Goal: Browse casually

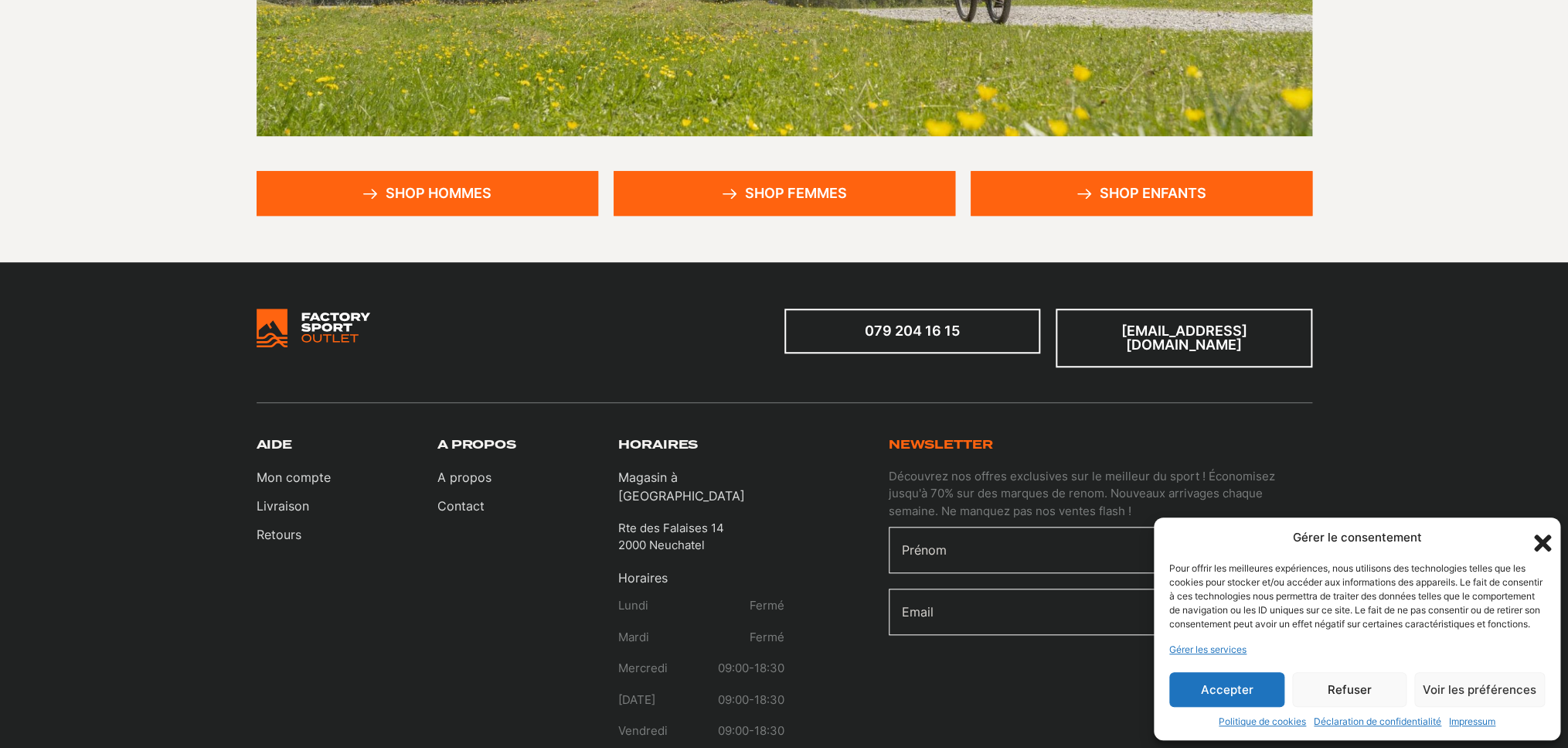
scroll to position [403, 0]
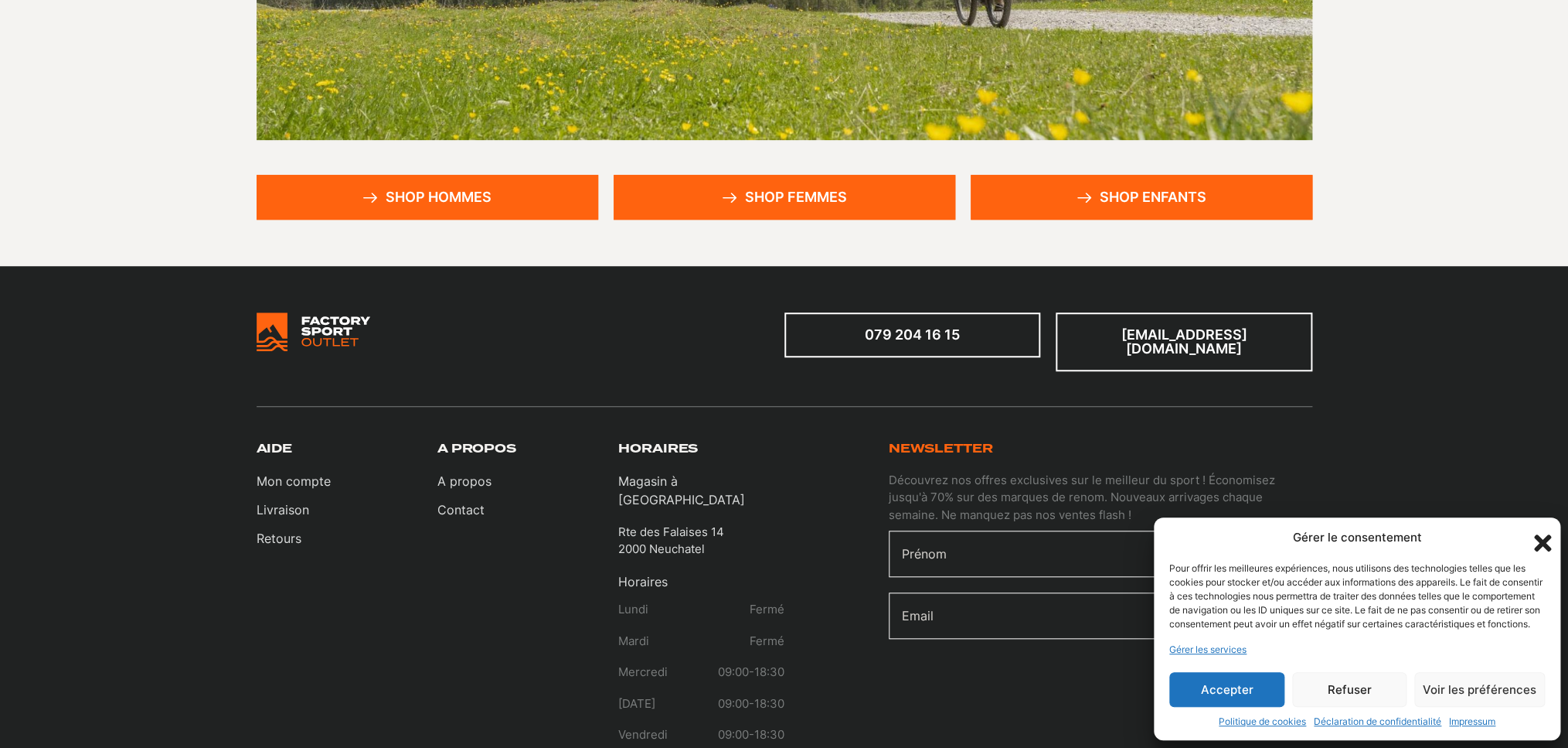
click at [1212, 676] on button "Accepter" at bounding box center [1227, 689] width 115 height 35
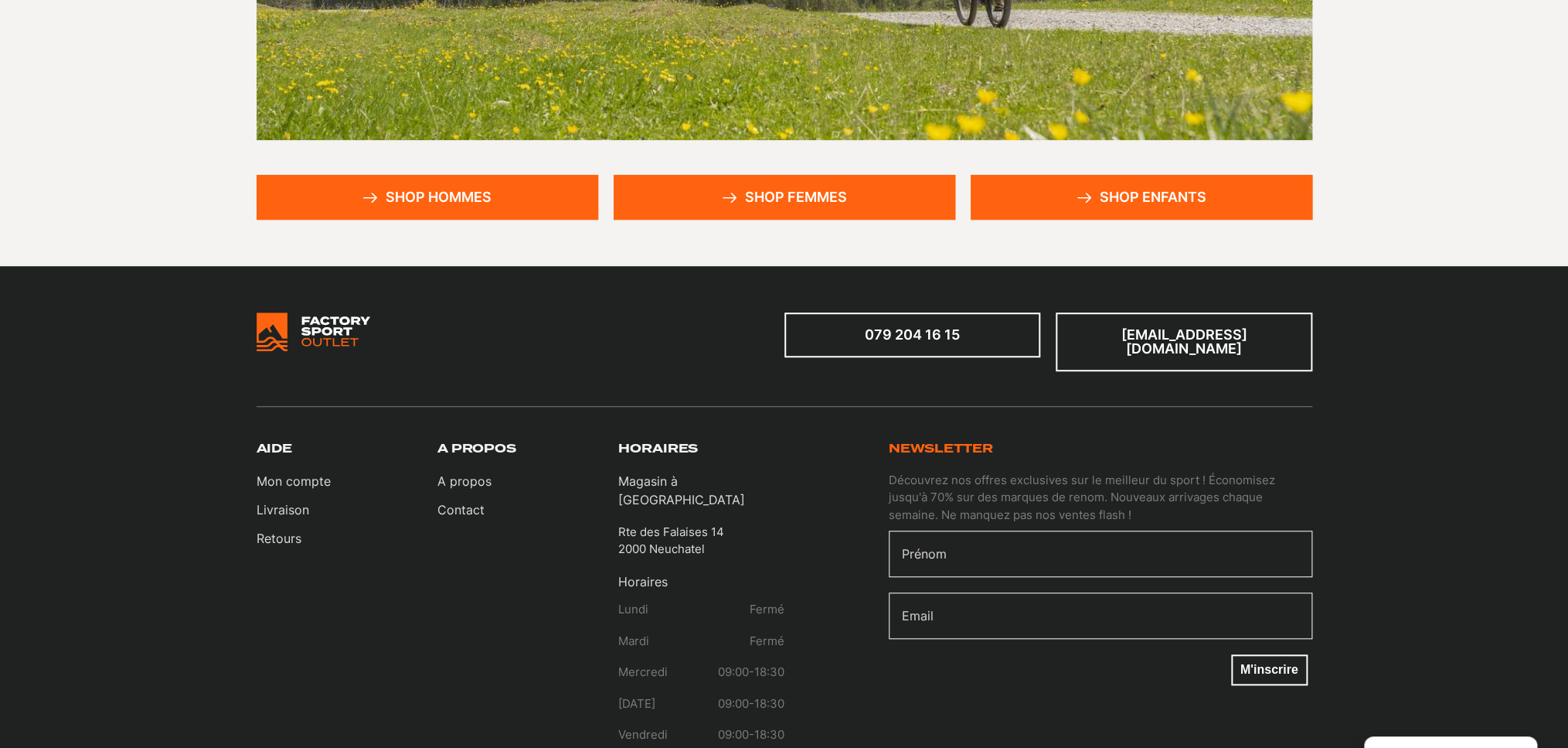
click at [784, 197] on link "Shop femmes" at bounding box center [784, 197] width 341 height 45
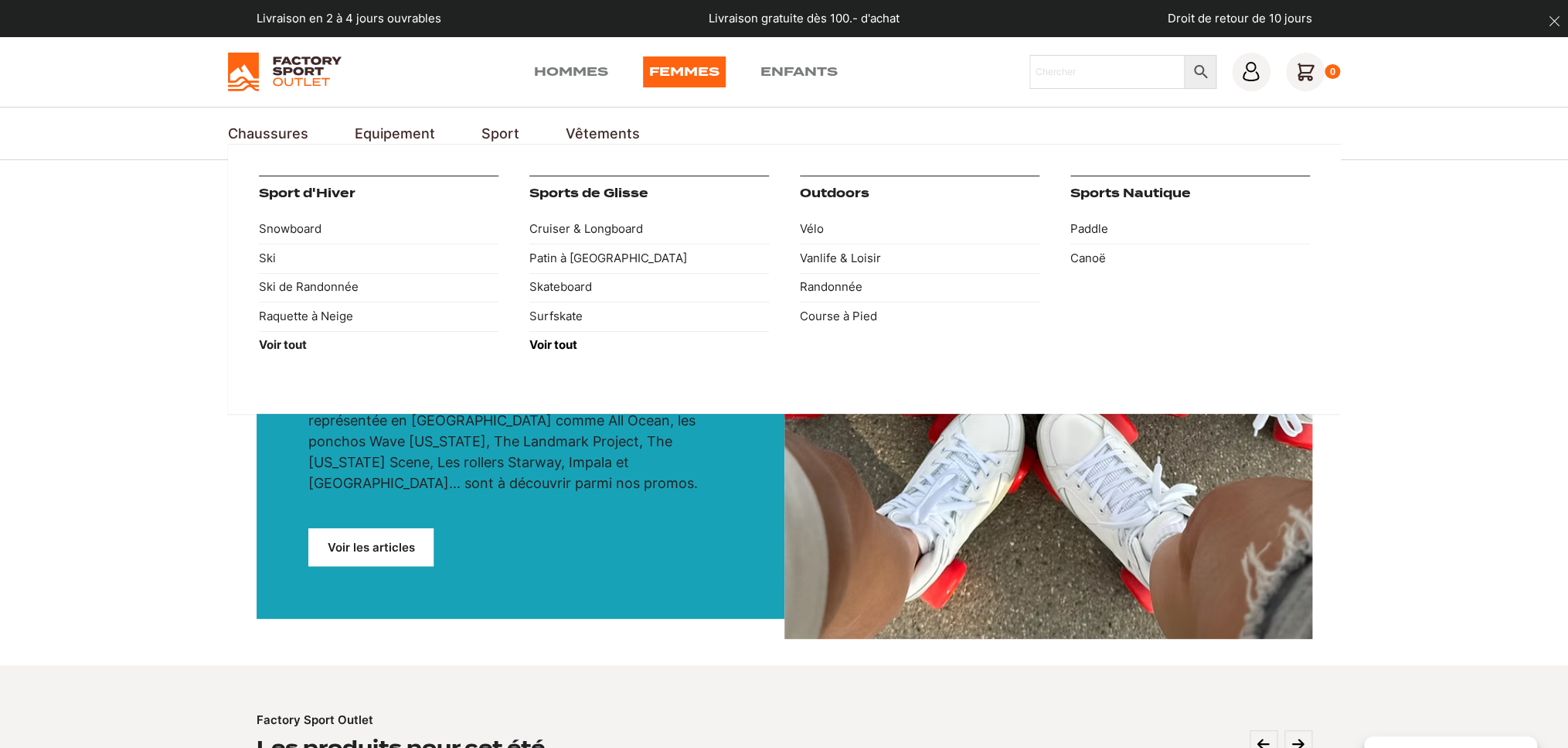
click at [544, 347] on strong "Voir tout" at bounding box center [553, 344] width 48 height 15
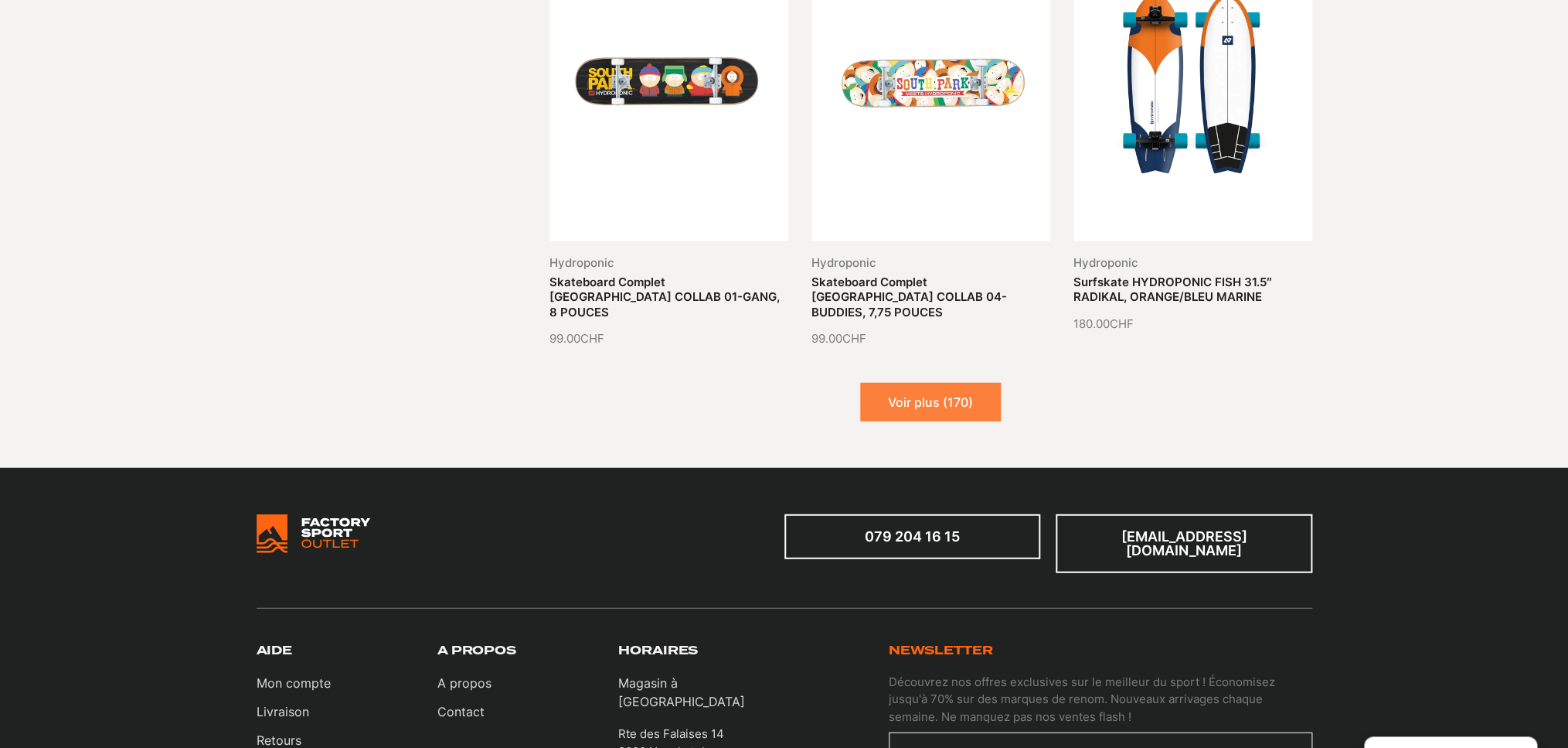
scroll to position [1800, 0]
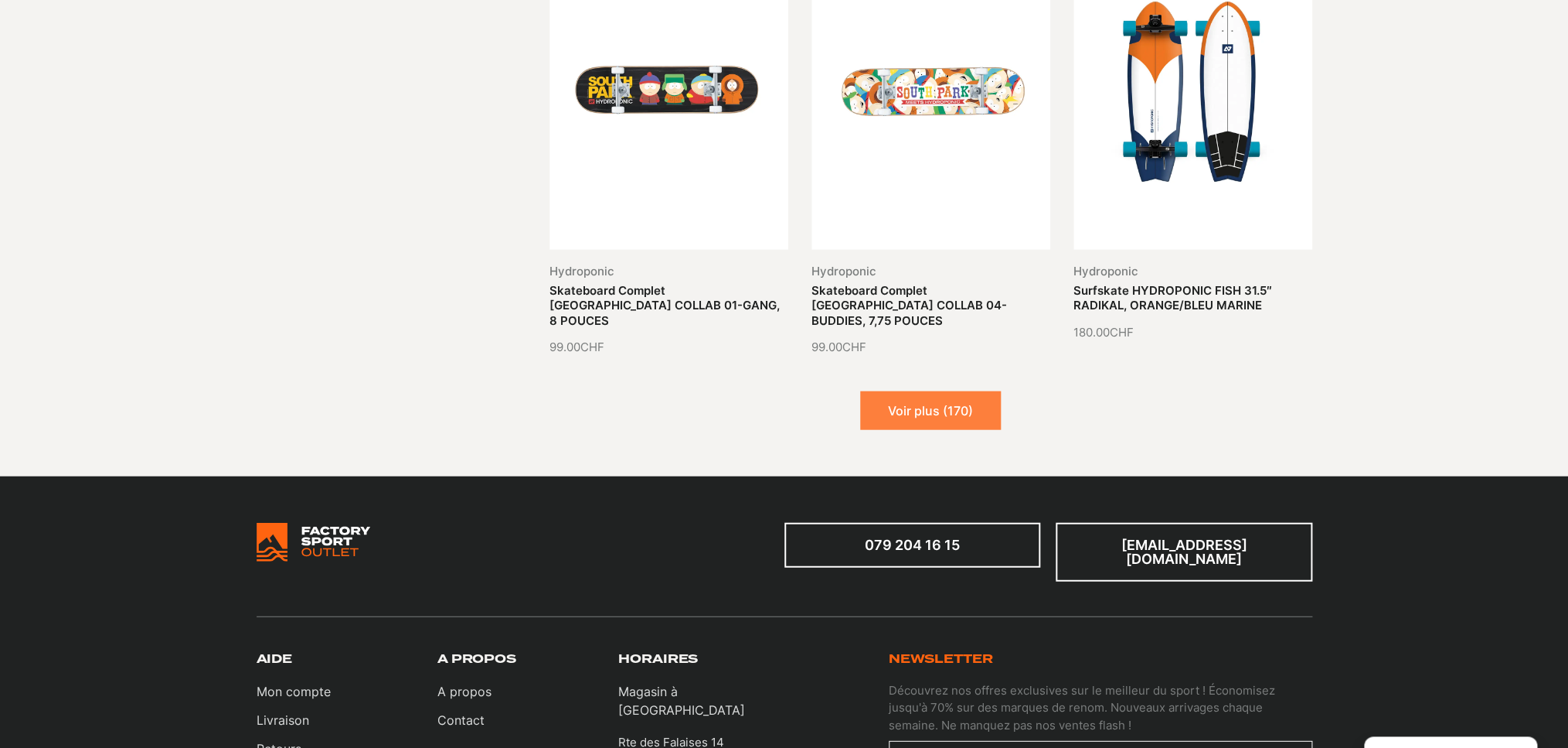
click button "Voir plus (170)"
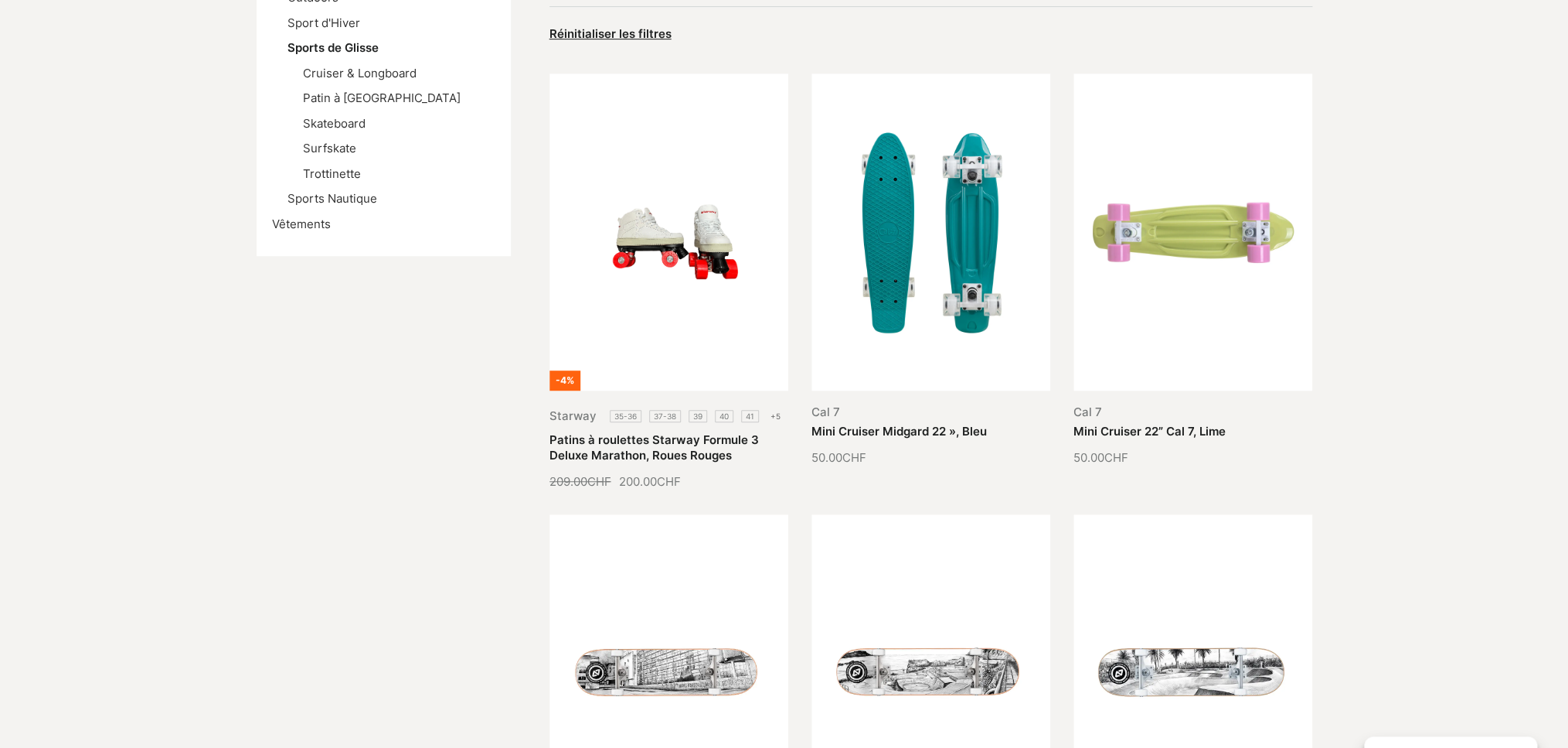
scroll to position [0, 0]
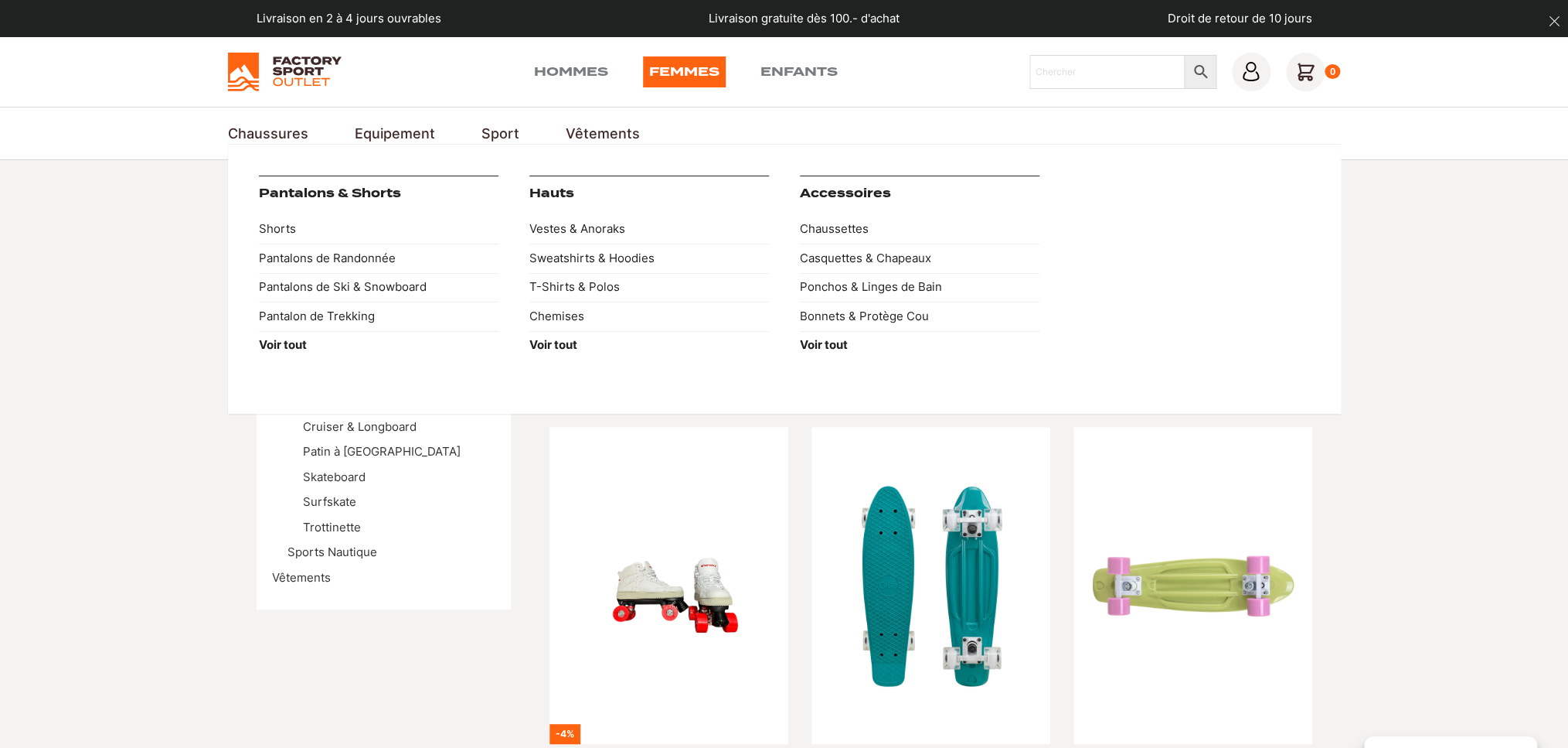
click link "Vêtements"
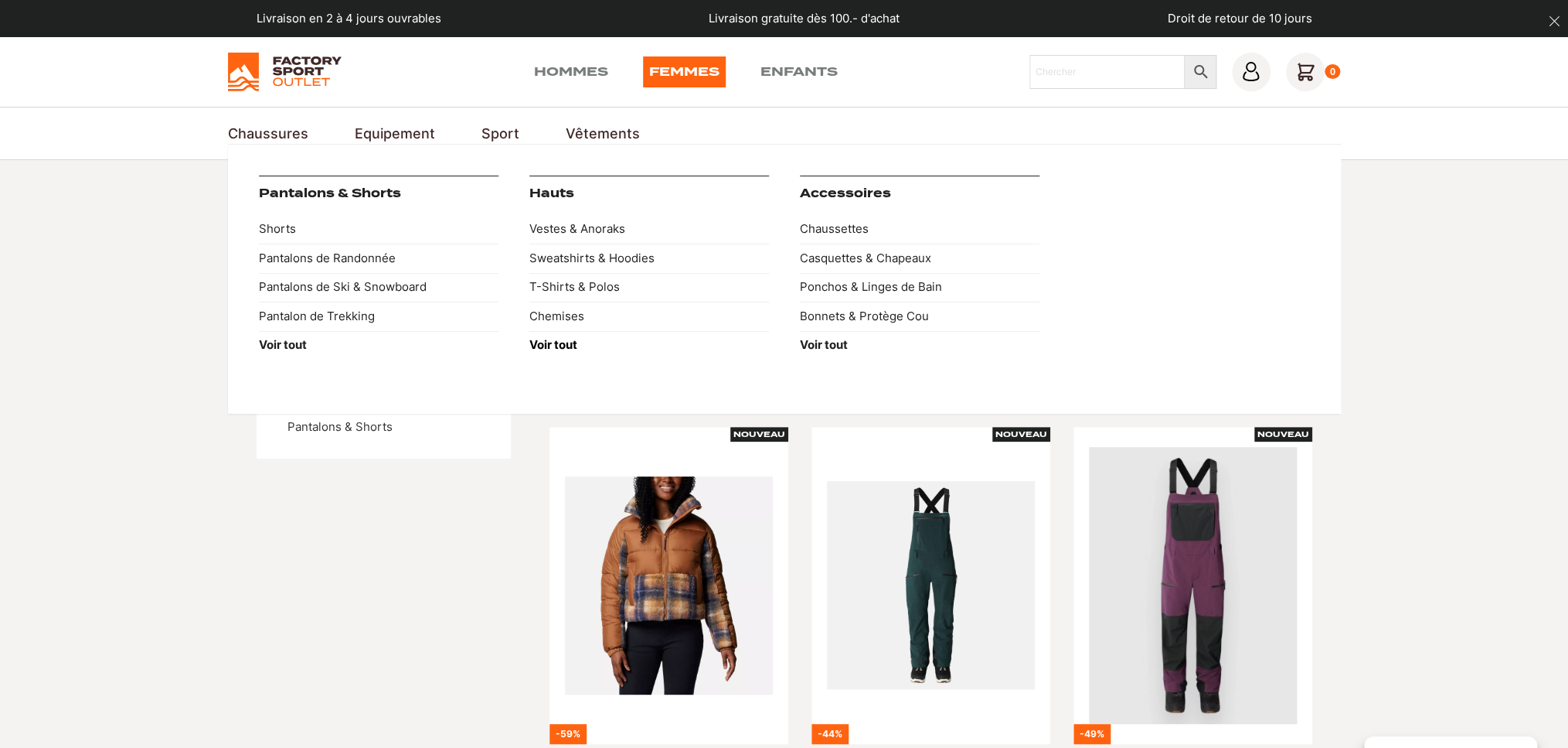
click at [553, 345] on strong "Voir tout" at bounding box center [553, 344] width 48 height 15
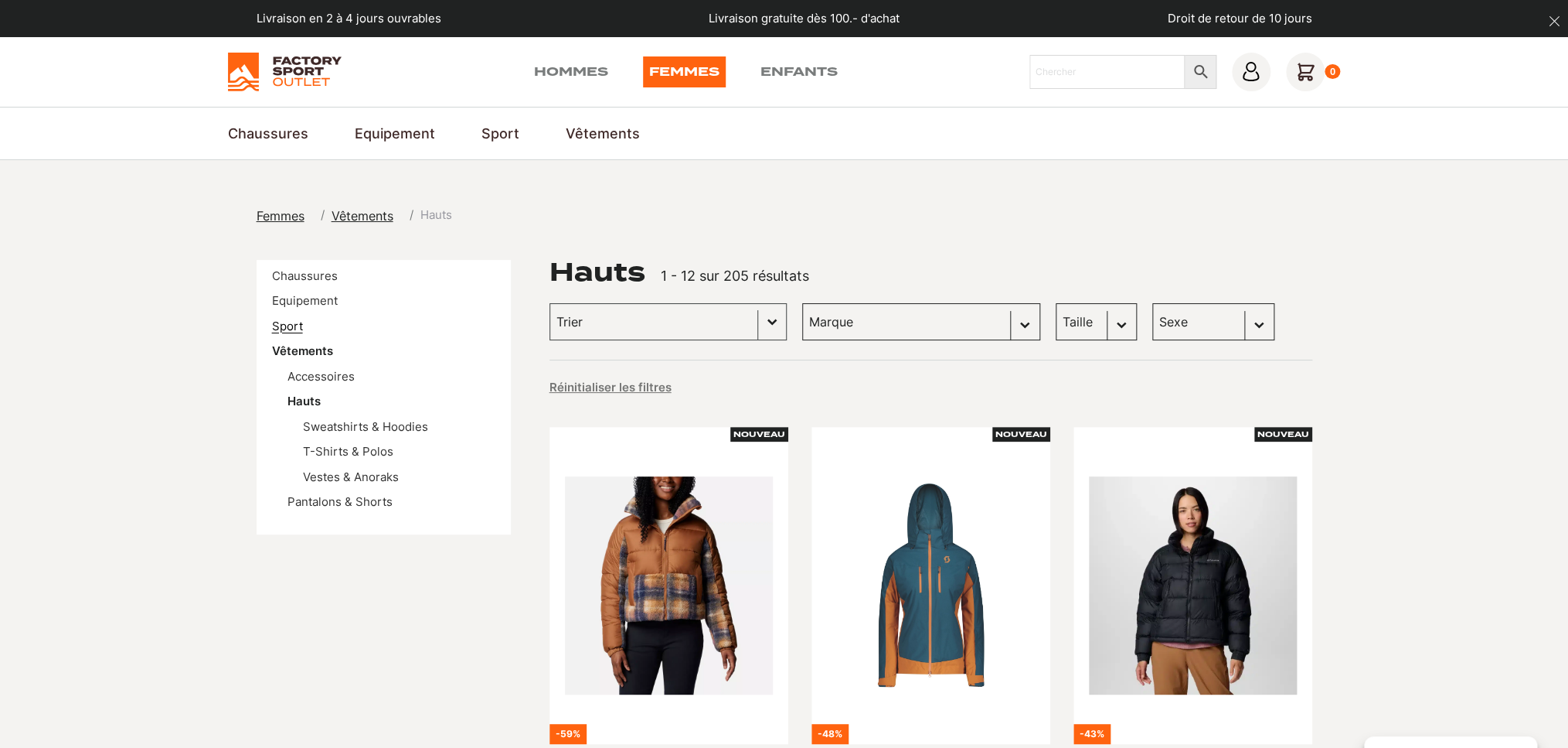
click at [291, 327] on link "Sport" at bounding box center [288, 326] width 31 height 15
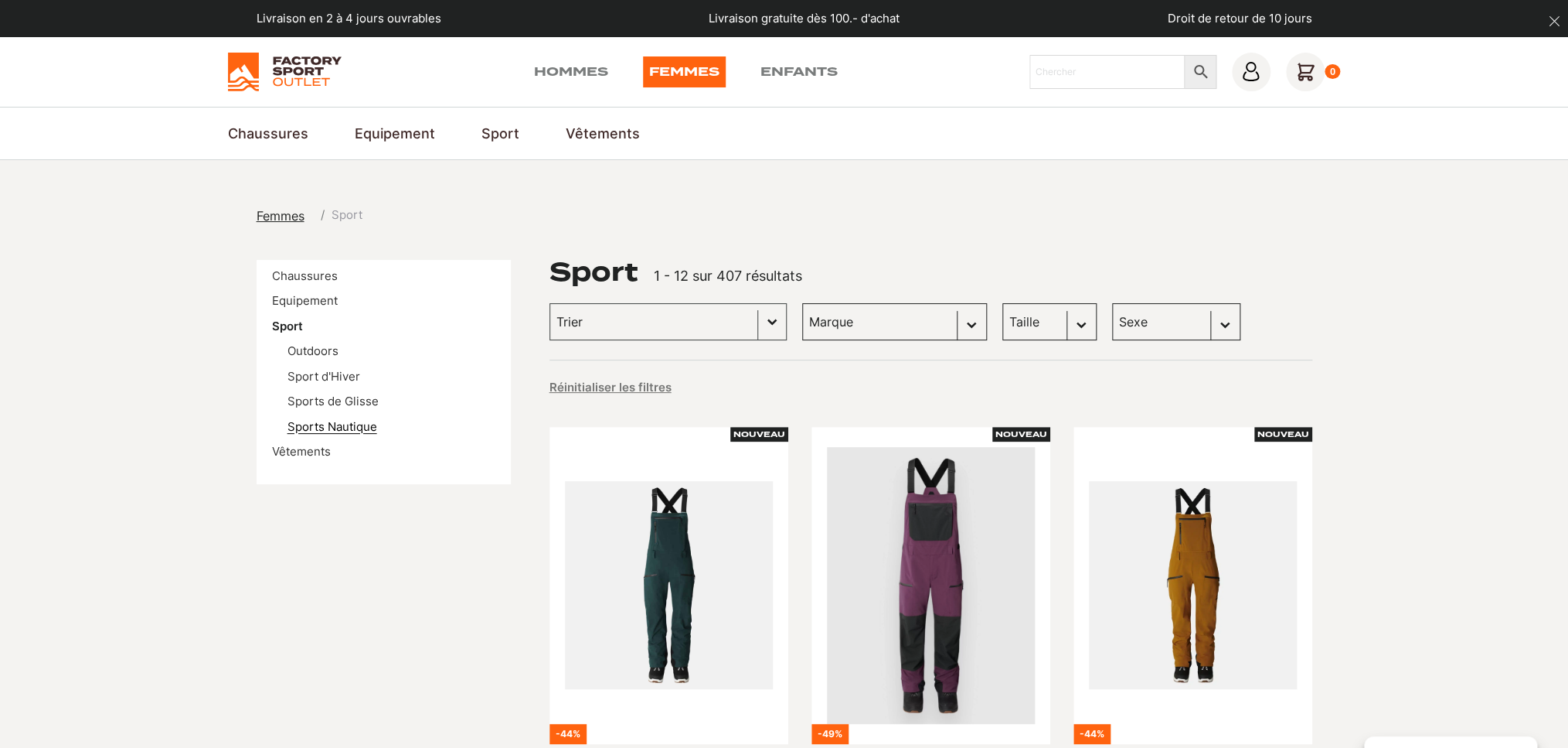
click at [327, 431] on link "Sports Nautique" at bounding box center [332, 426] width 90 height 15
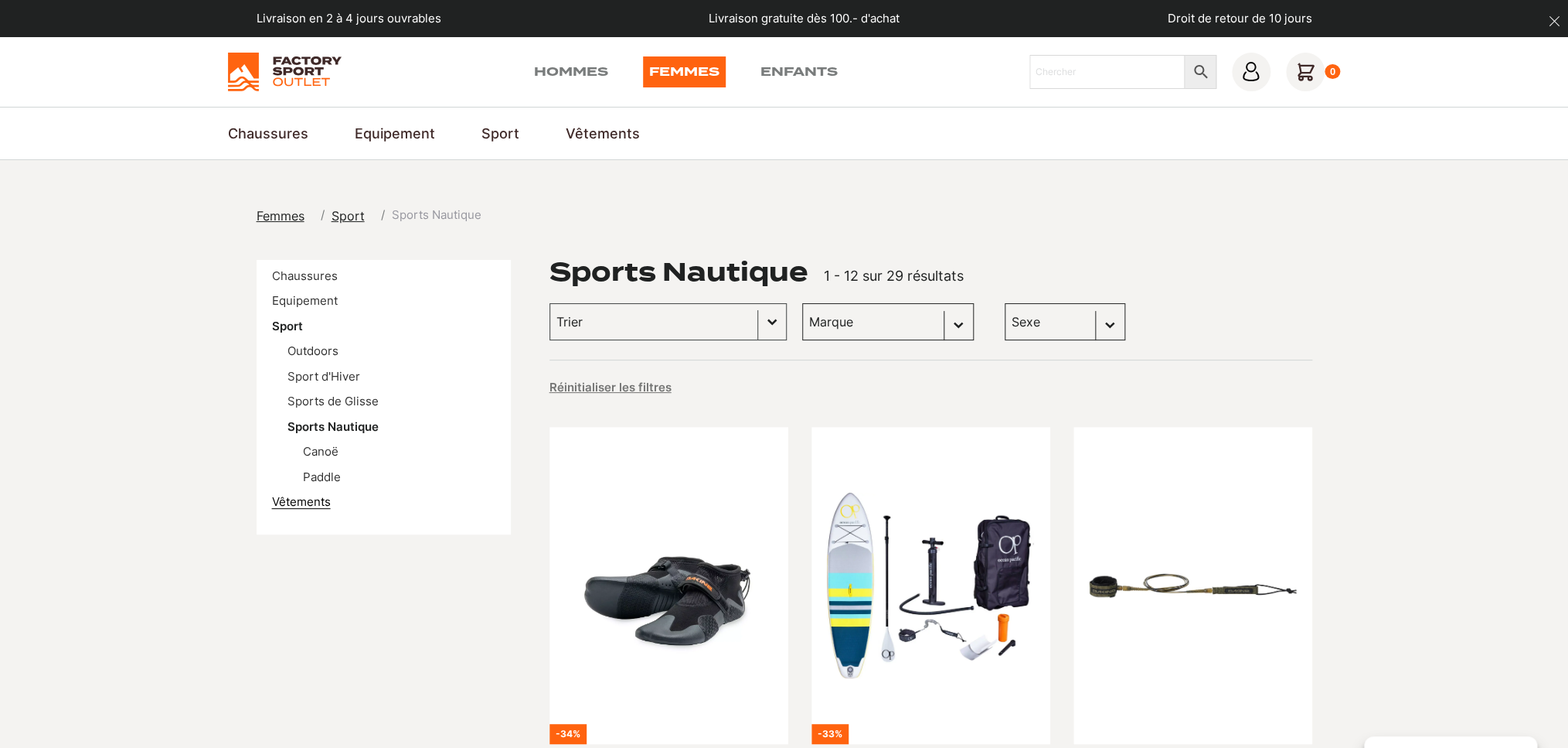
click at [314, 505] on link "Vêtements" at bounding box center [301, 501] width 59 height 15
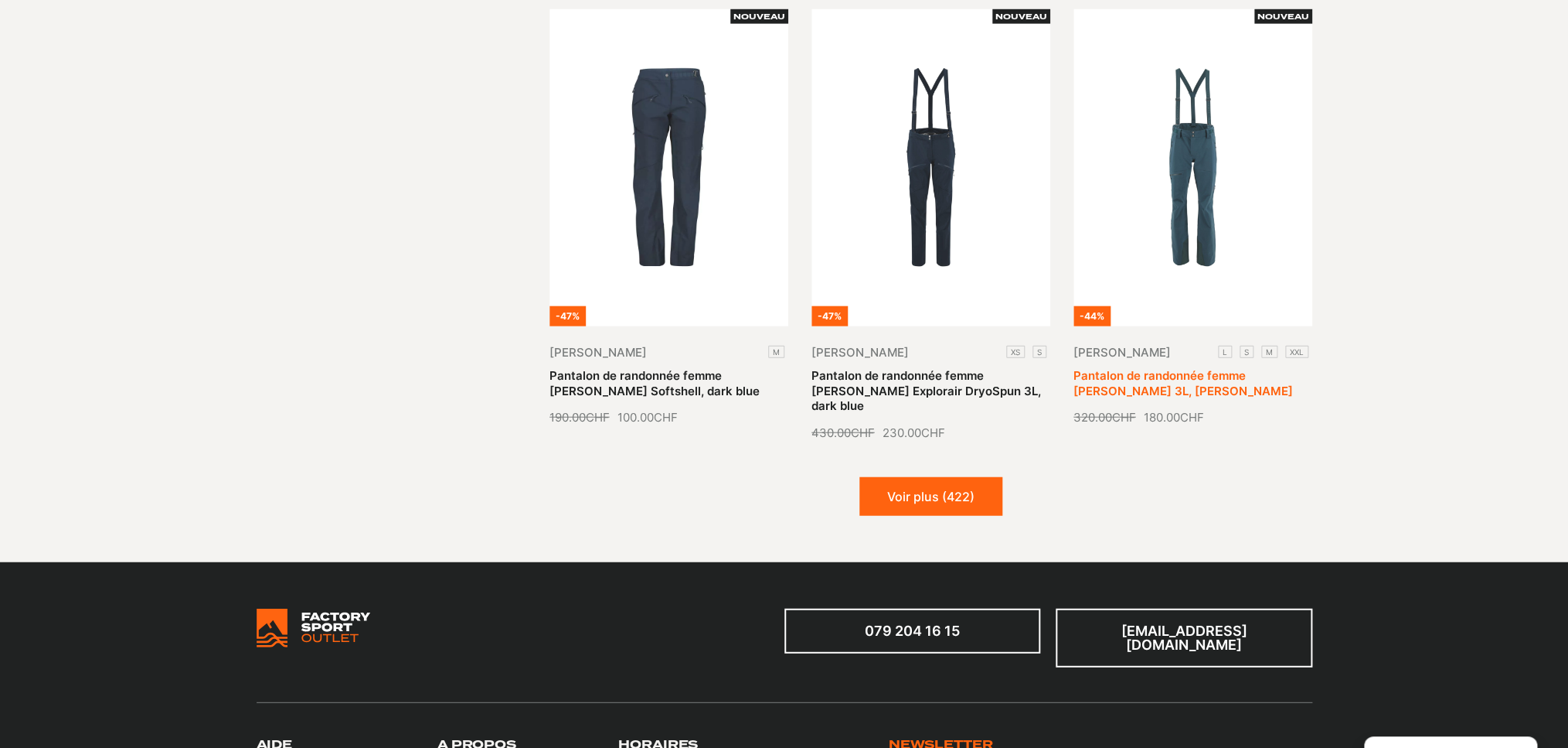
scroll to position [1834, 0]
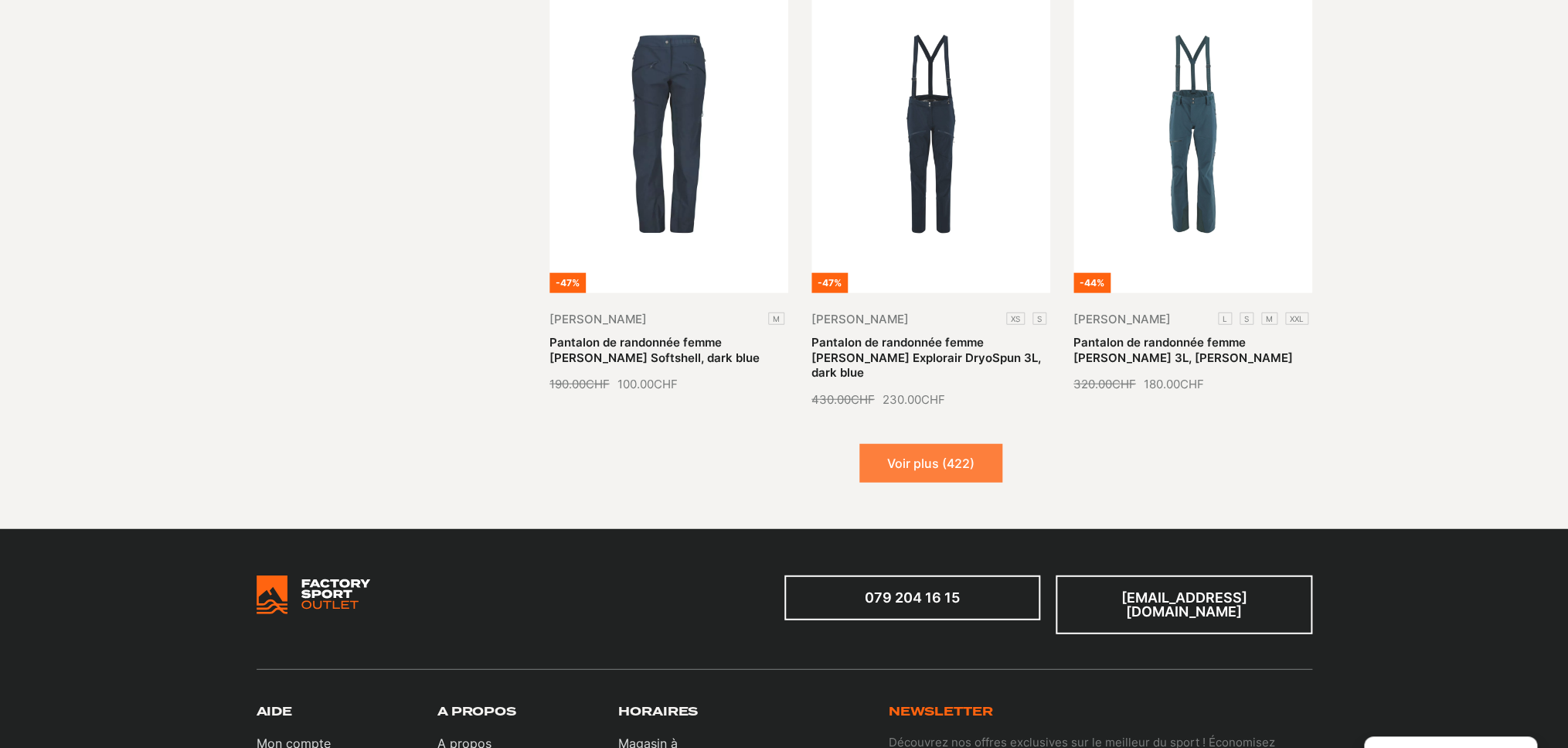
click at [928, 444] on button "Voir plus (422)" at bounding box center [930, 463] width 143 height 38
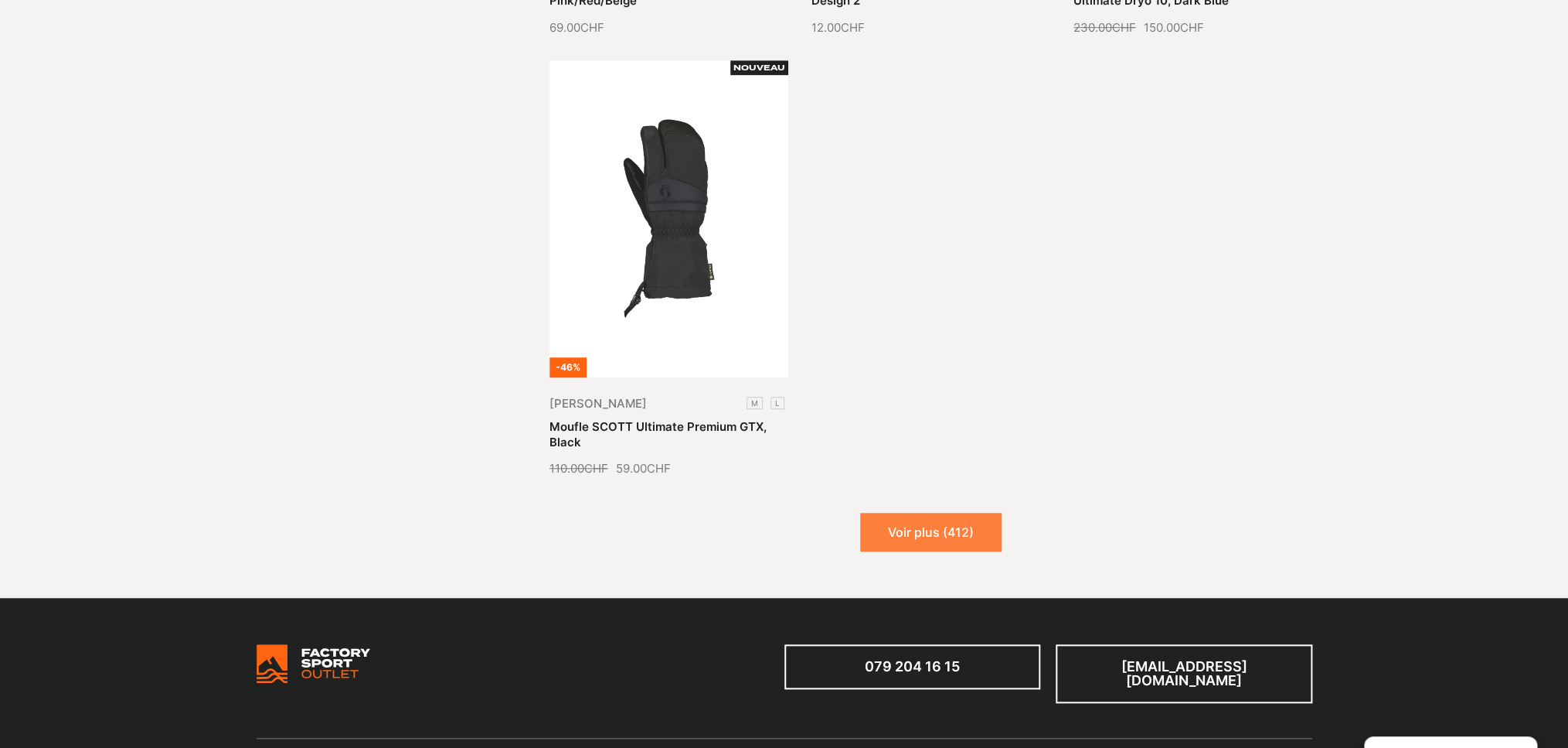
click at [962, 513] on button "Voir plus (412)" at bounding box center [930, 531] width 141 height 38
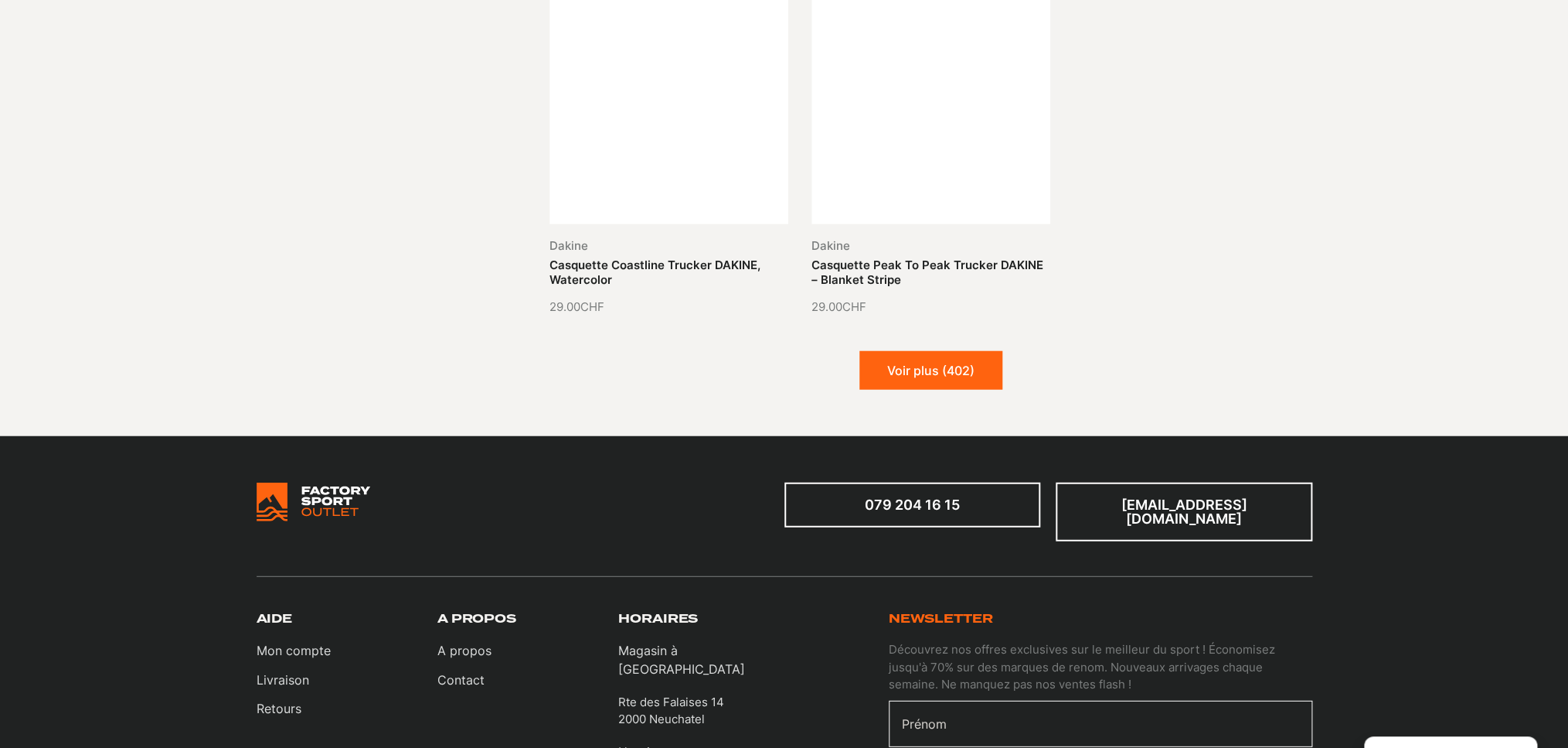
scroll to position [5019, 0]
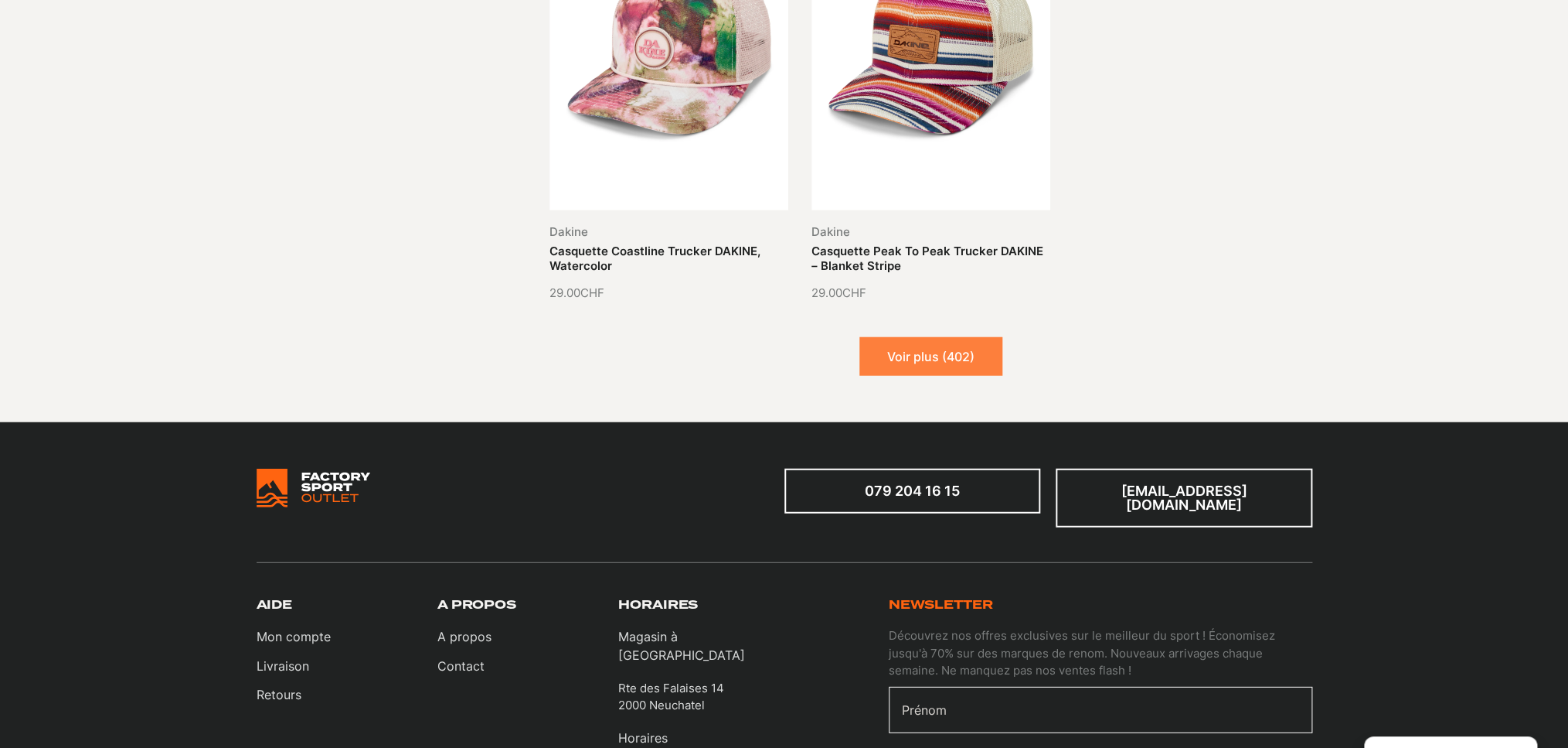
click at [934, 337] on button "Voir plus (402)" at bounding box center [930, 356] width 143 height 38
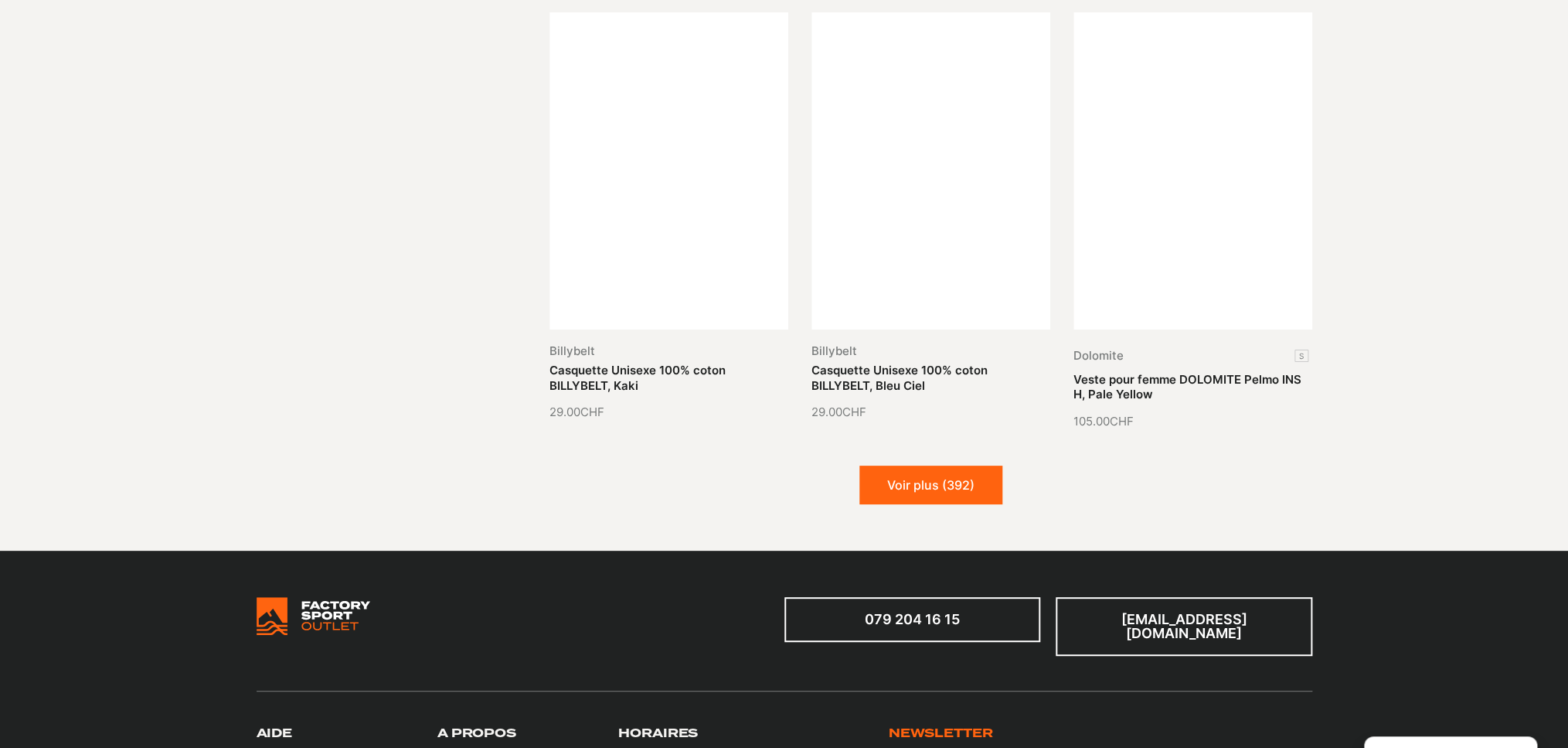
scroll to position [6292, 0]
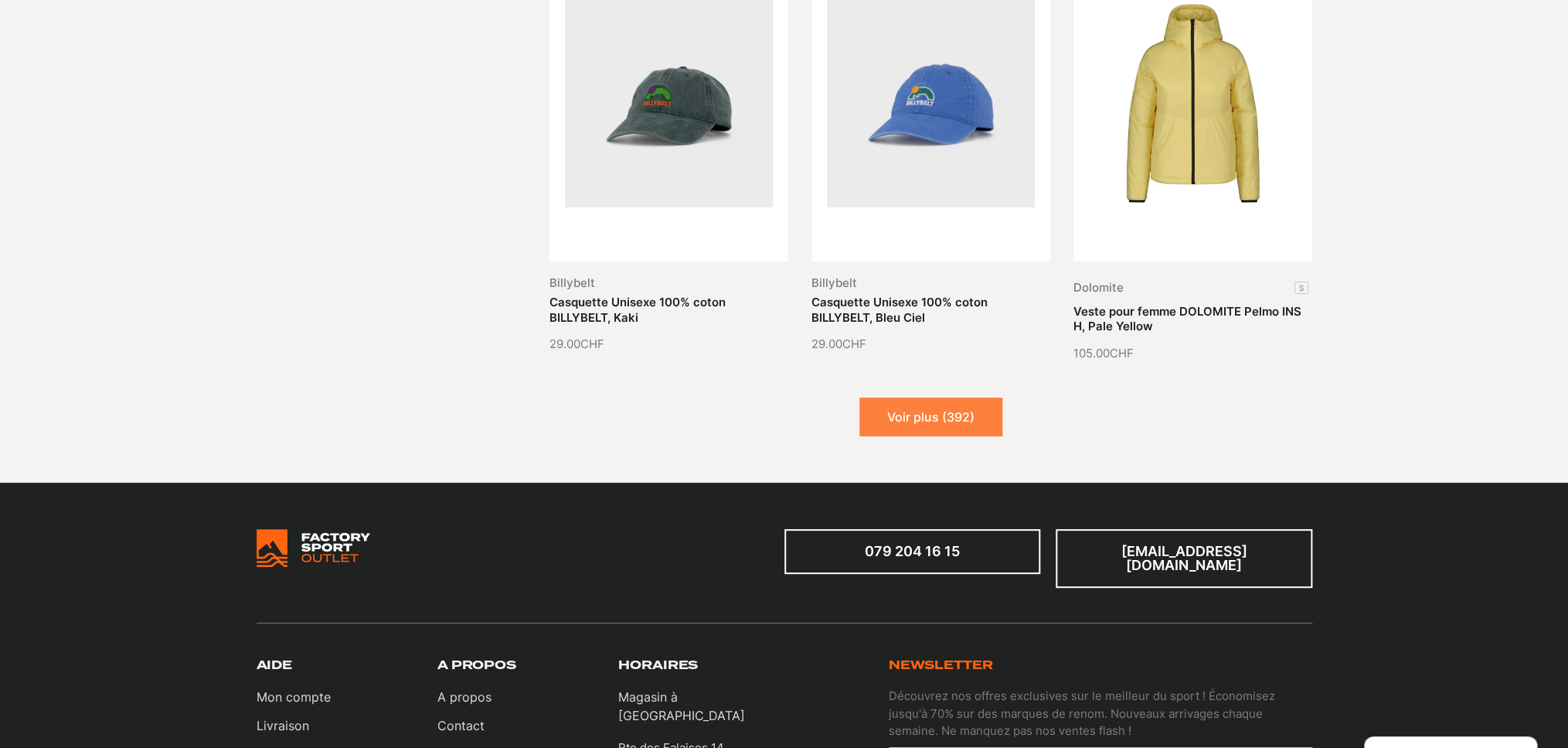
click at [922, 398] on button "Voir plus (392)" at bounding box center [930, 417] width 143 height 38
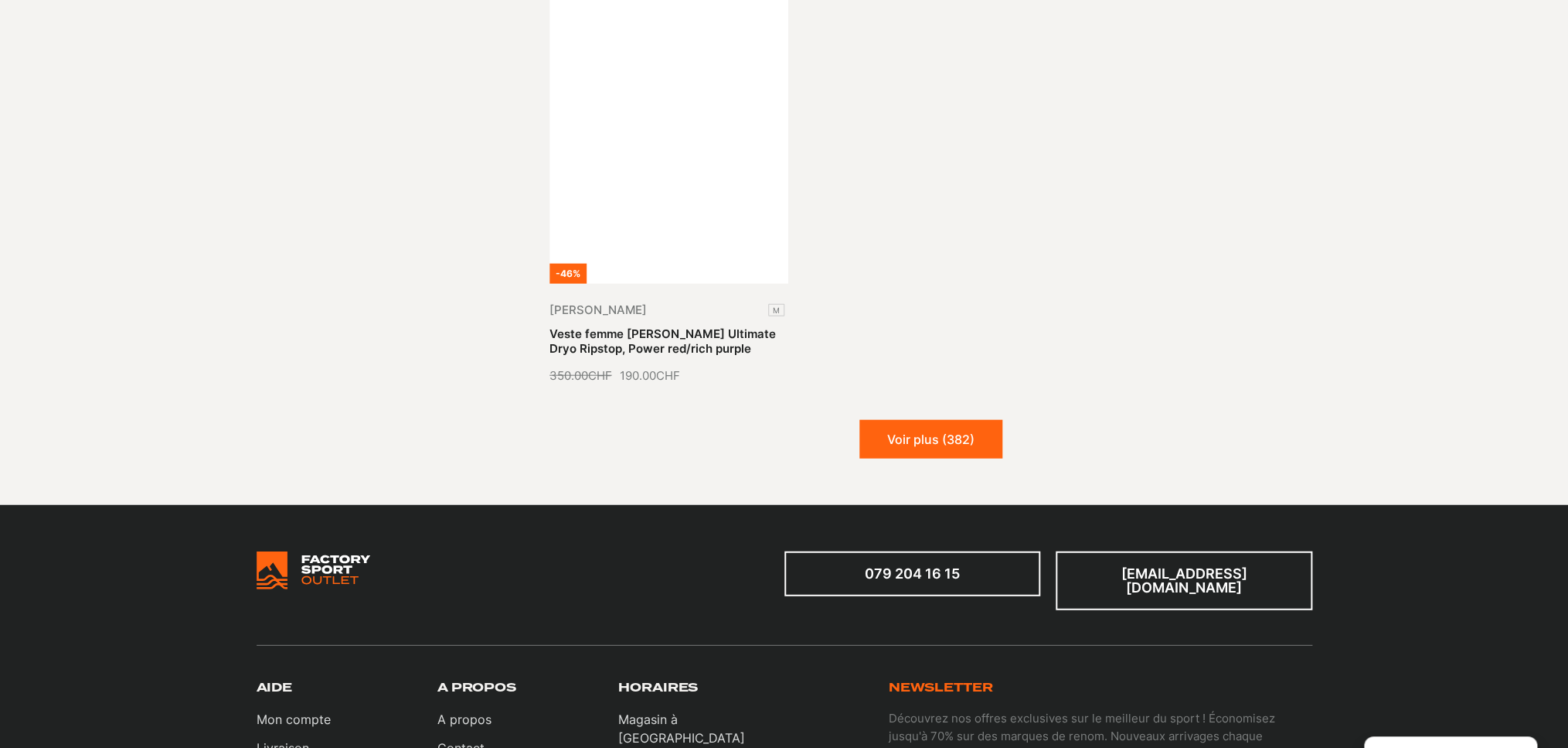
scroll to position [8083, 0]
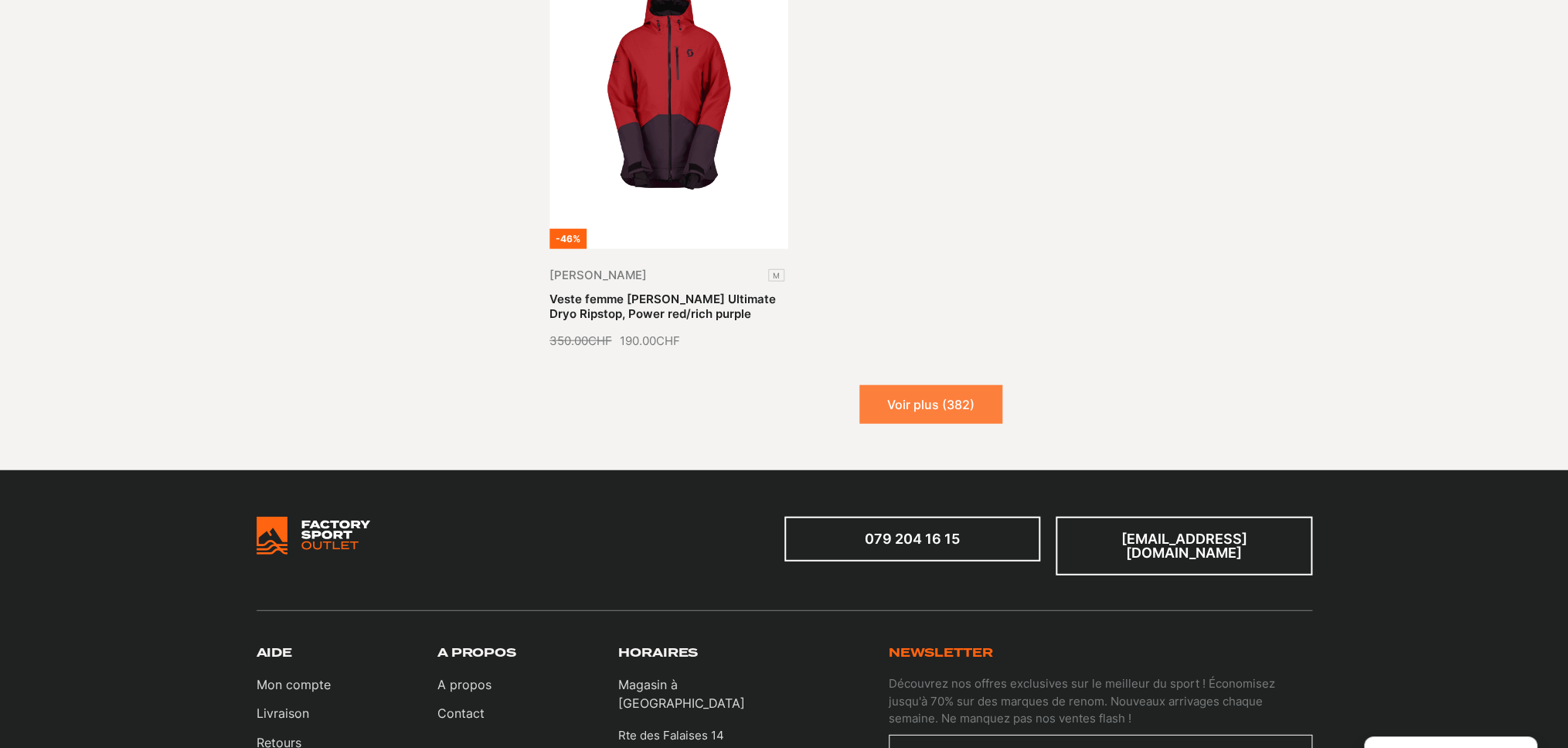
click at [920, 385] on button "Voir plus (382)" at bounding box center [930, 404] width 143 height 38
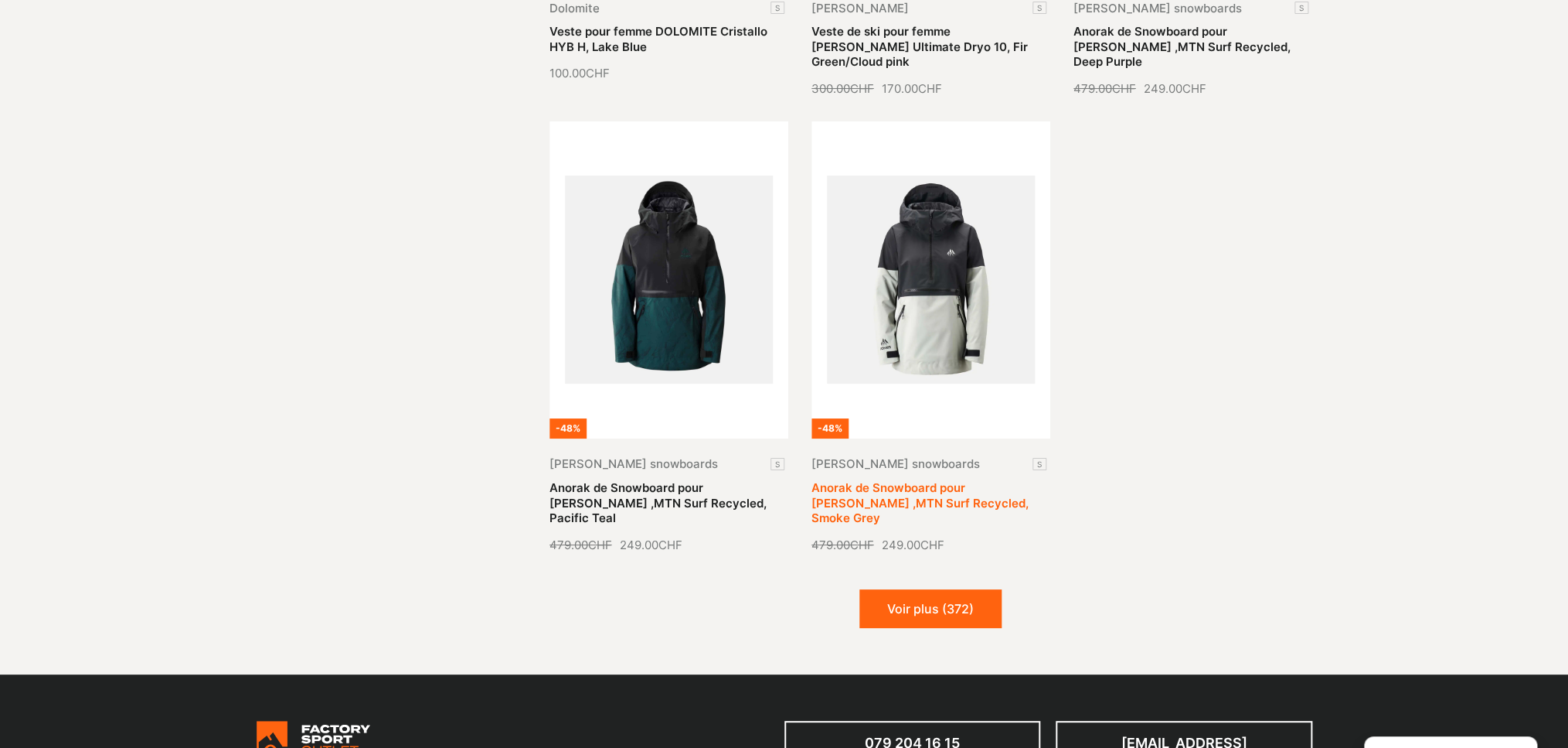
scroll to position [9265, 0]
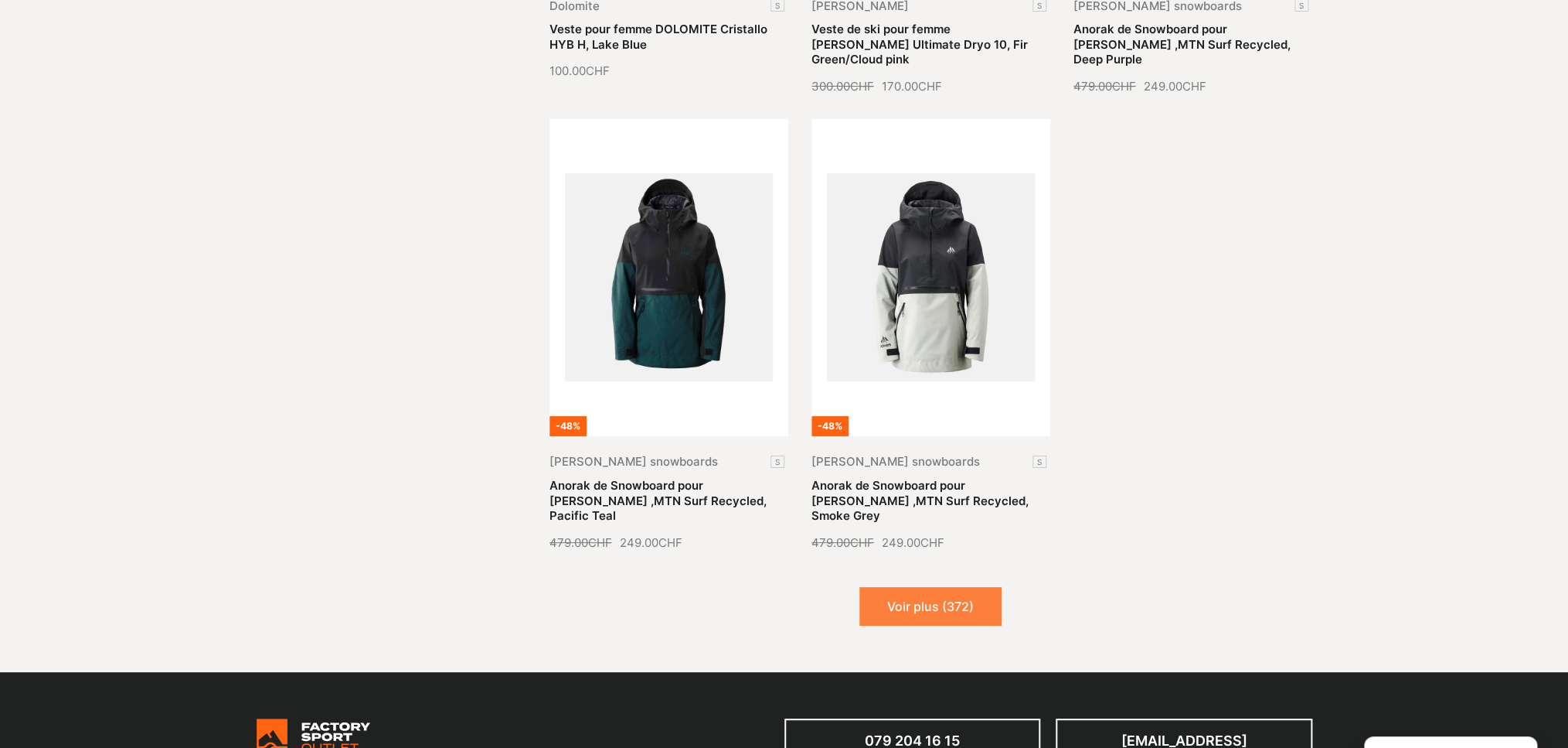
click at [927, 587] on button "Voir plus (372)" at bounding box center [930, 606] width 142 height 38
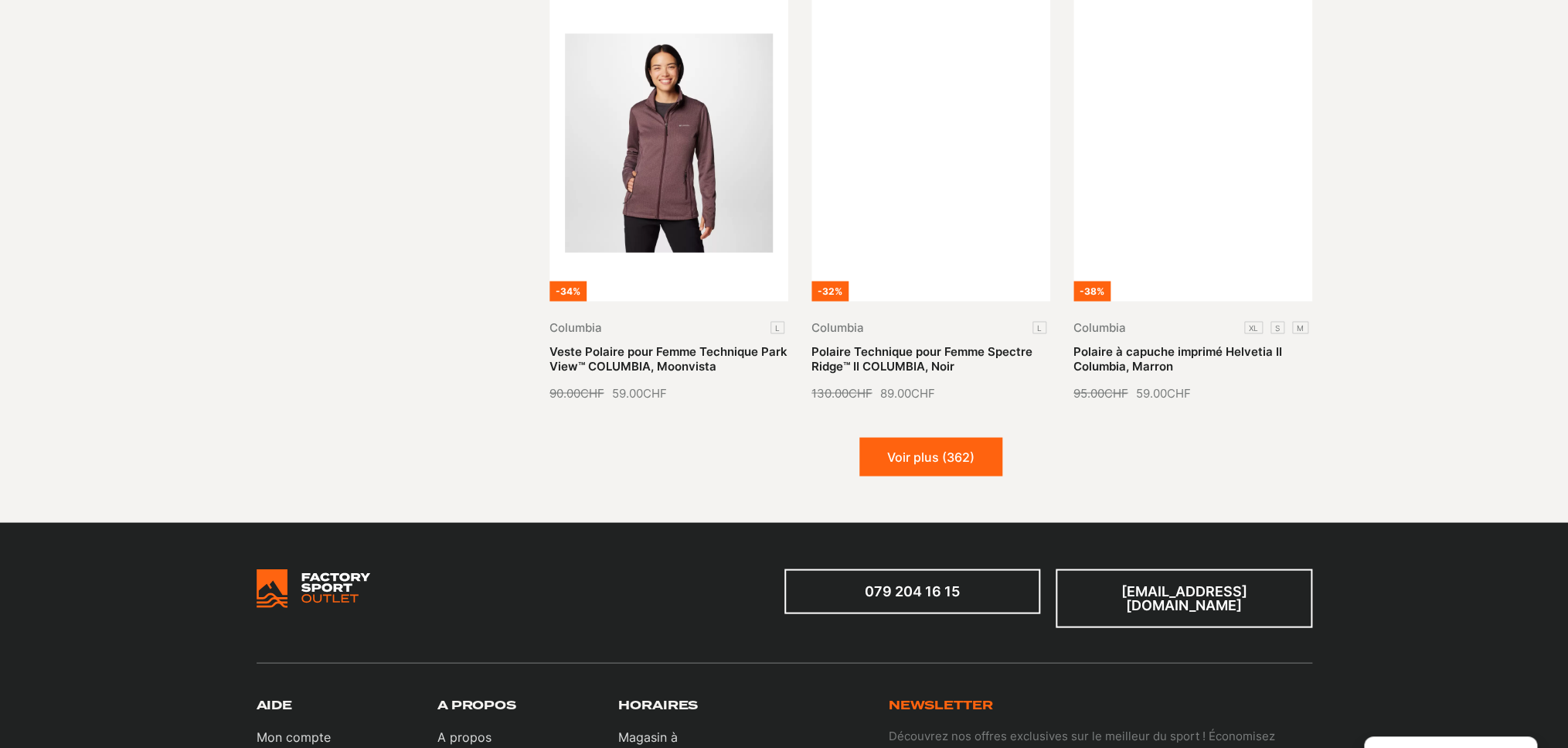
scroll to position [10769, 0]
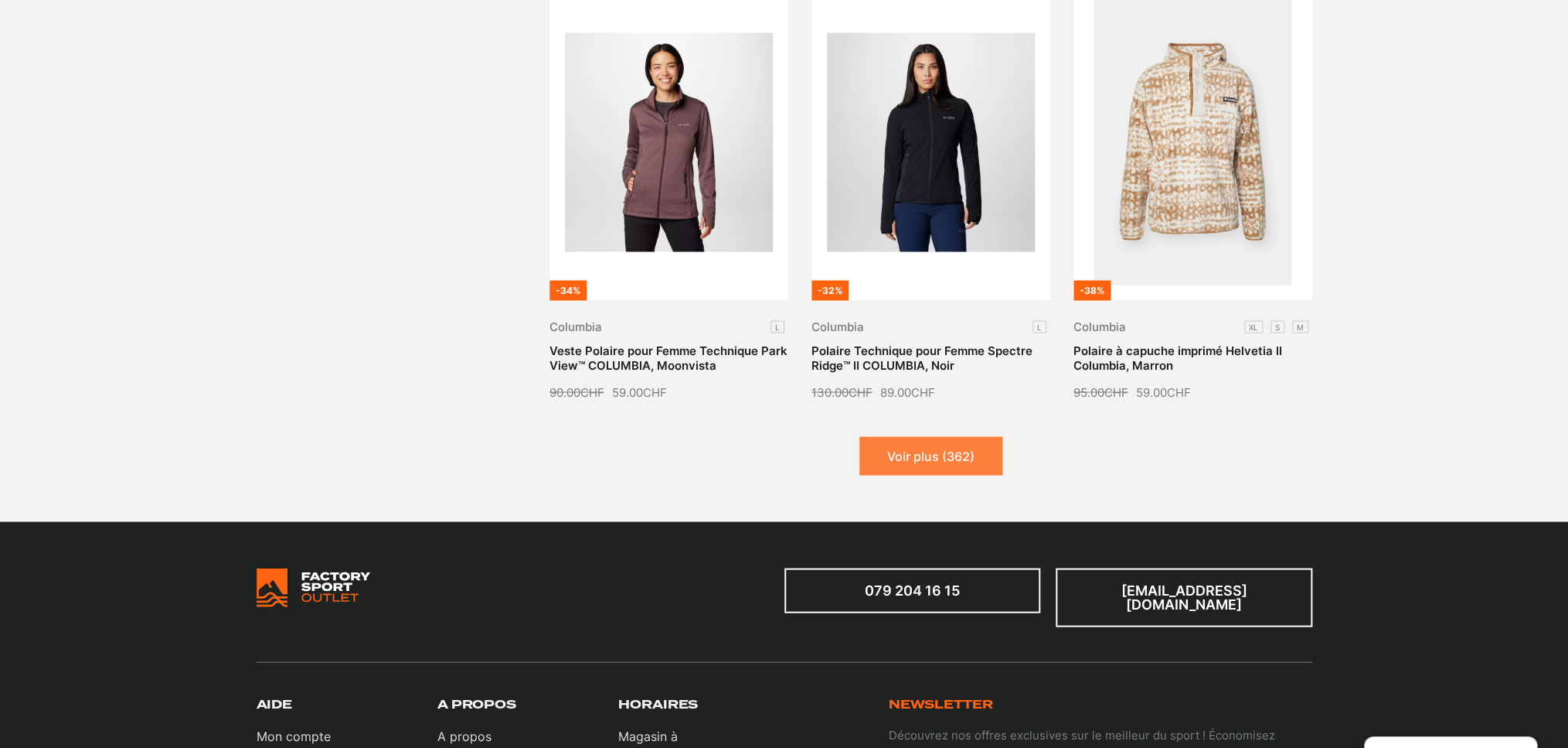
click at [936, 436] on button "Voir plus (362)" at bounding box center [930, 455] width 143 height 38
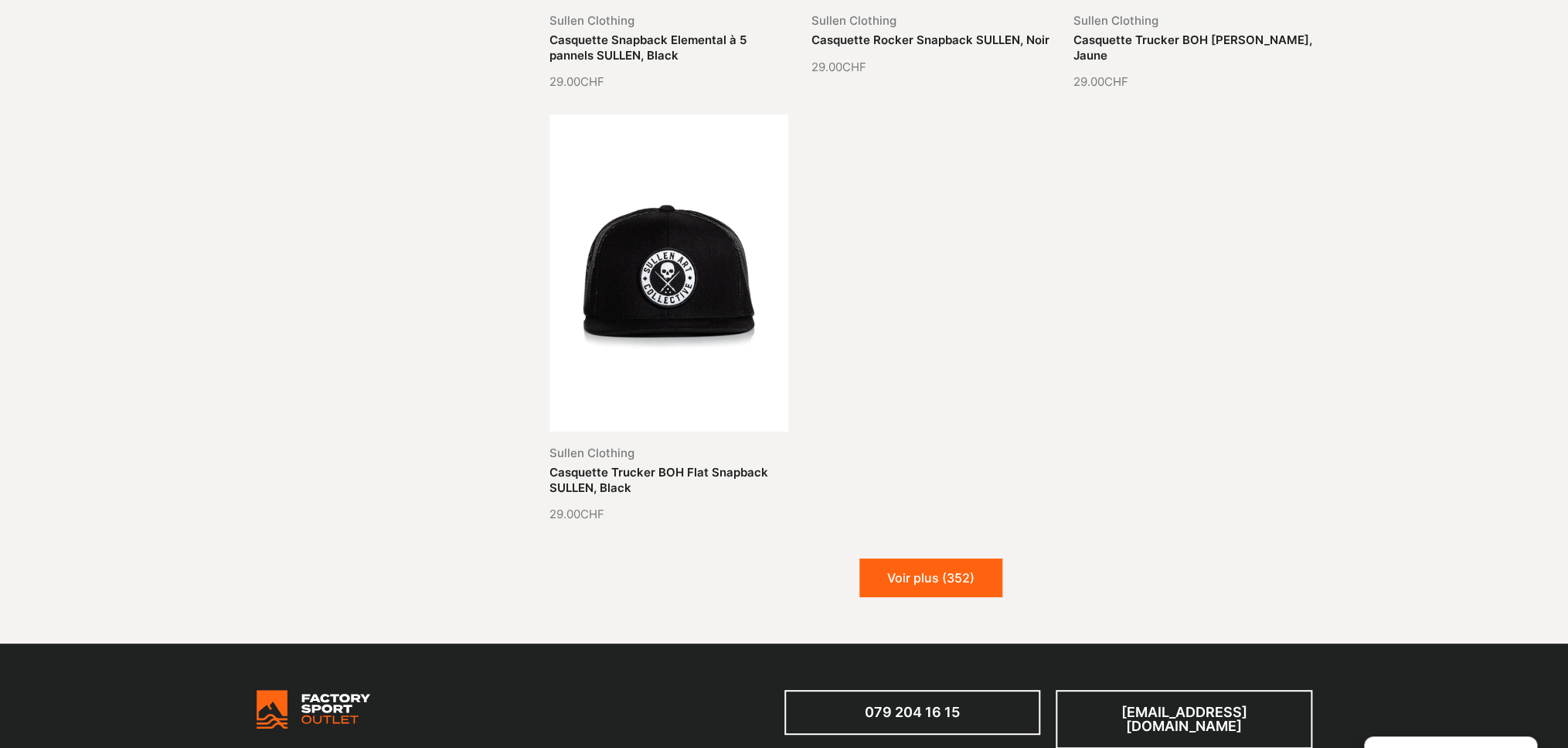
scroll to position [12402, 0]
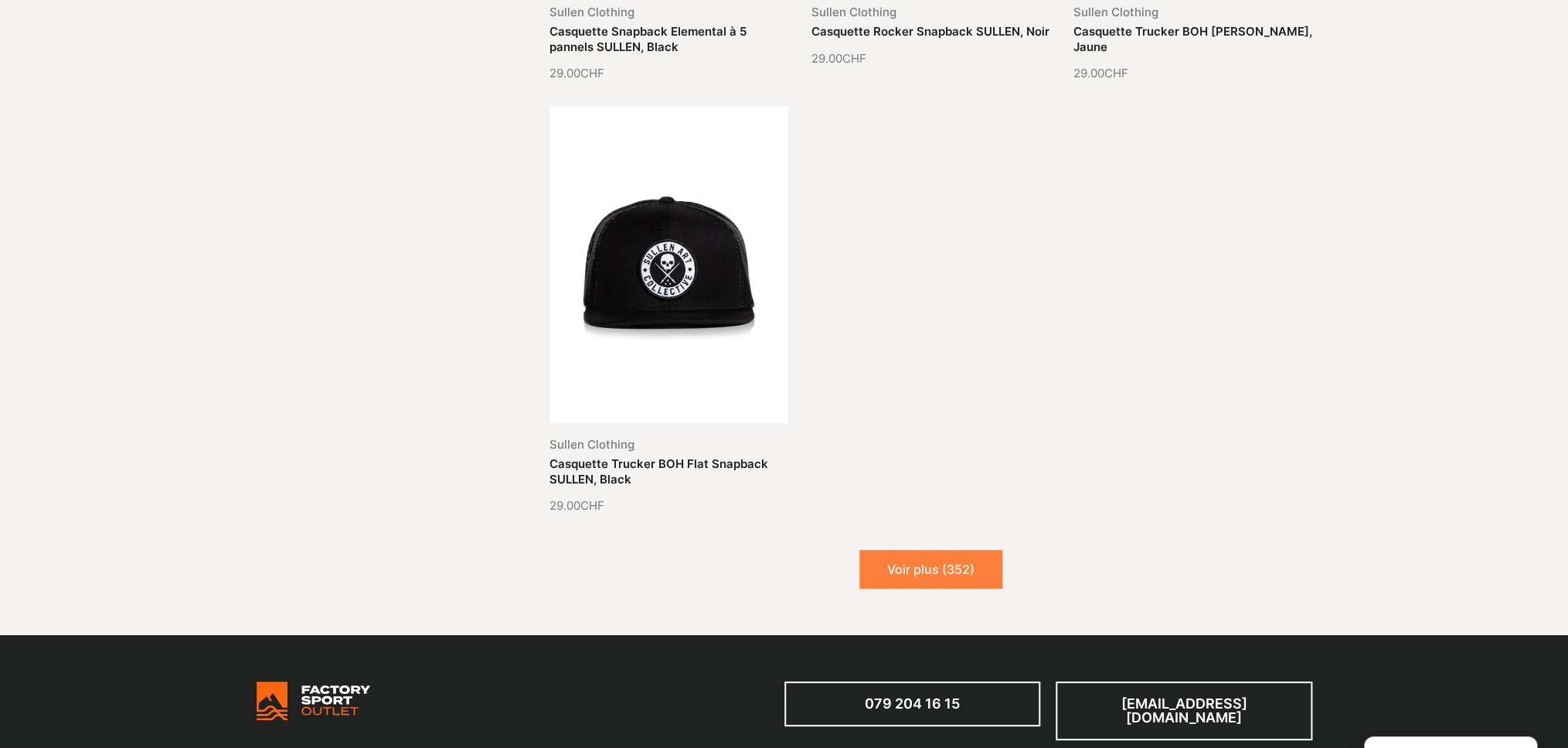
click at [941, 549] on button "Voir plus (352)" at bounding box center [930, 568] width 143 height 38
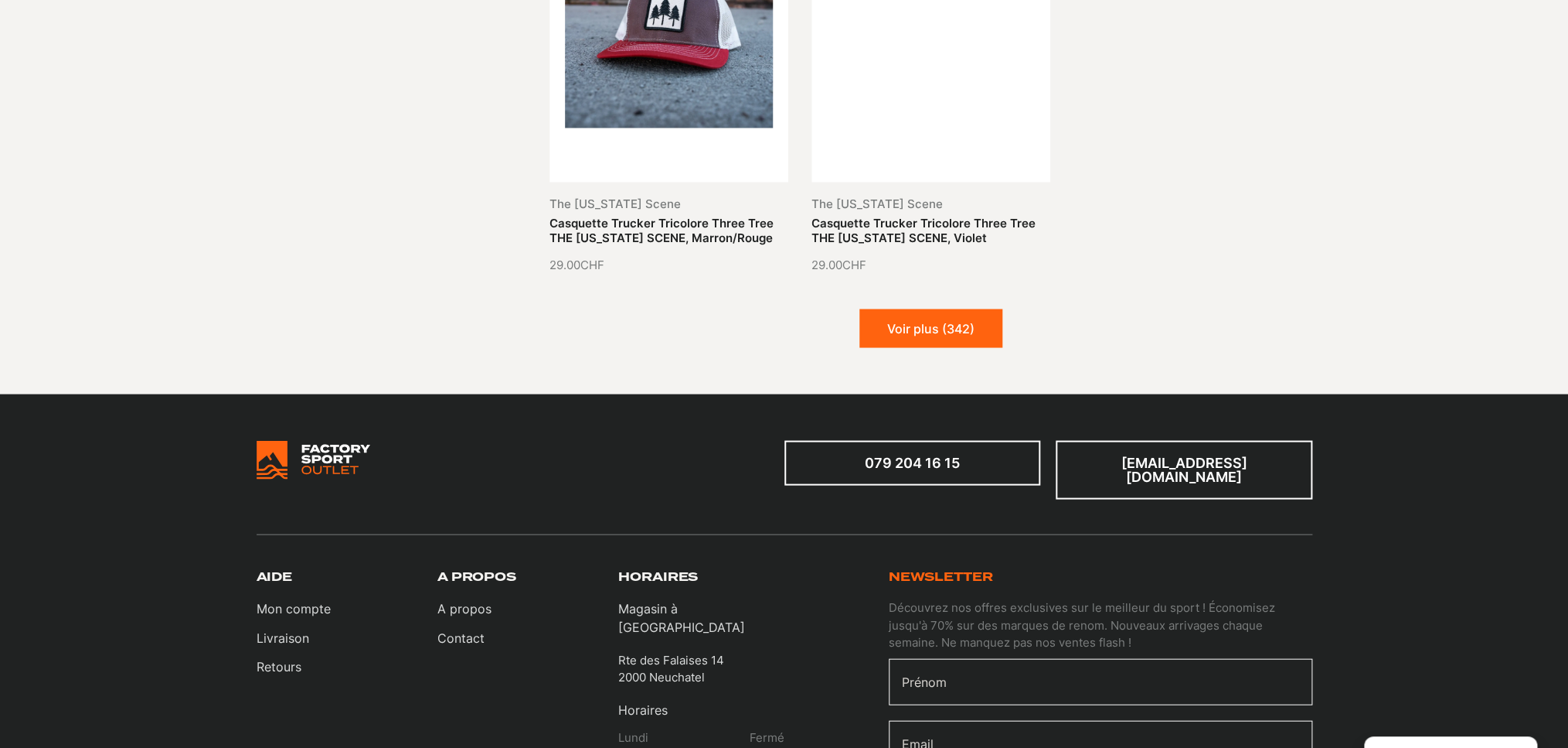
scroll to position [13992, 0]
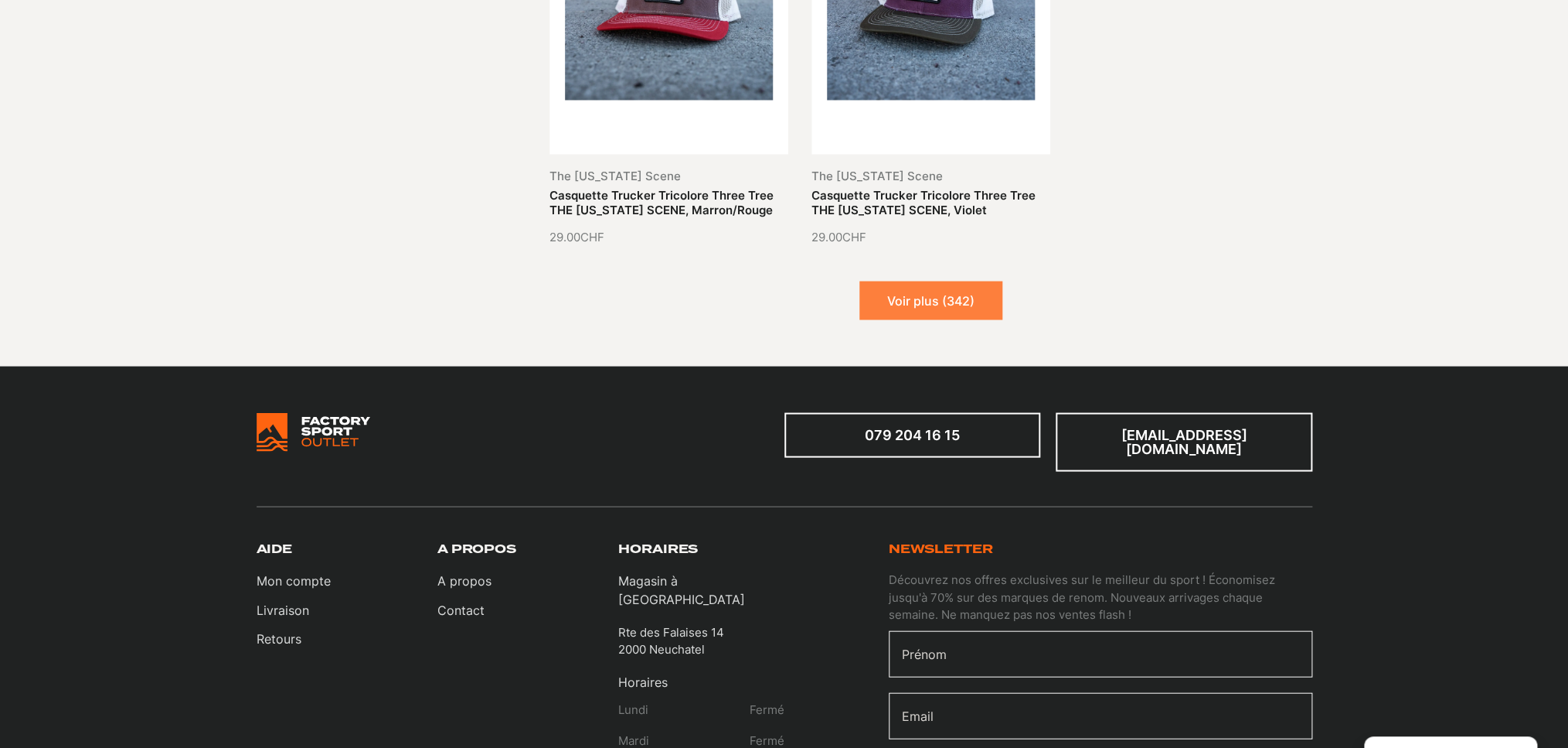
click at [934, 281] on button "Voir plus (342)" at bounding box center [930, 299] width 143 height 38
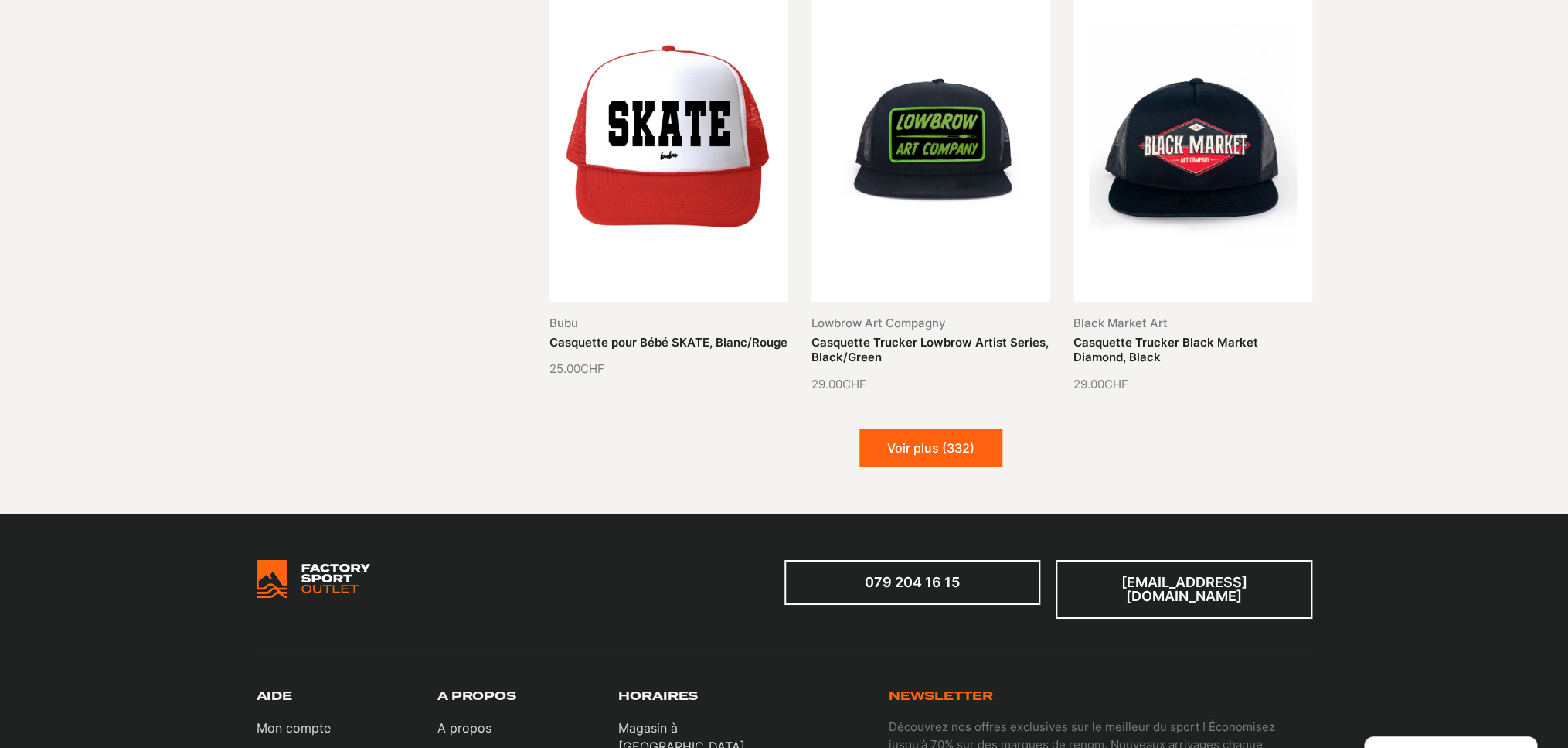
scroll to position [15263, 0]
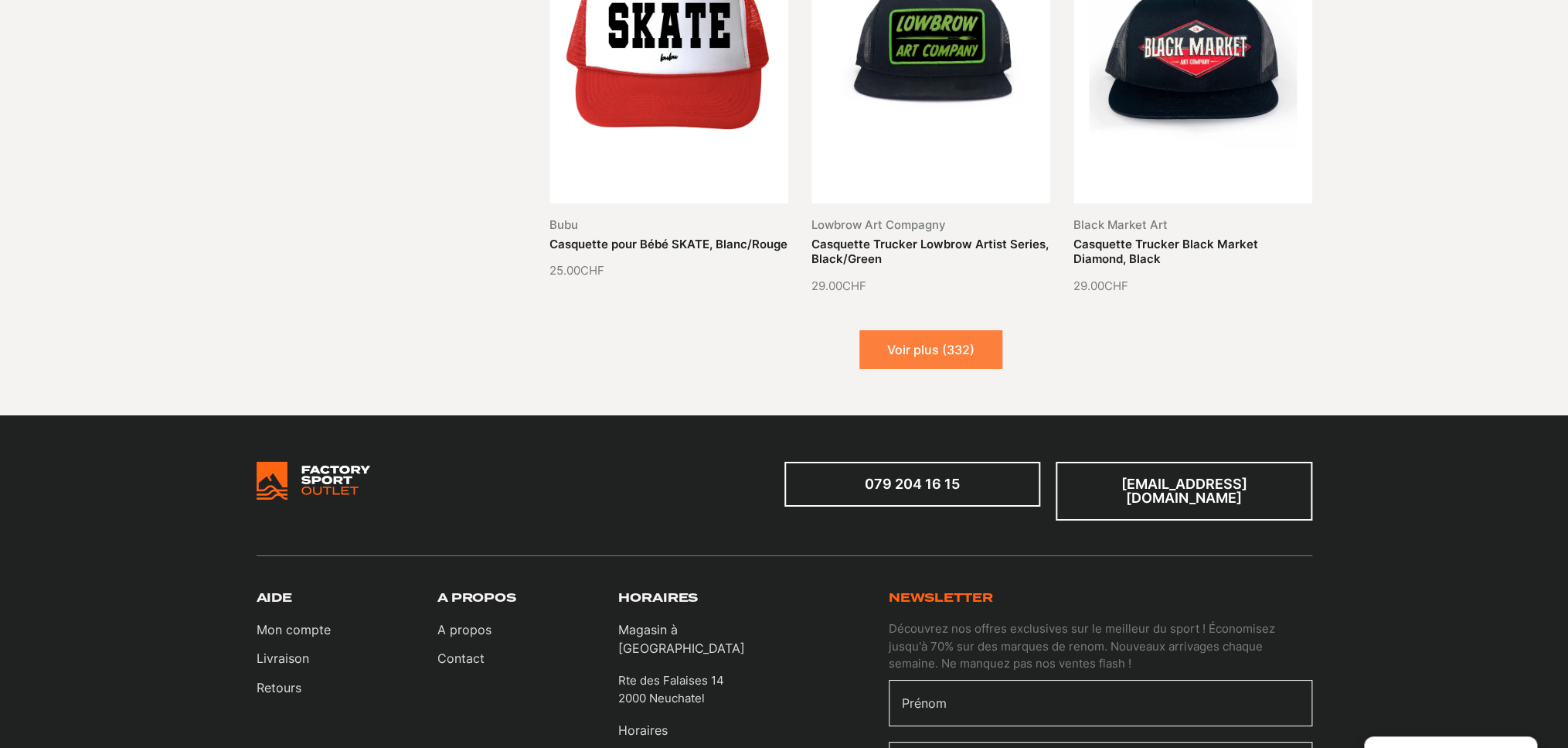
click at [925, 330] on button "Voir plus (332)" at bounding box center [930, 349] width 143 height 38
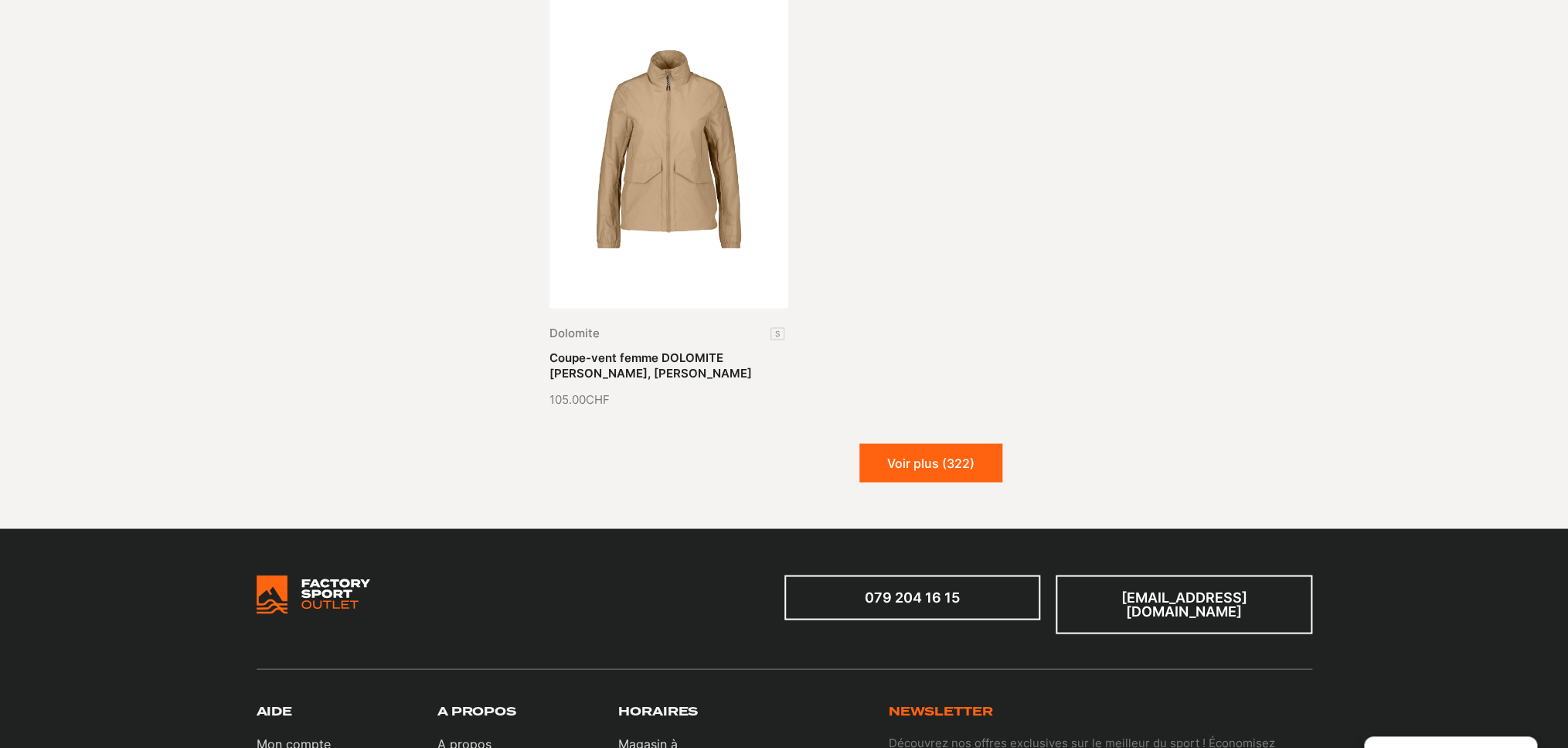
scroll to position [16912, 0]
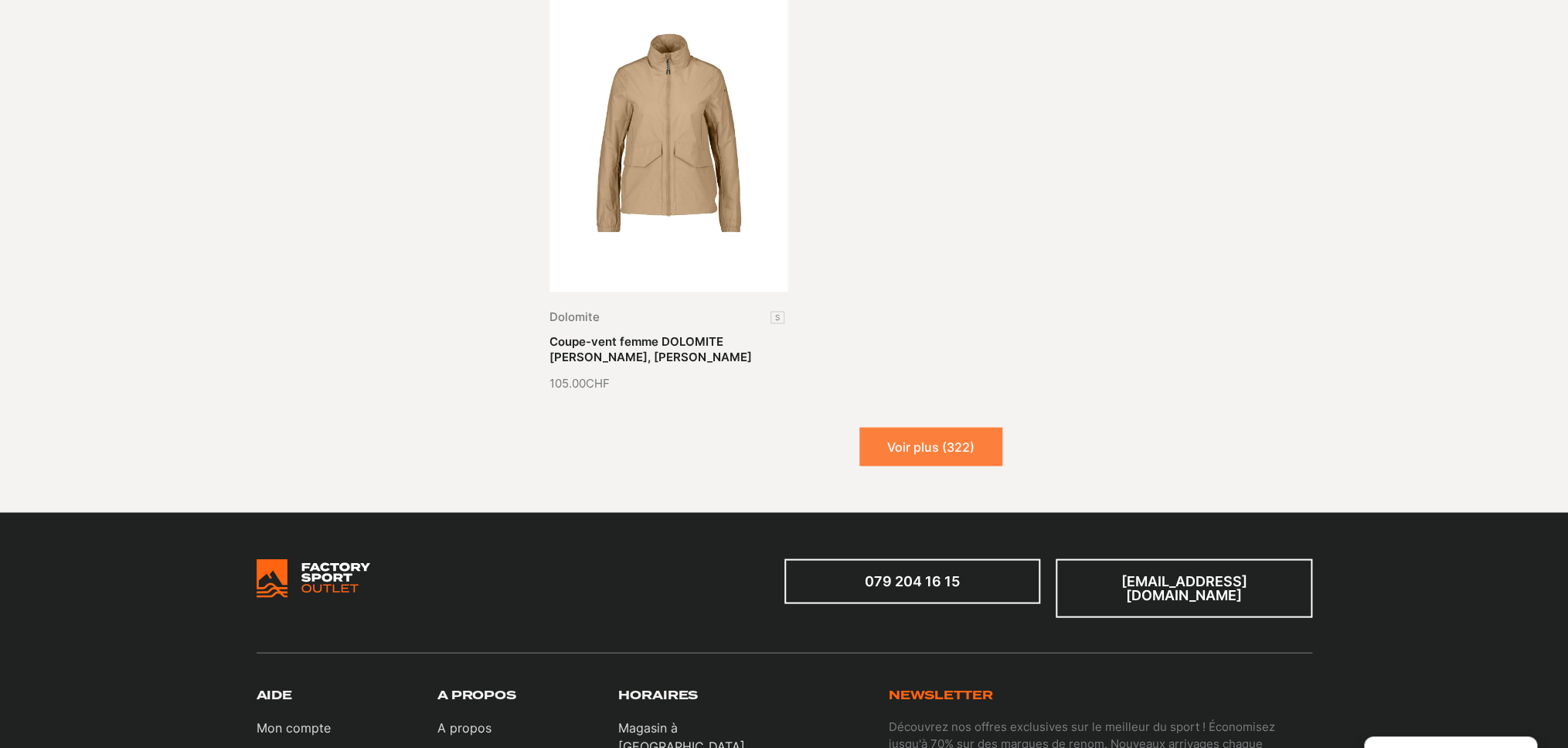
click at [935, 427] on button "Voir plus (322)" at bounding box center [930, 446] width 143 height 38
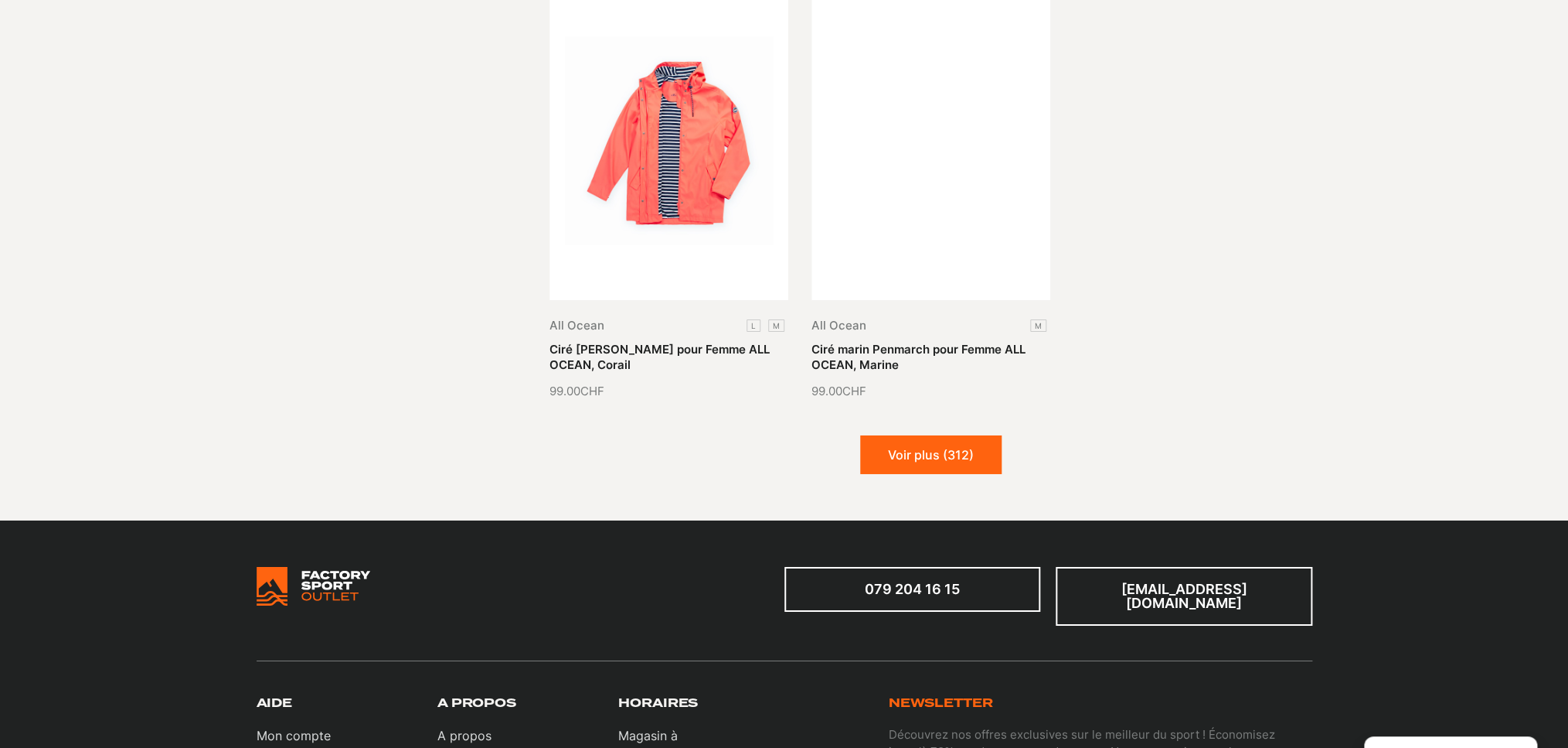
scroll to position [18255, 0]
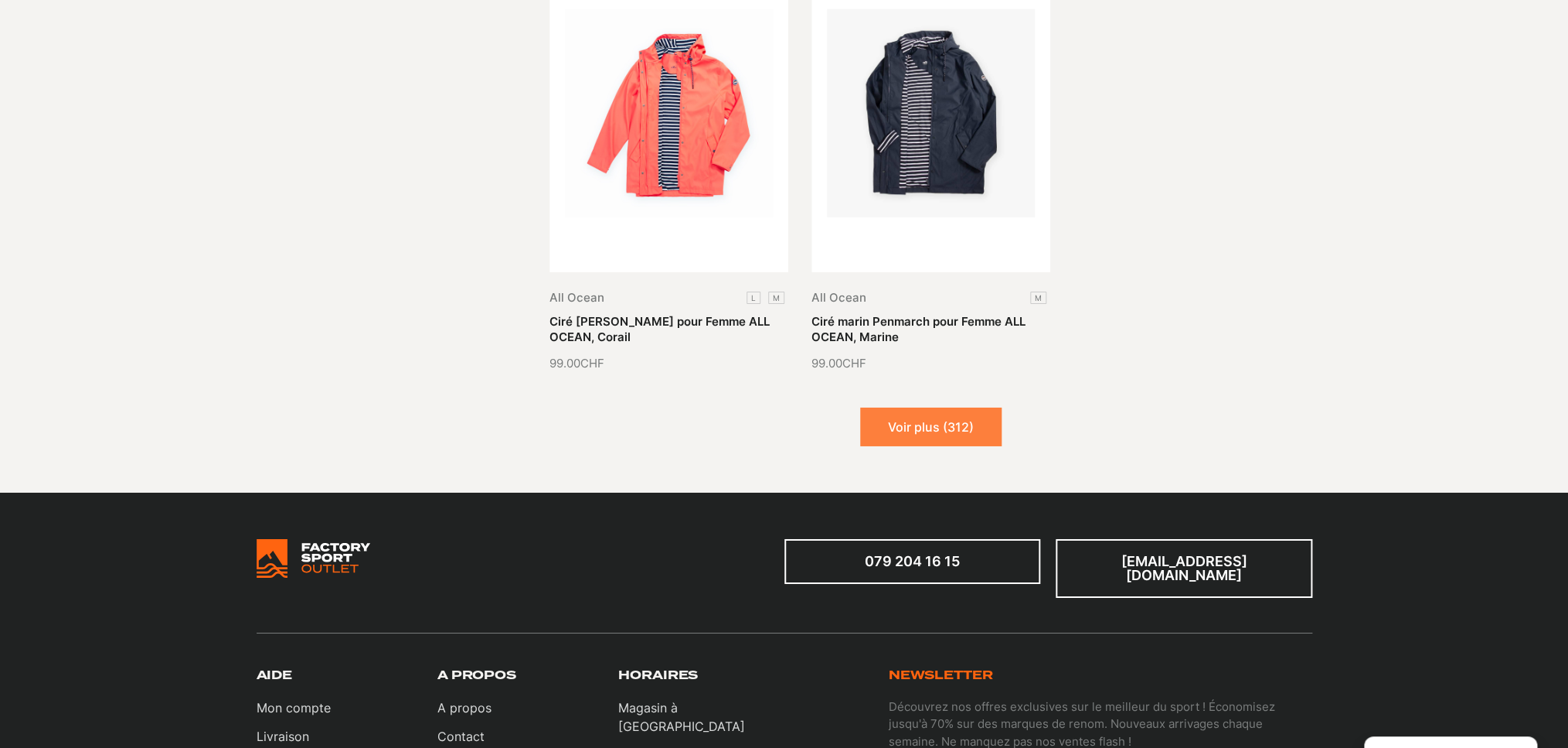
click at [926, 407] on button "Voir plus (312)" at bounding box center [930, 426] width 141 height 38
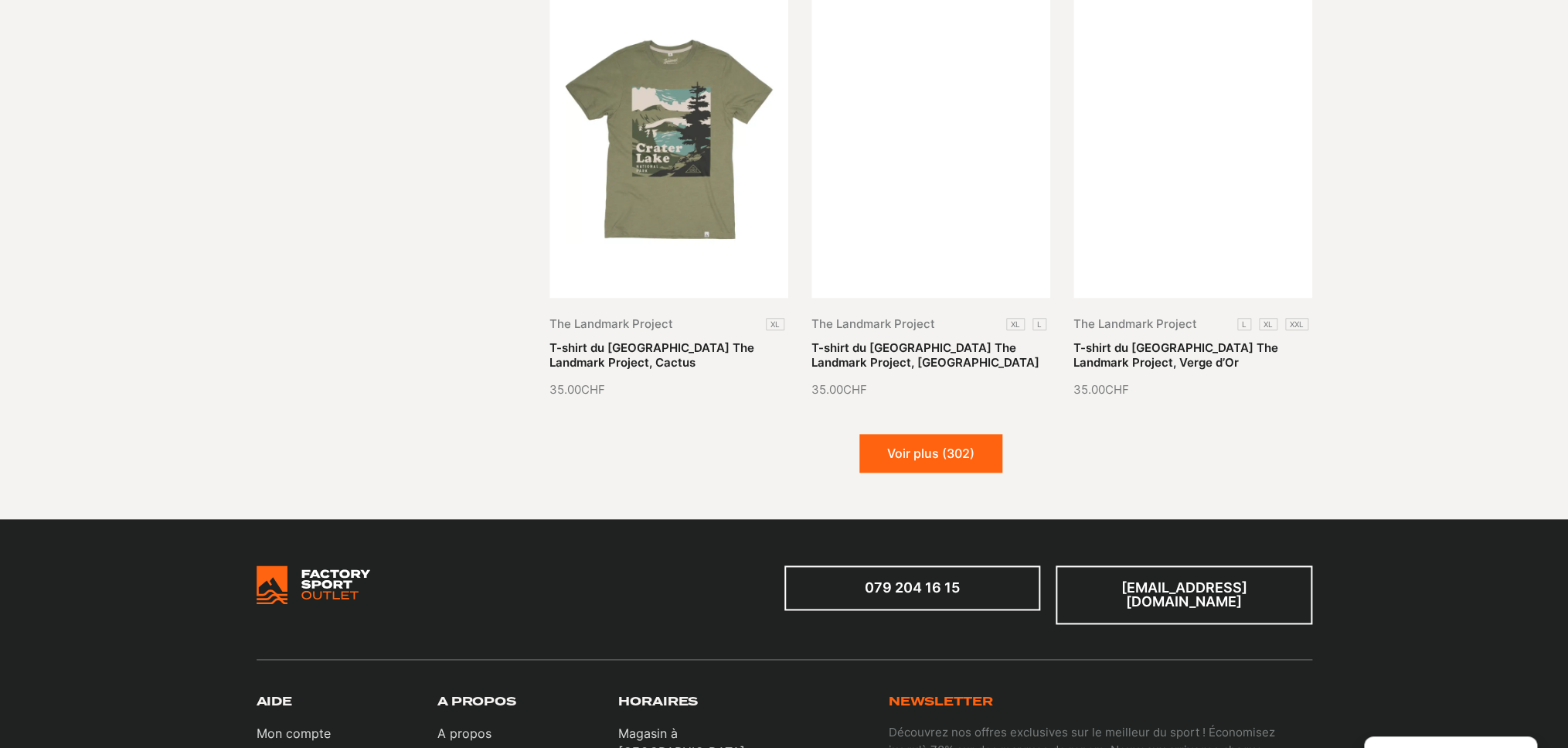
scroll to position [19593, 0]
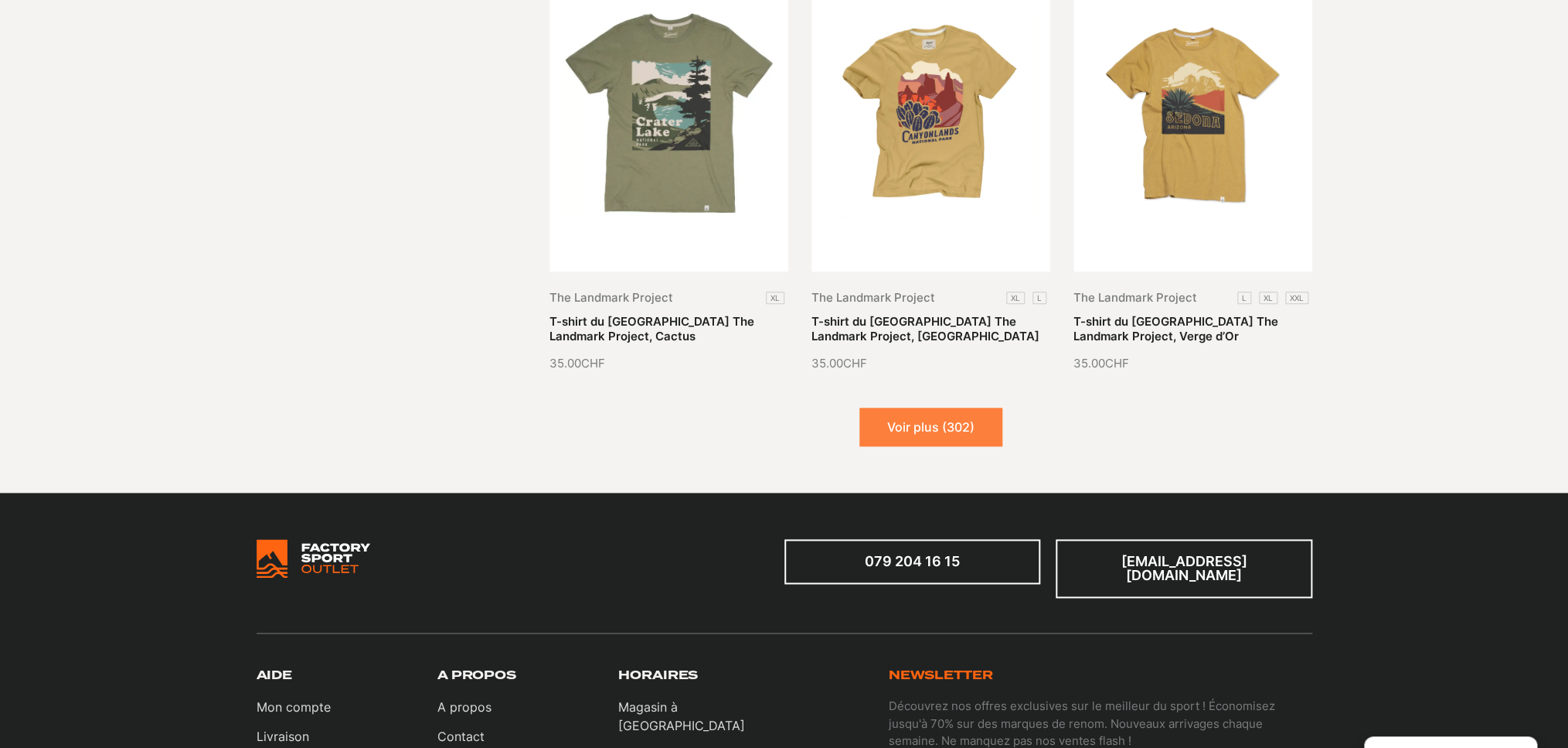
click at [930, 407] on button "Voir plus (302)" at bounding box center [930, 426] width 143 height 38
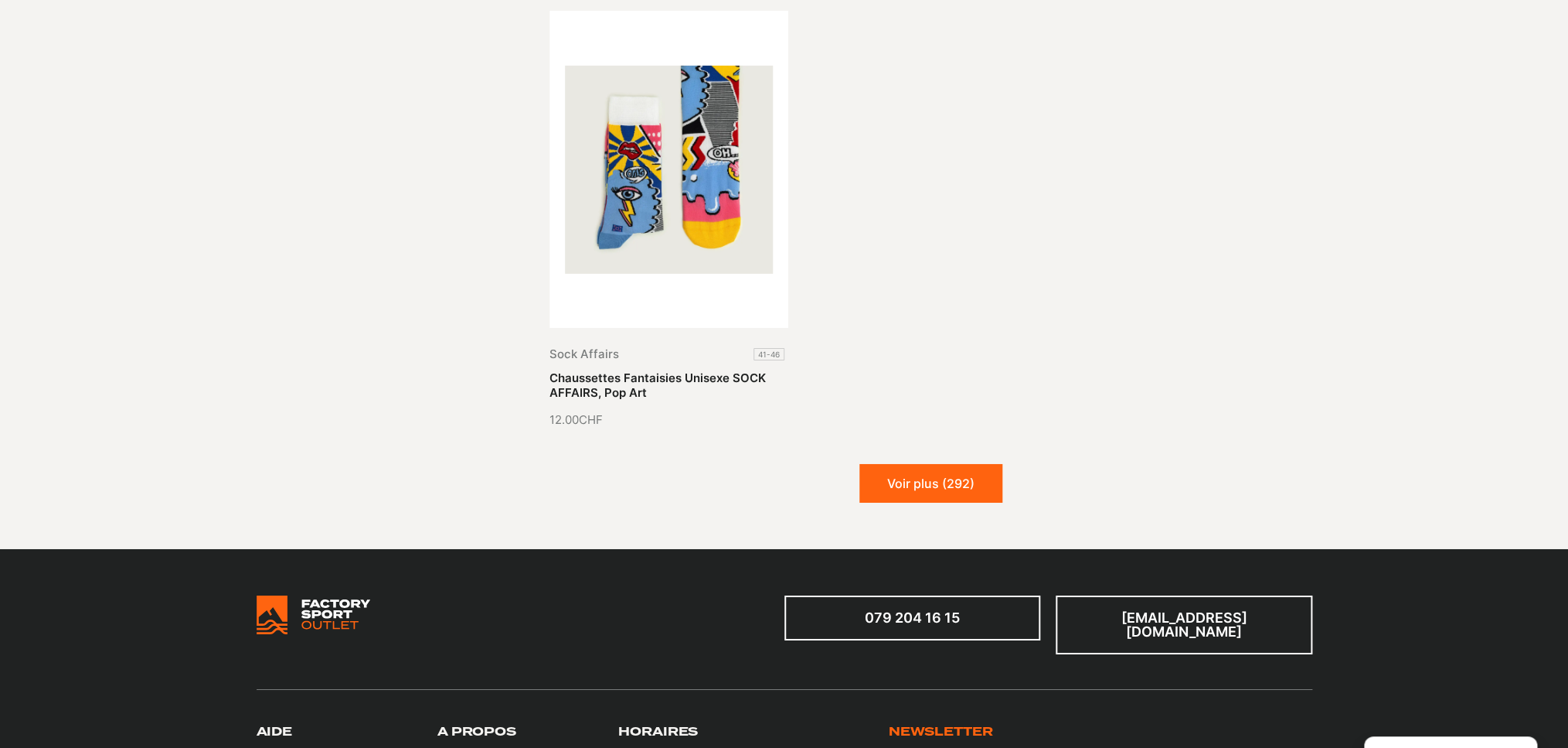
scroll to position [21361, 0]
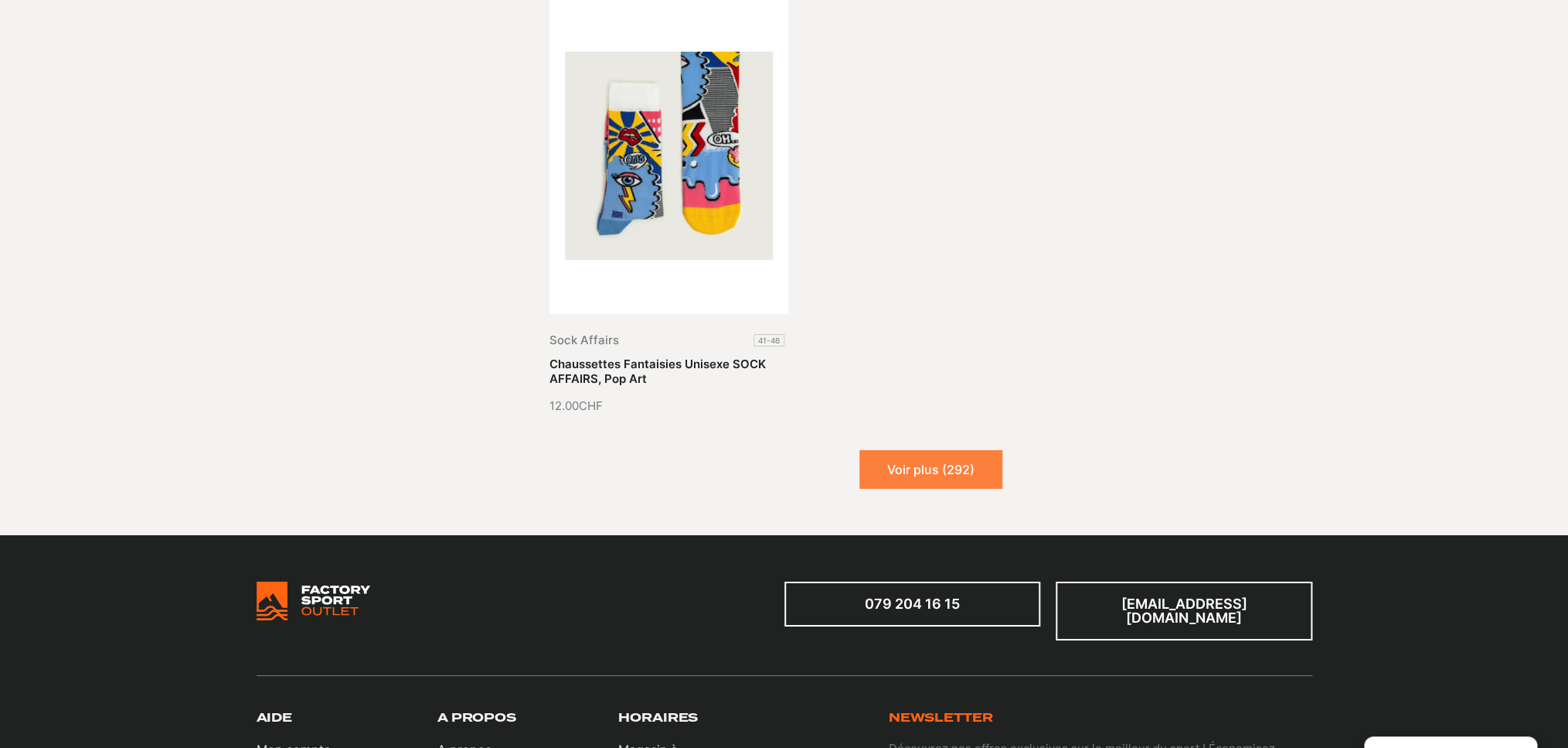
click at [921, 450] on button "Voir plus (292)" at bounding box center [930, 469] width 143 height 38
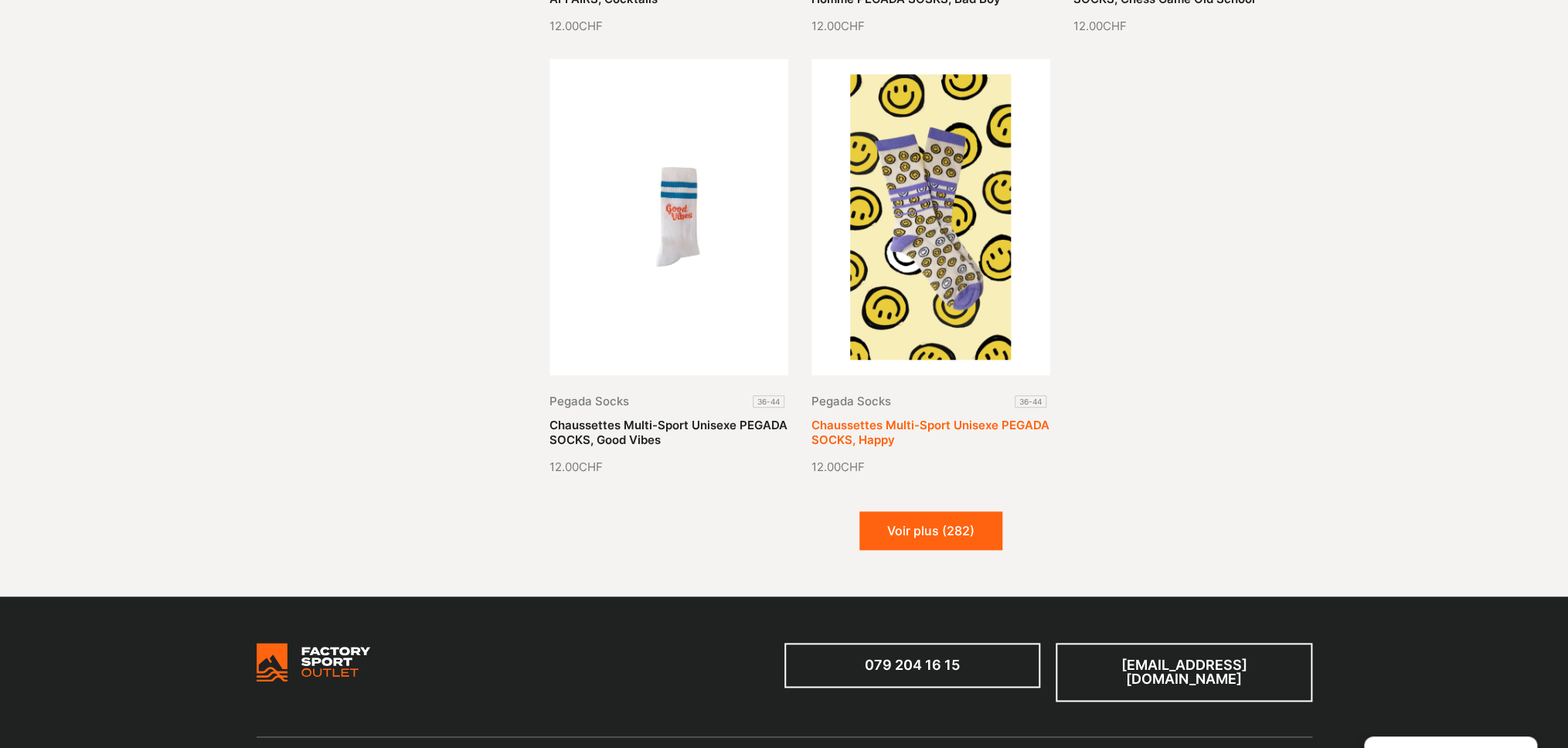
scroll to position [22646, 0]
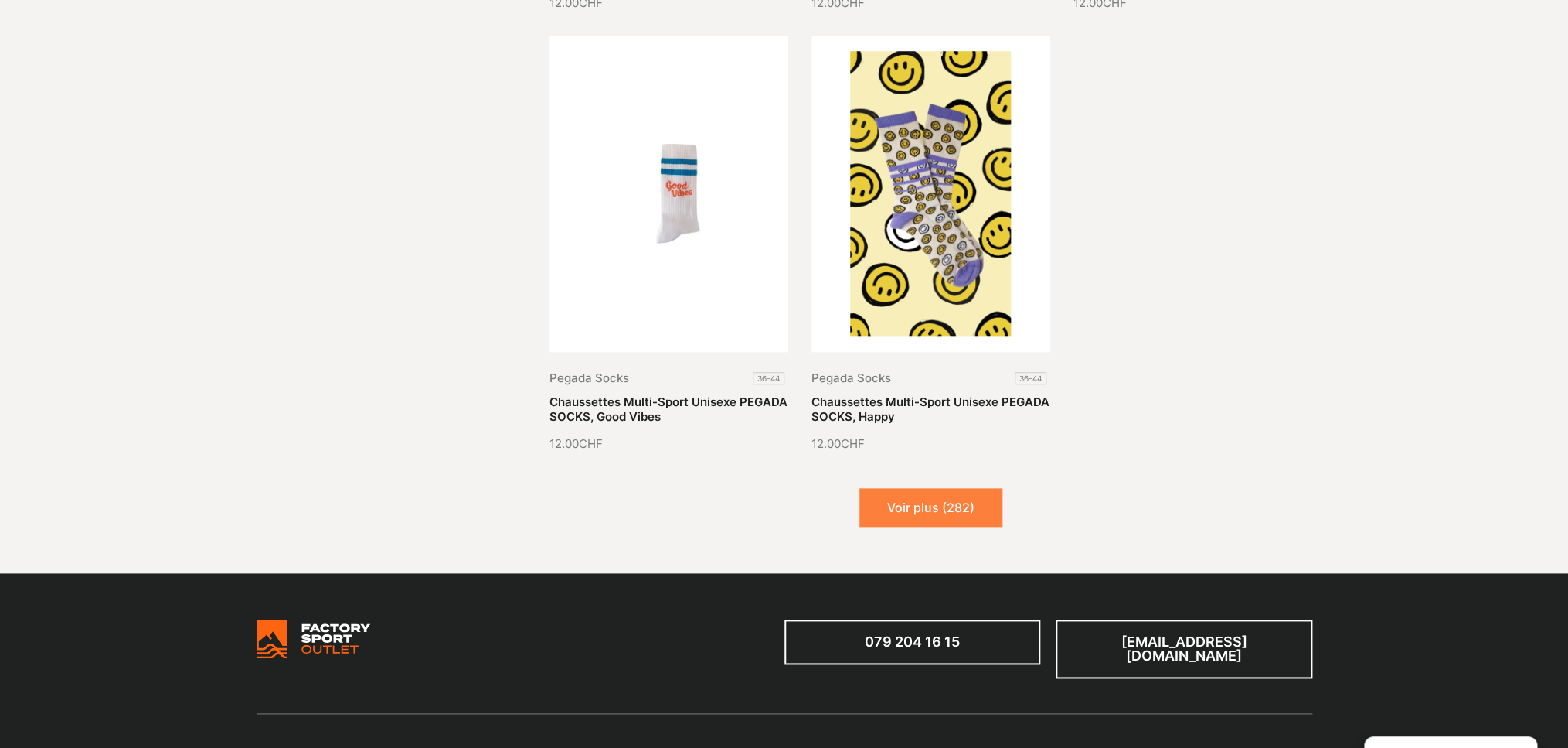
click at [930, 488] on button "Voir plus (282)" at bounding box center [930, 506] width 143 height 38
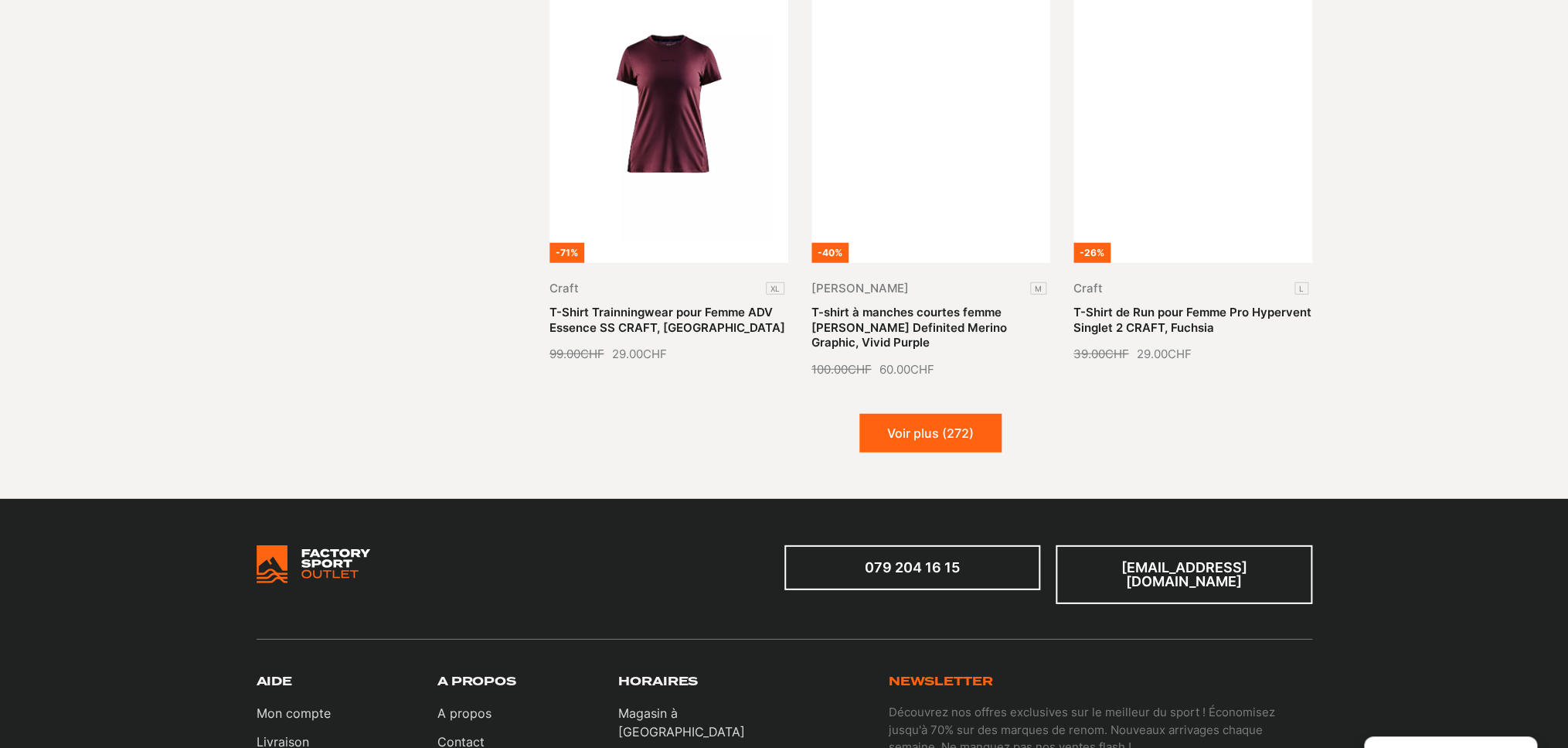
scroll to position [24074, 0]
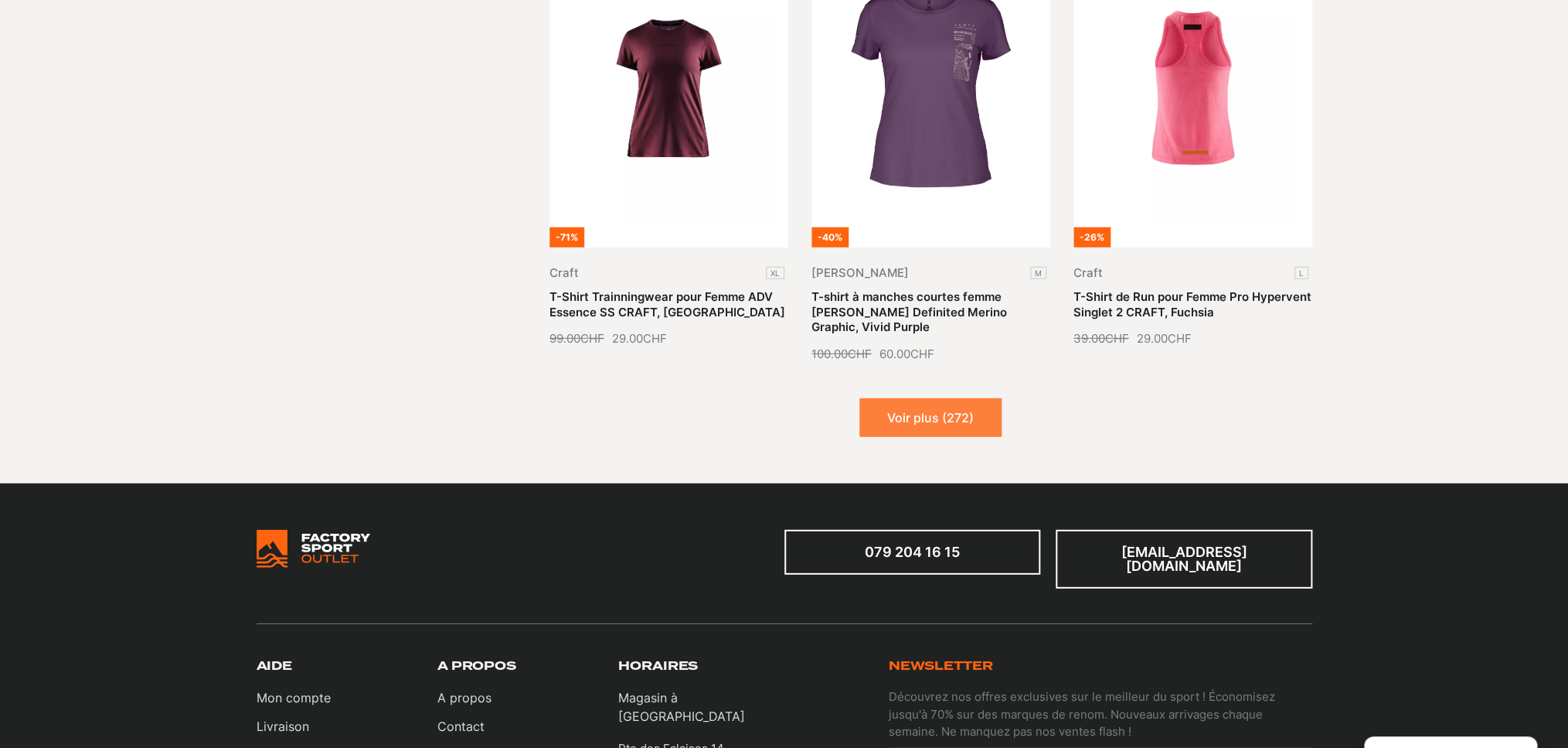
click at [922, 399] on button "Voir plus (272)" at bounding box center [930, 417] width 142 height 38
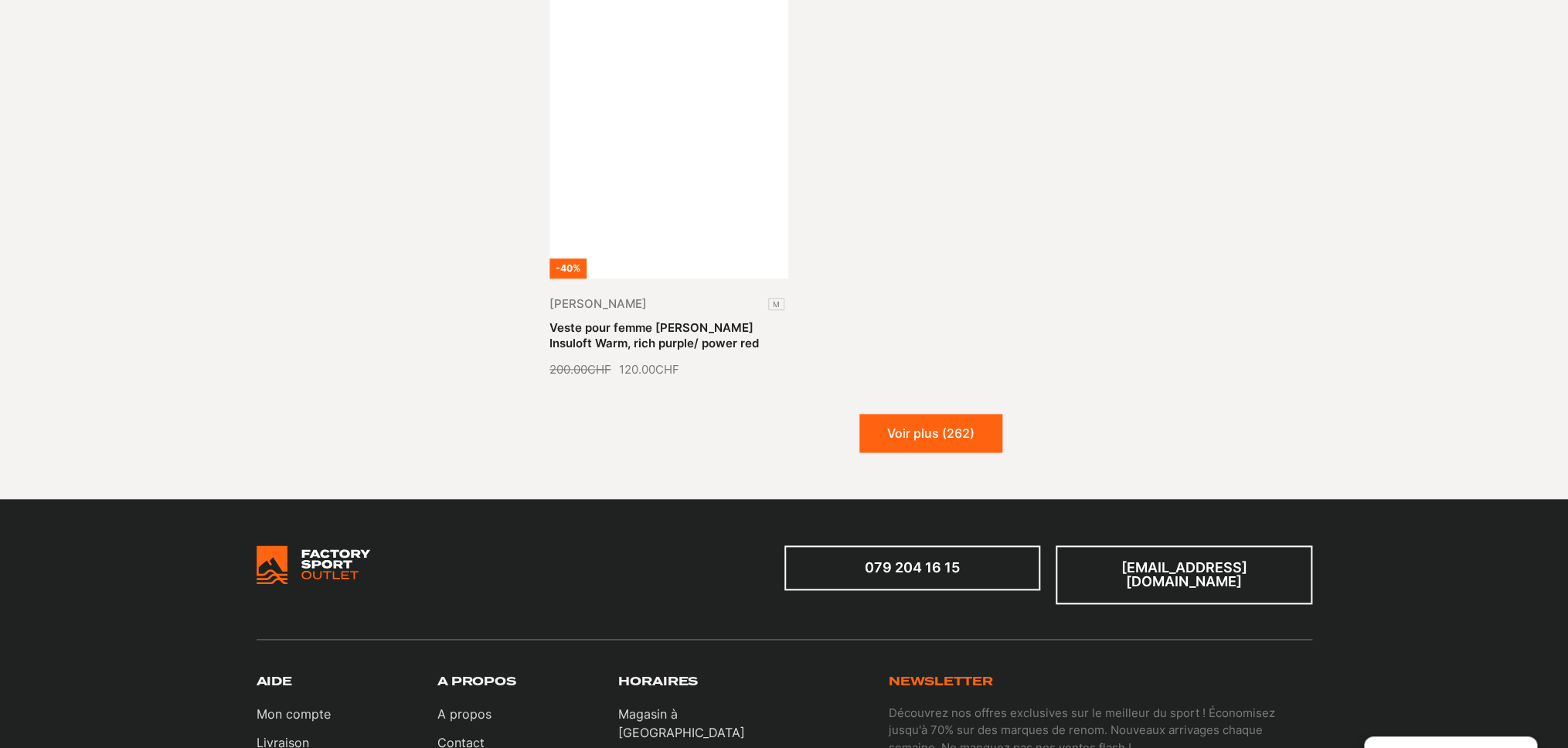
scroll to position [25864, 0]
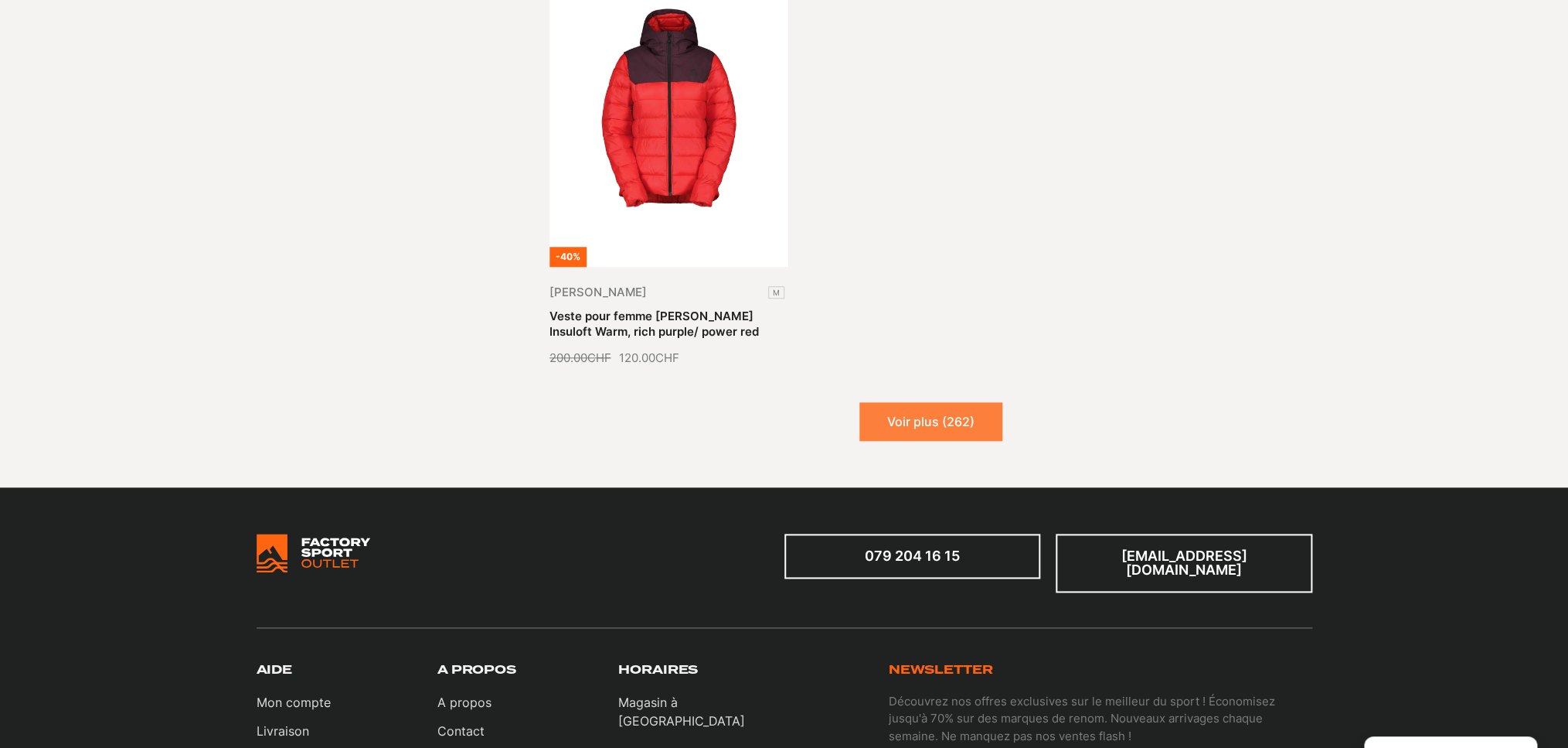
click at [936, 402] on button "Voir plus (262)" at bounding box center [930, 421] width 143 height 38
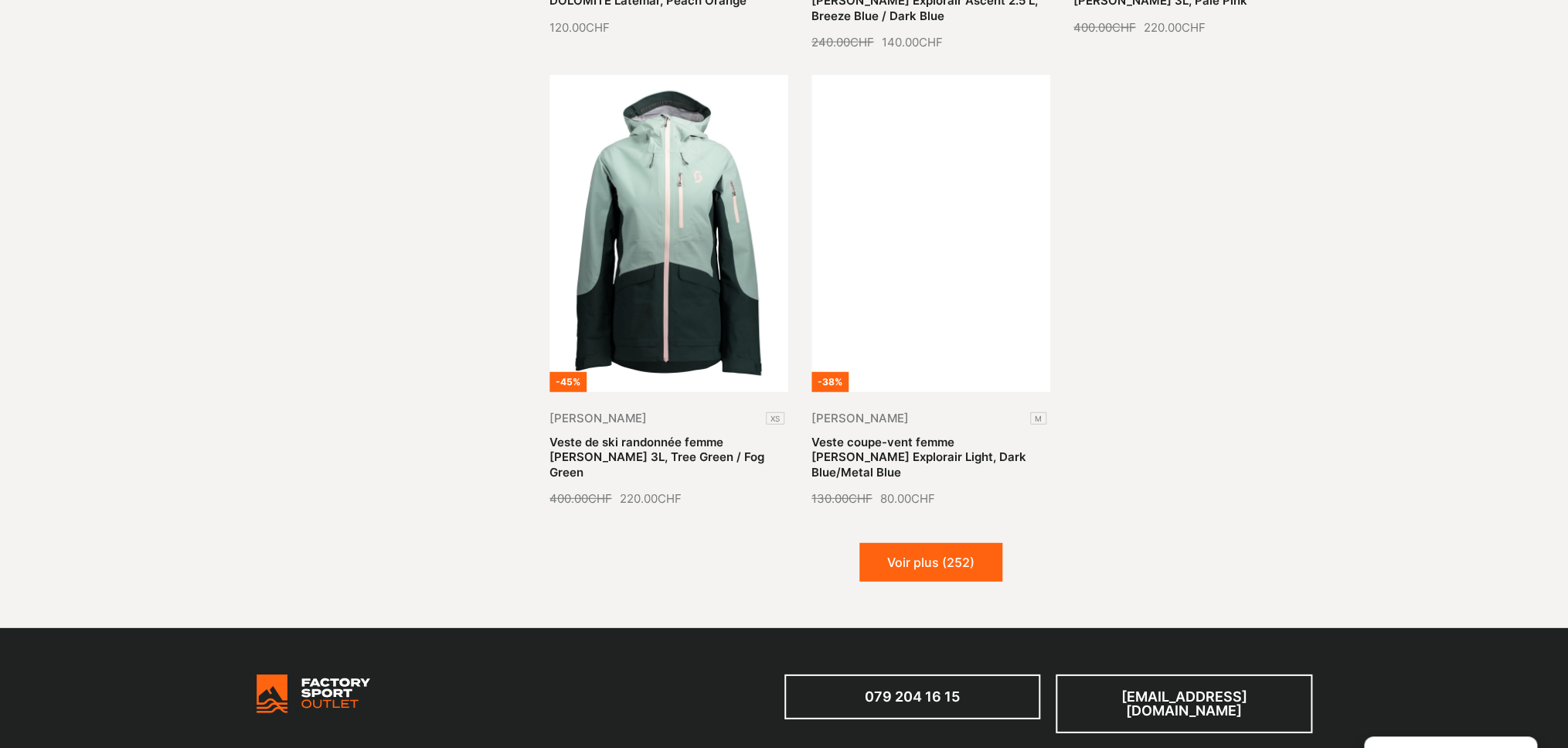
scroll to position [27138, 0]
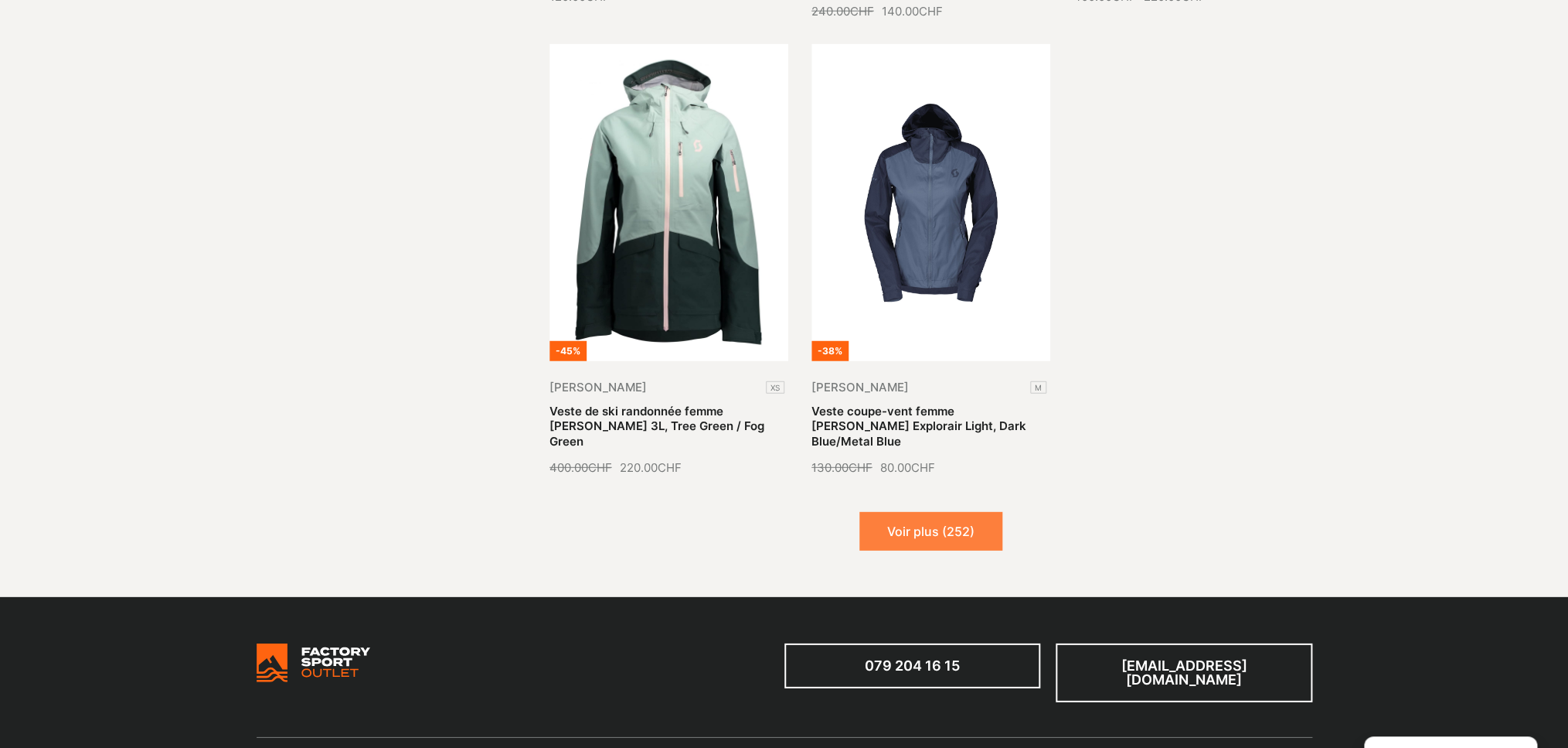
click at [928, 512] on button "Voir plus (252)" at bounding box center [930, 531] width 143 height 38
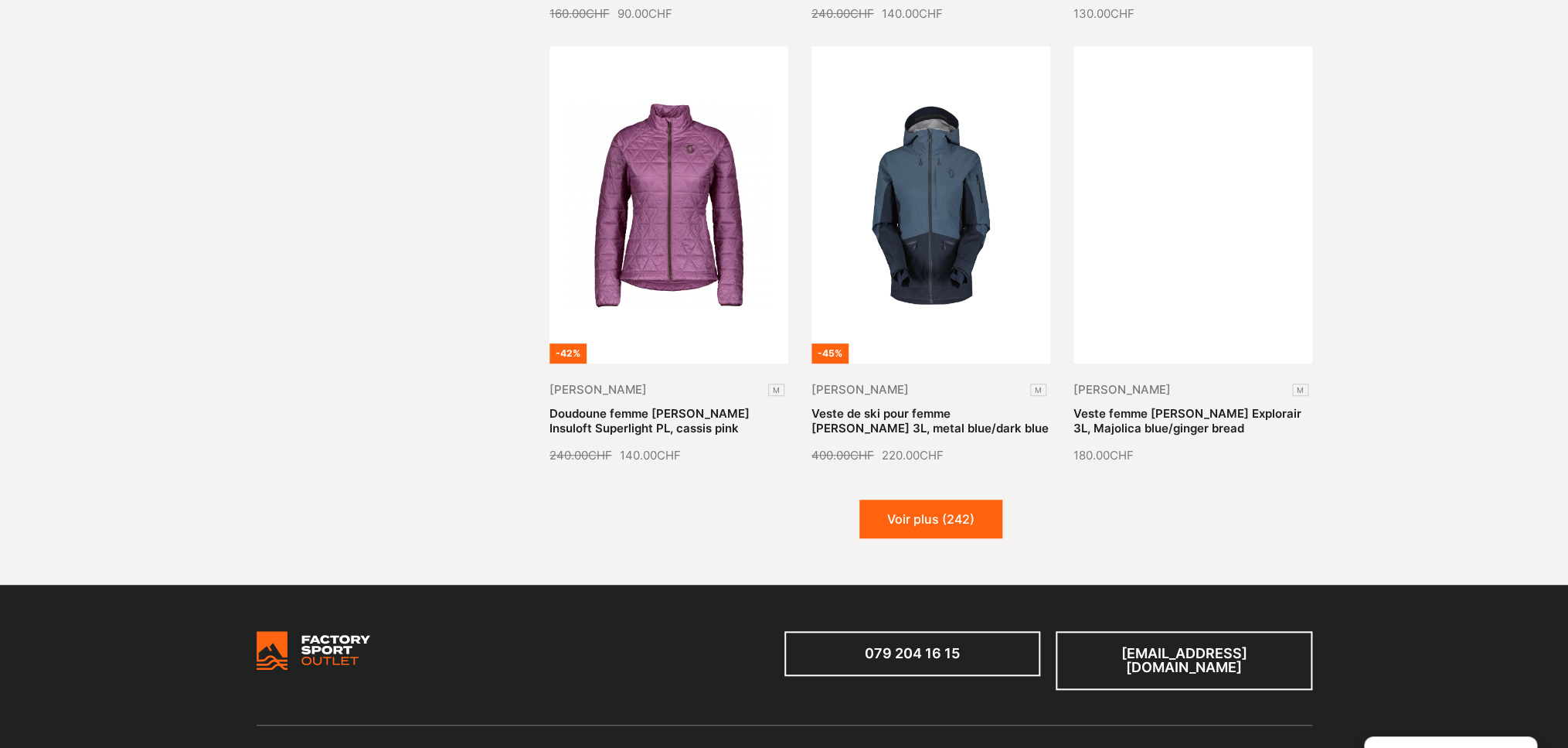
scroll to position [28492, 0]
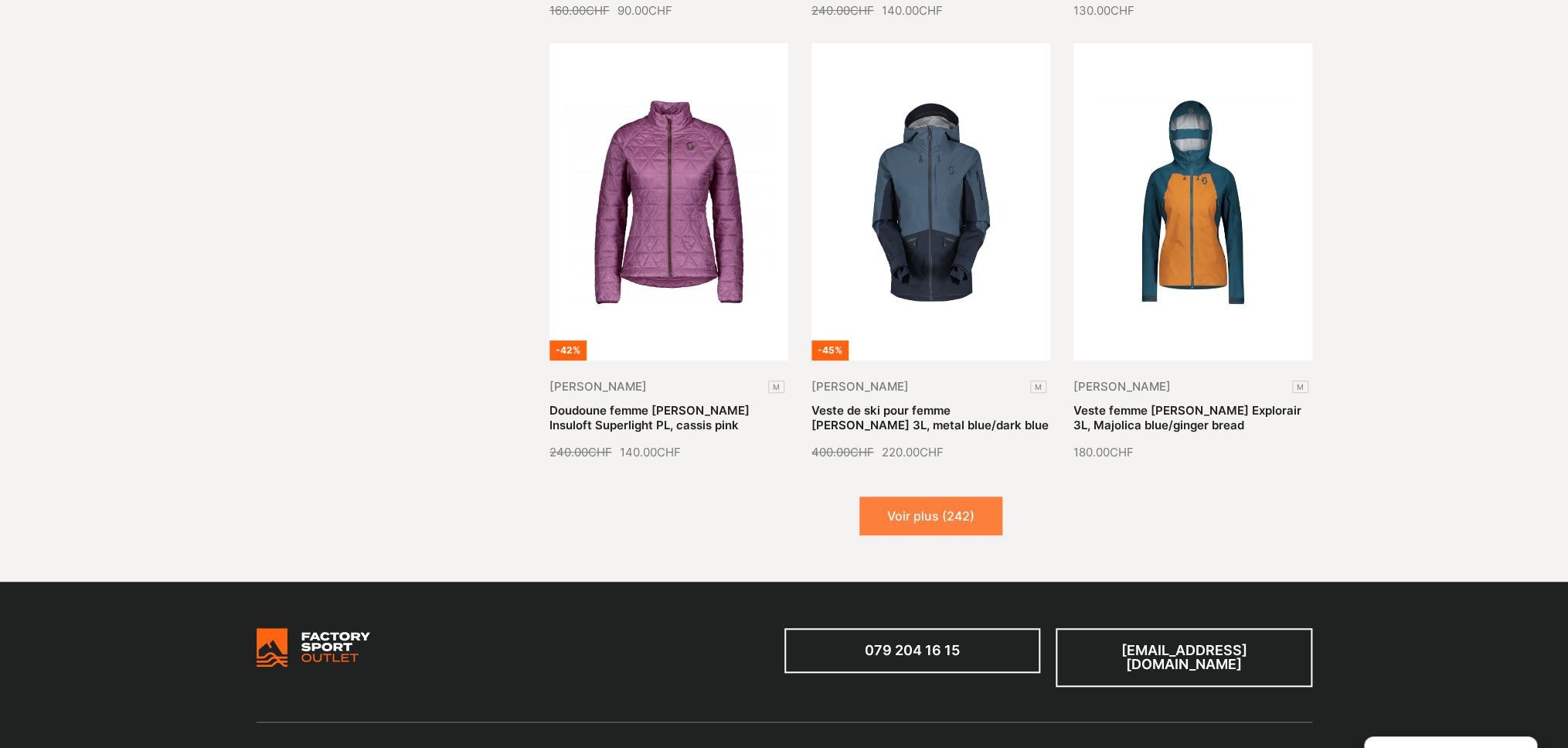
click at [923, 496] on button "Voir plus (242)" at bounding box center [930, 515] width 143 height 38
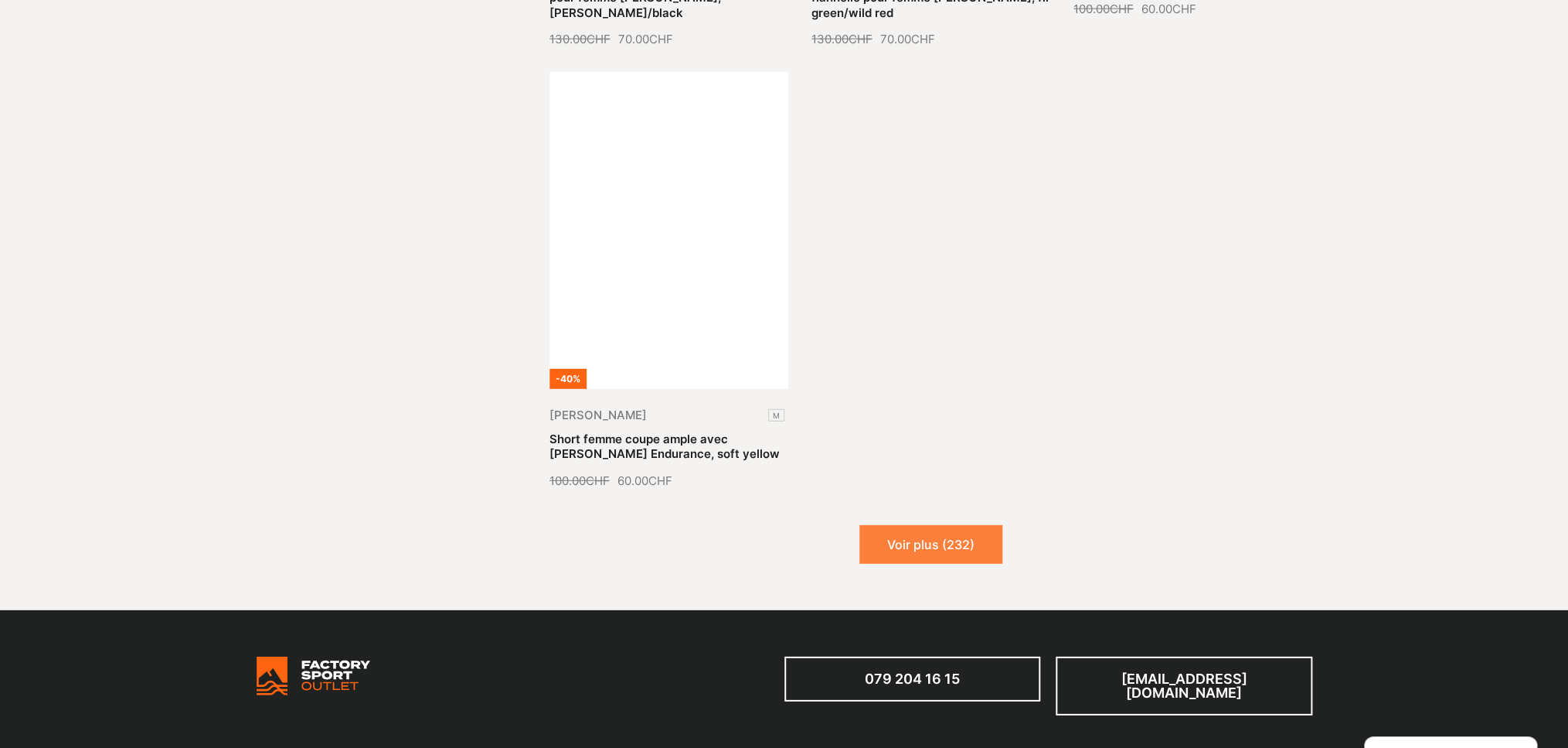
scroll to position [30272, 0]
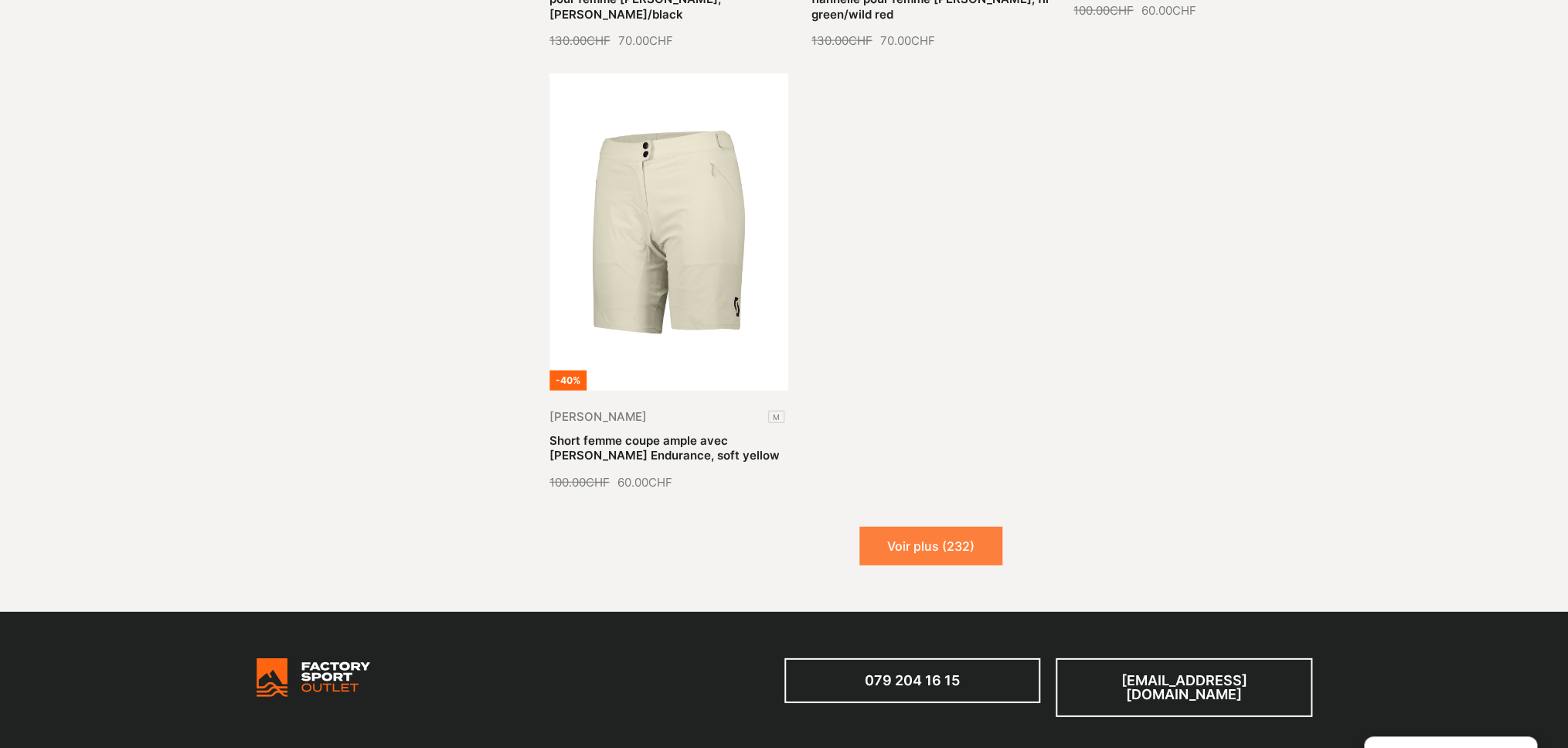
click at [909, 527] on button "Voir plus (232)" at bounding box center [930, 546] width 143 height 38
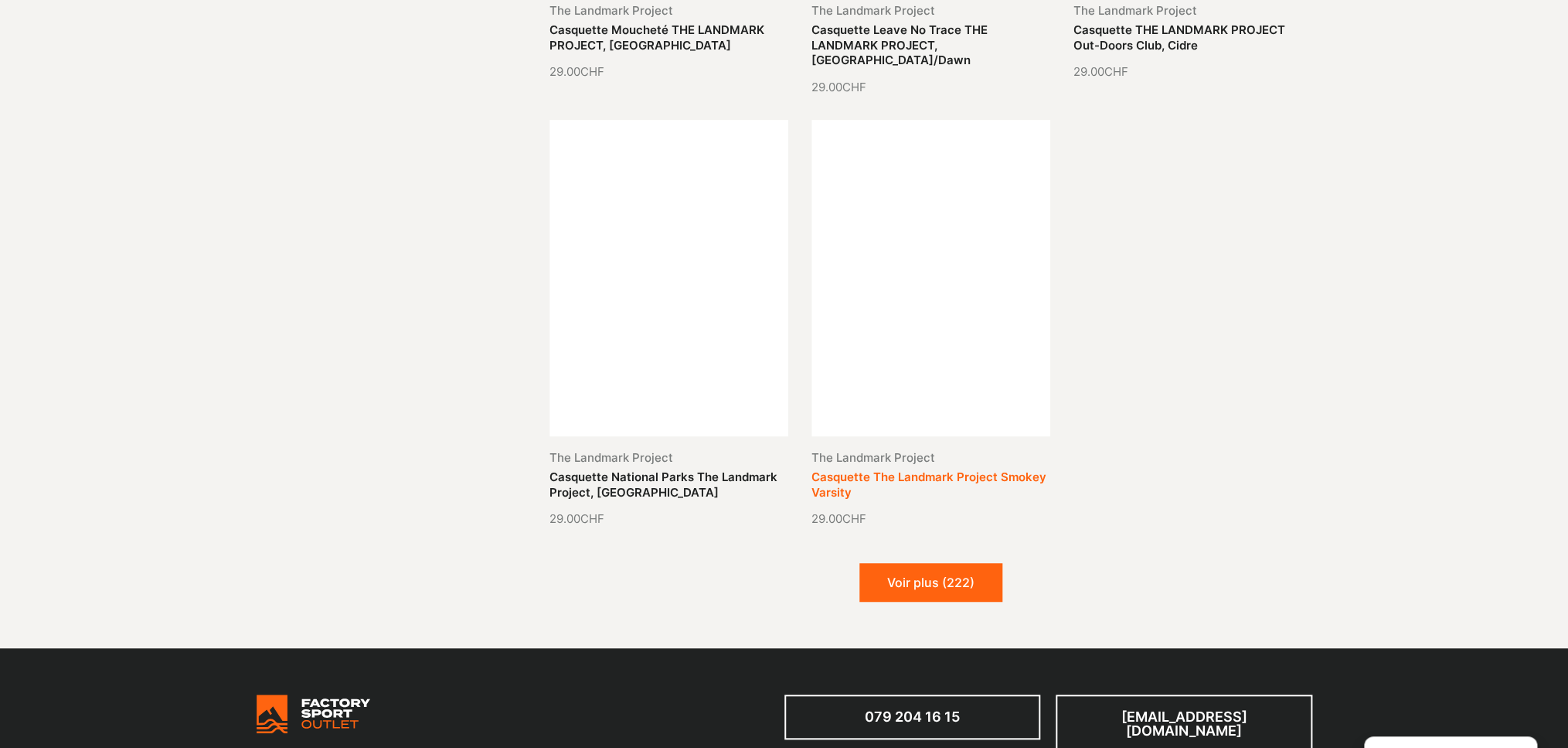
scroll to position [31606, 0]
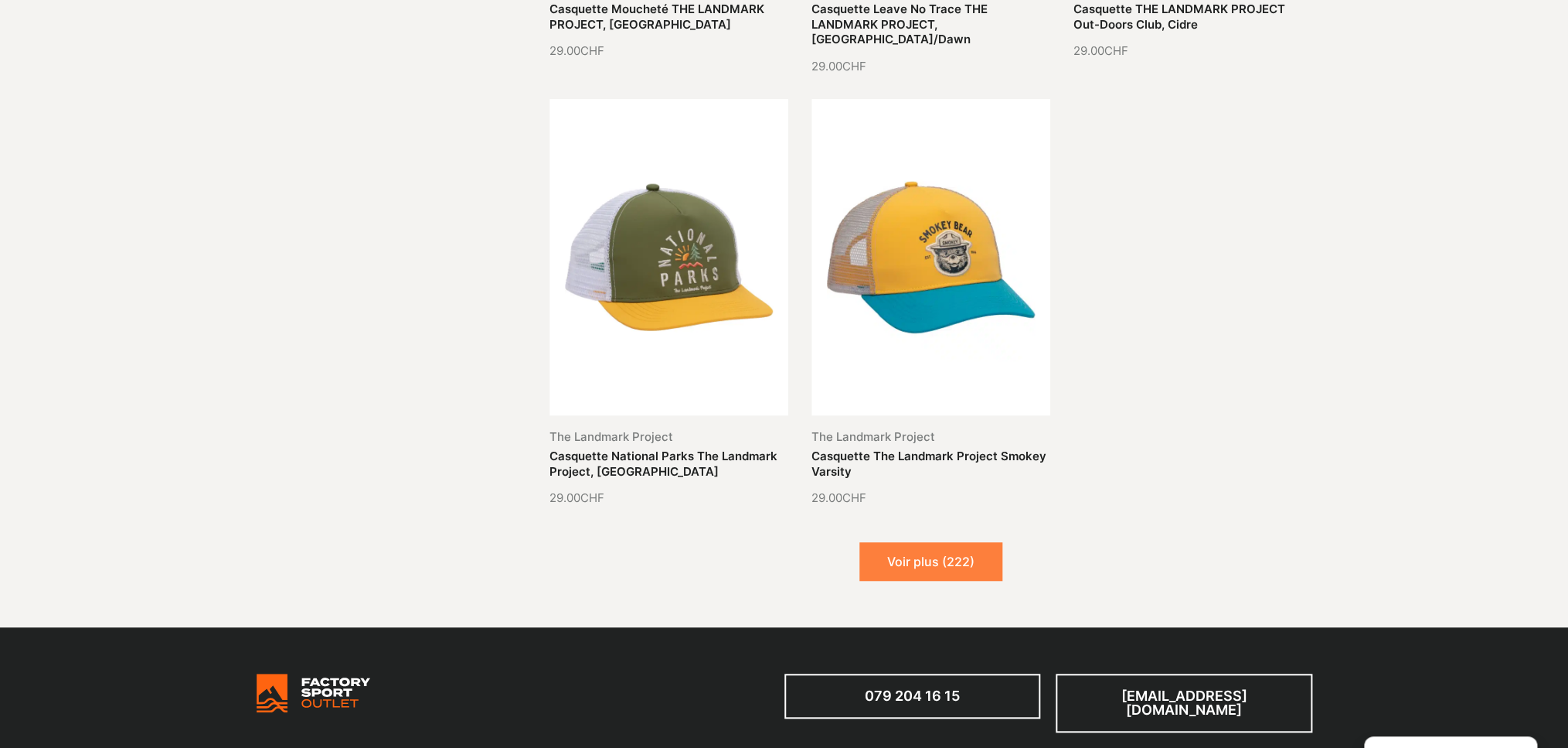
click at [921, 542] on button "Voir plus (222)" at bounding box center [930, 561] width 143 height 38
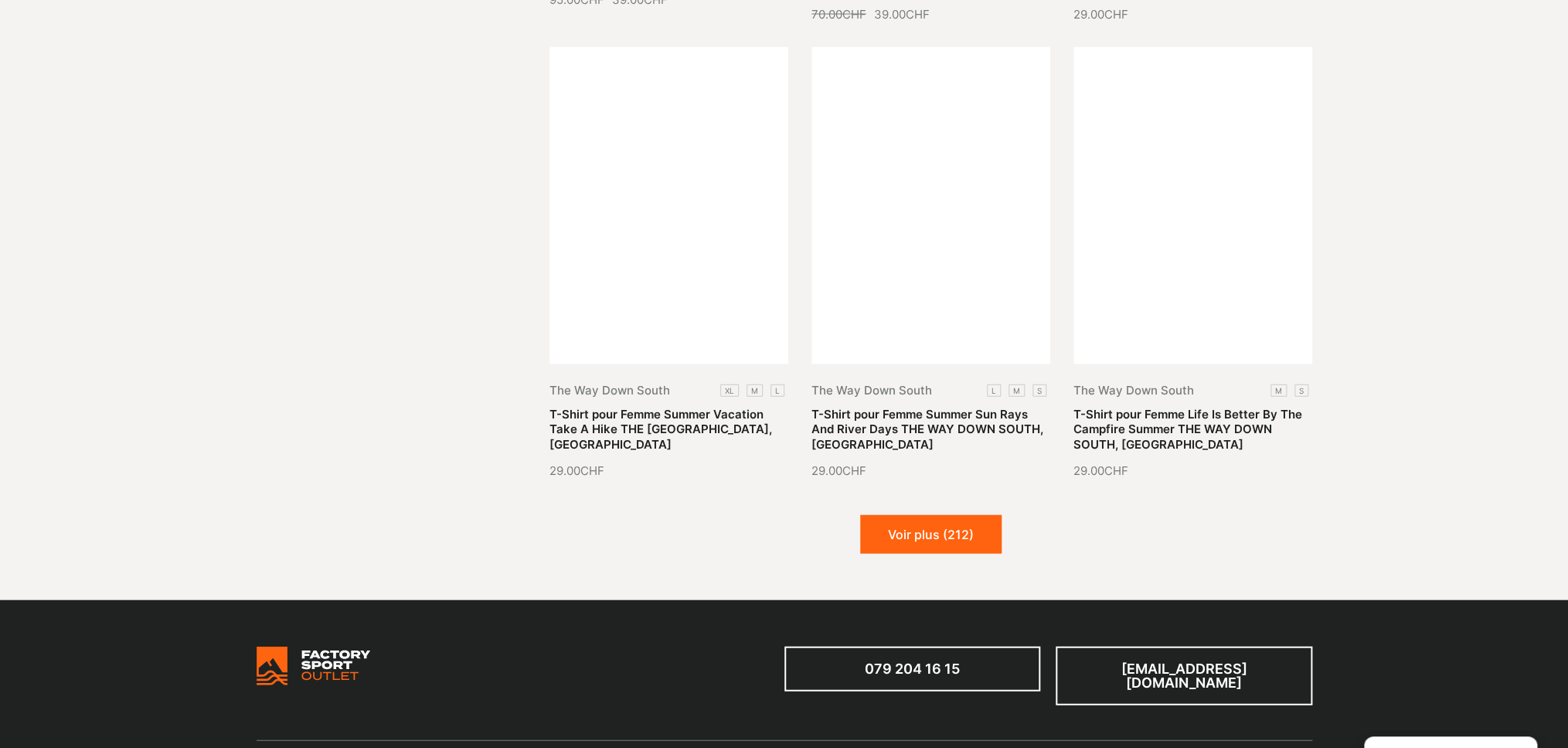
scroll to position [32987, 0]
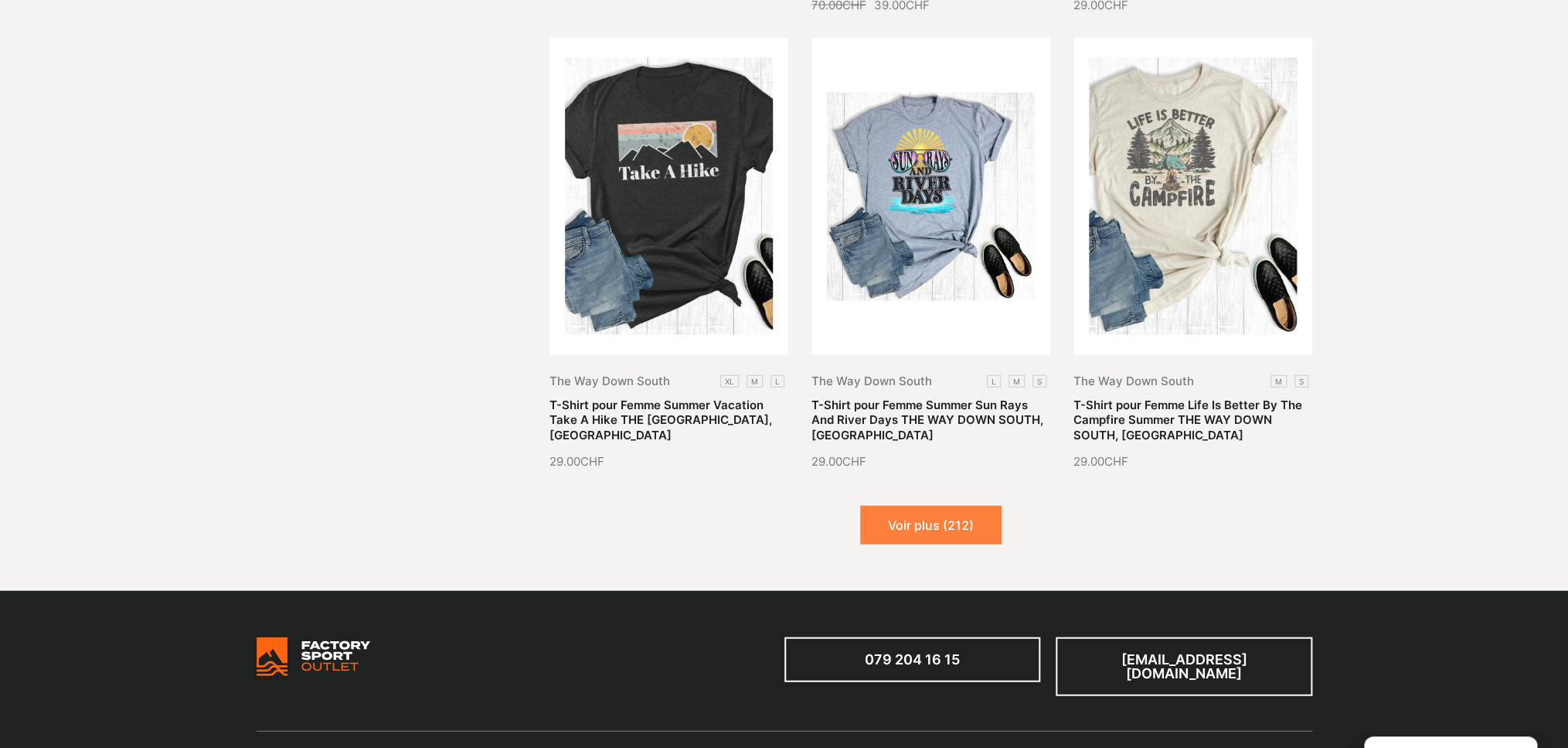
click at [928, 506] on button "Voir plus (212)" at bounding box center [930, 524] width 141 height 38
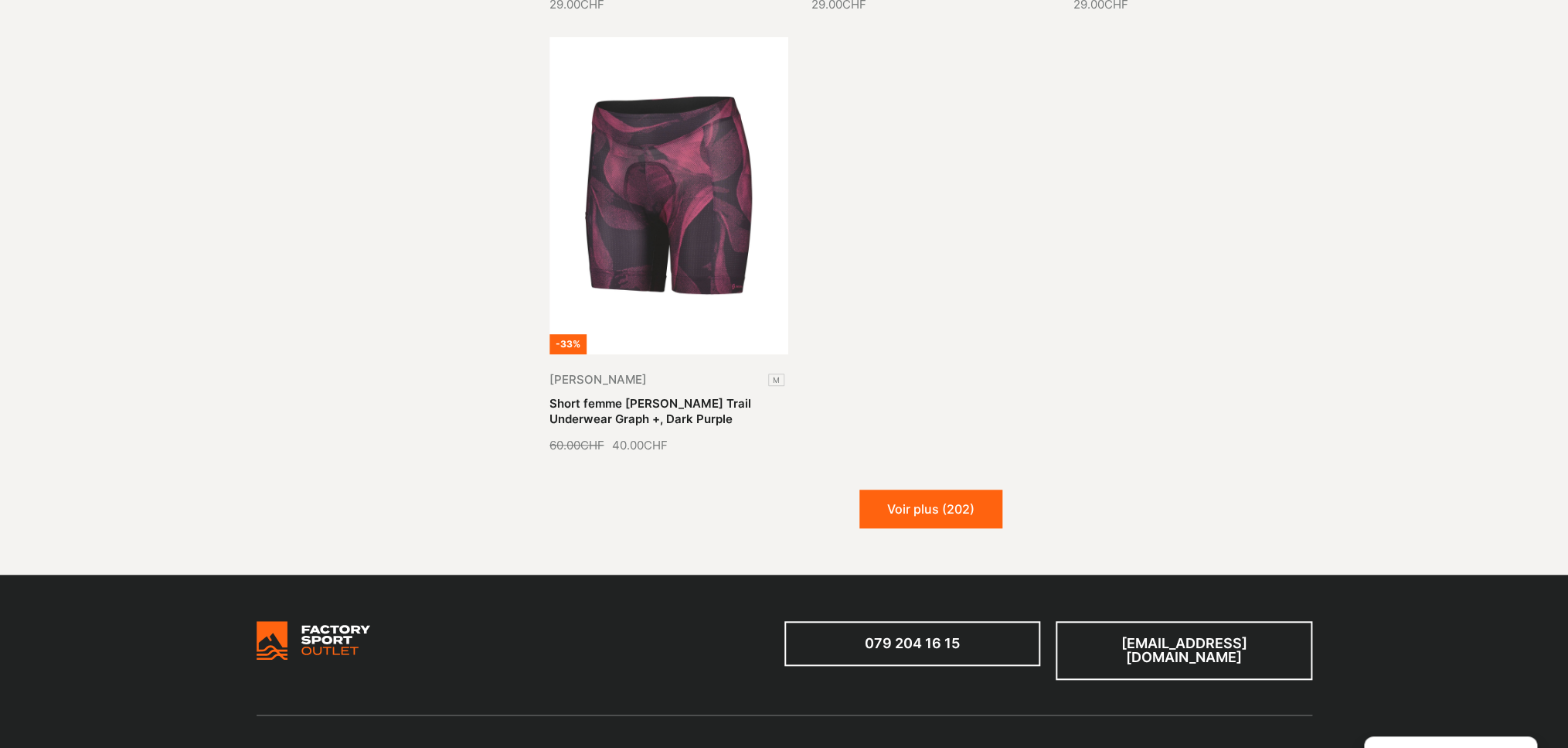
scroll to position [34827, 0]
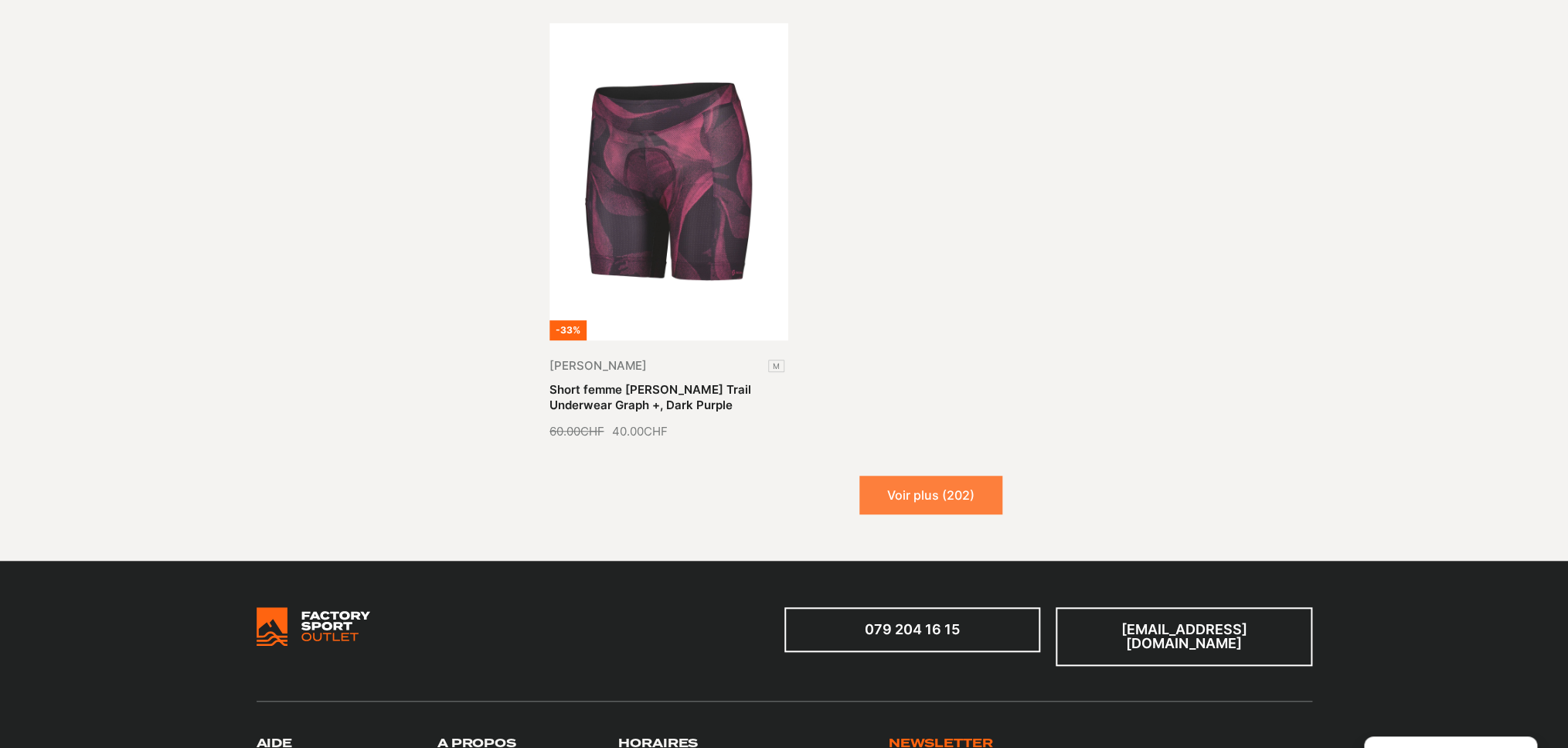
click at [909, 475] on button "Voir plus (202)" at bounding box center [930, 494] width 143 height 38
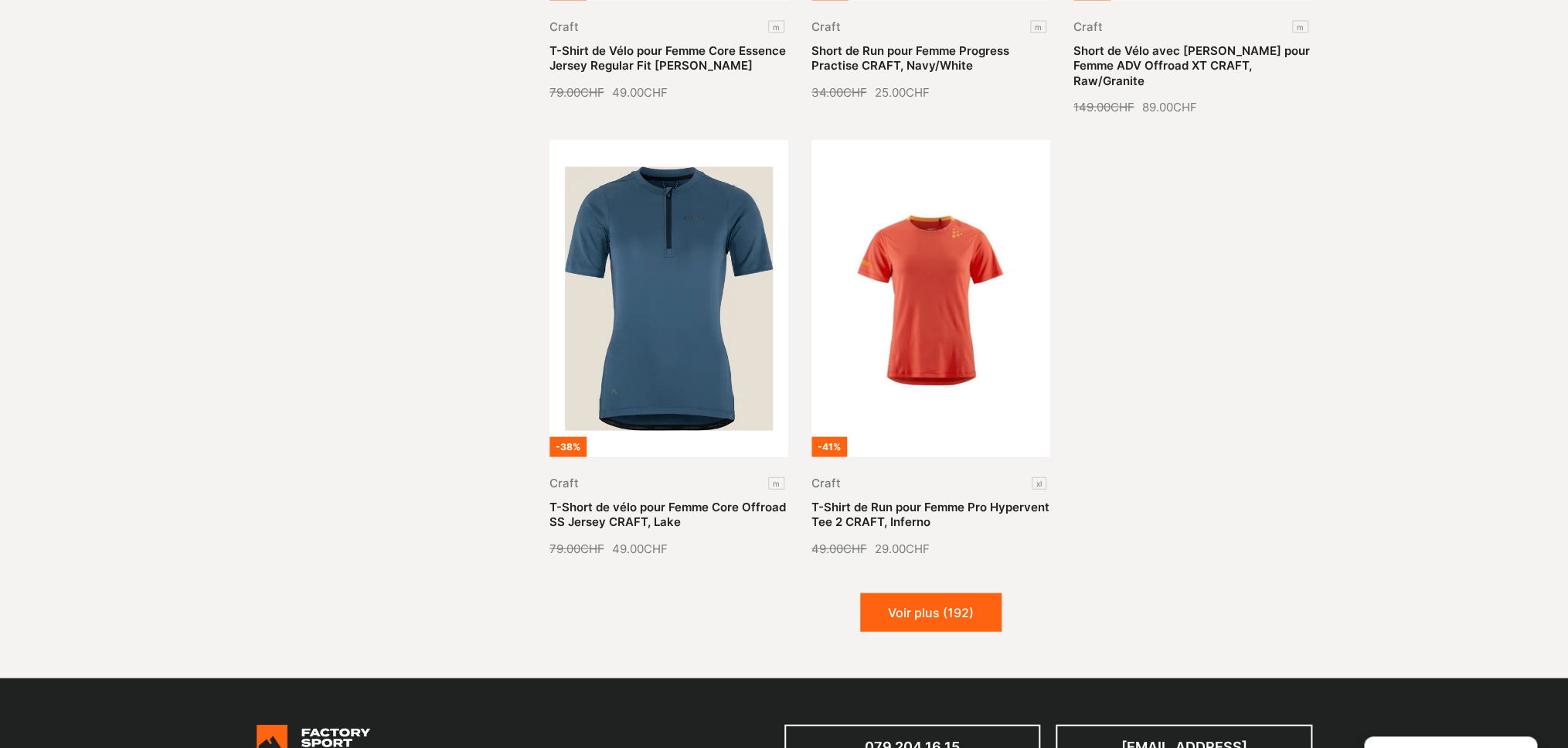
scroll to position [36070, 0]
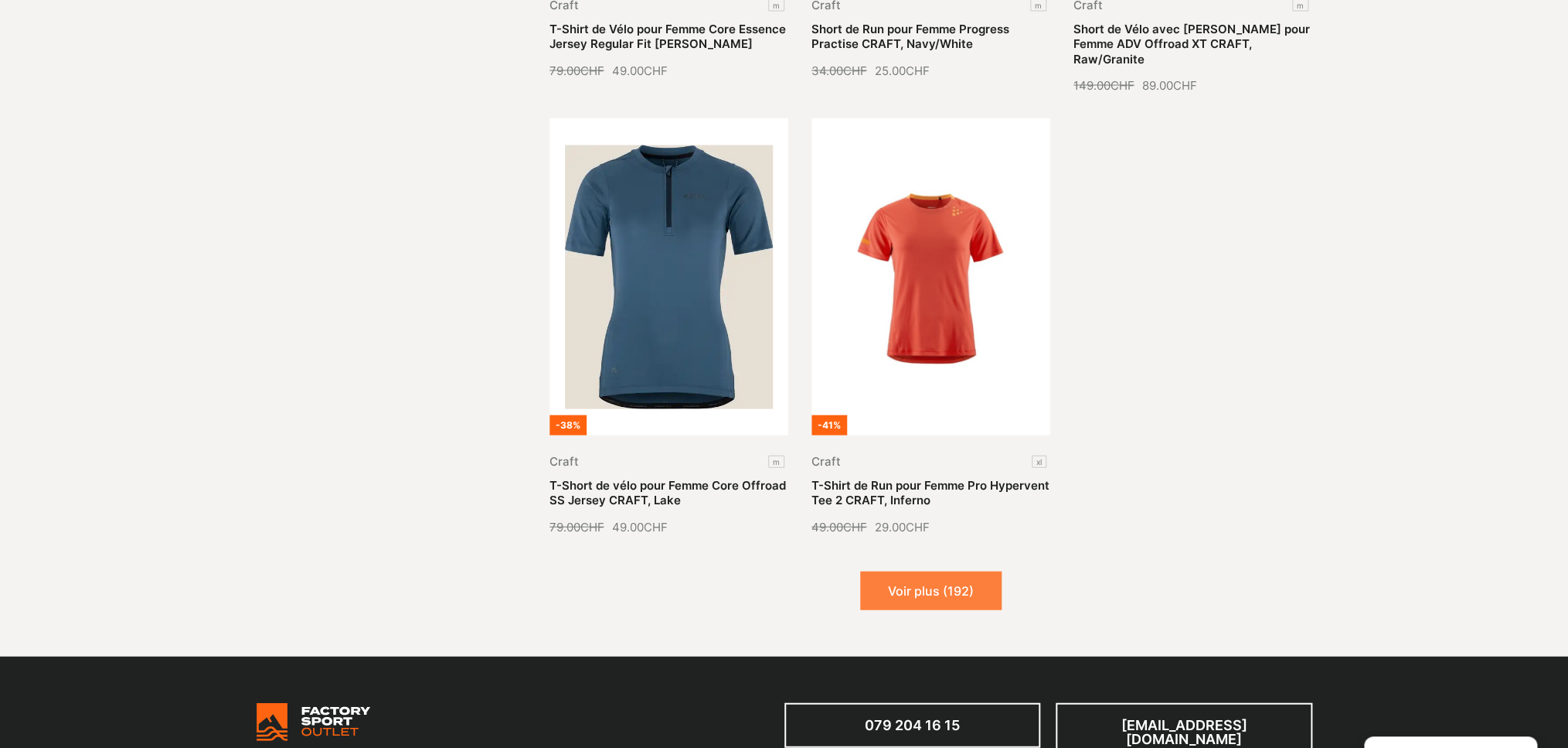
click at [913, 571] on button "Voir plus (192)" at bounding box center [930, 590] width 141 height 38
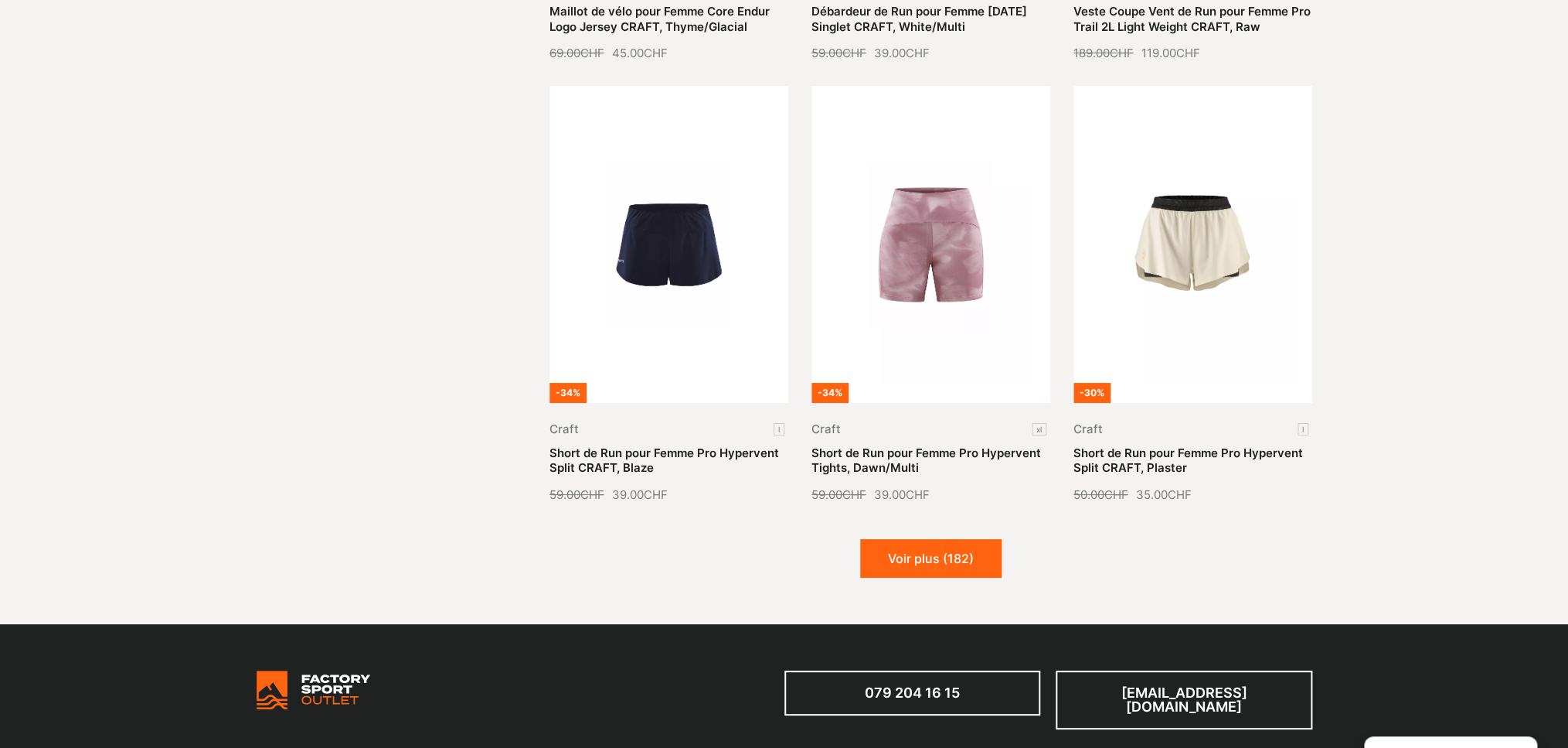
scroll to position [37426, 0]
click at [931, 539] on button "Voir plus (182)" at bounding box center [930, 557] width 141 height 38
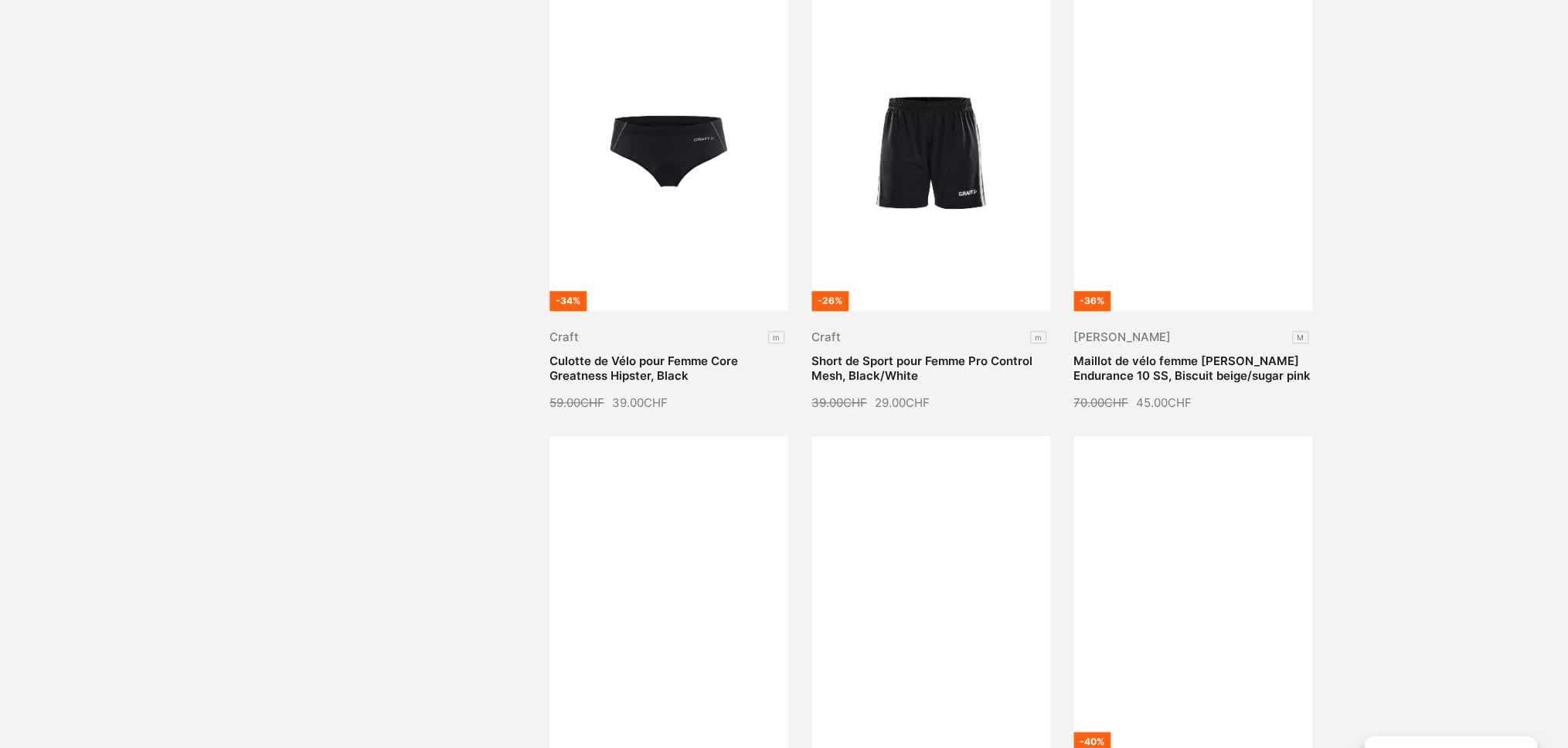
scroll to position [38405, 0]
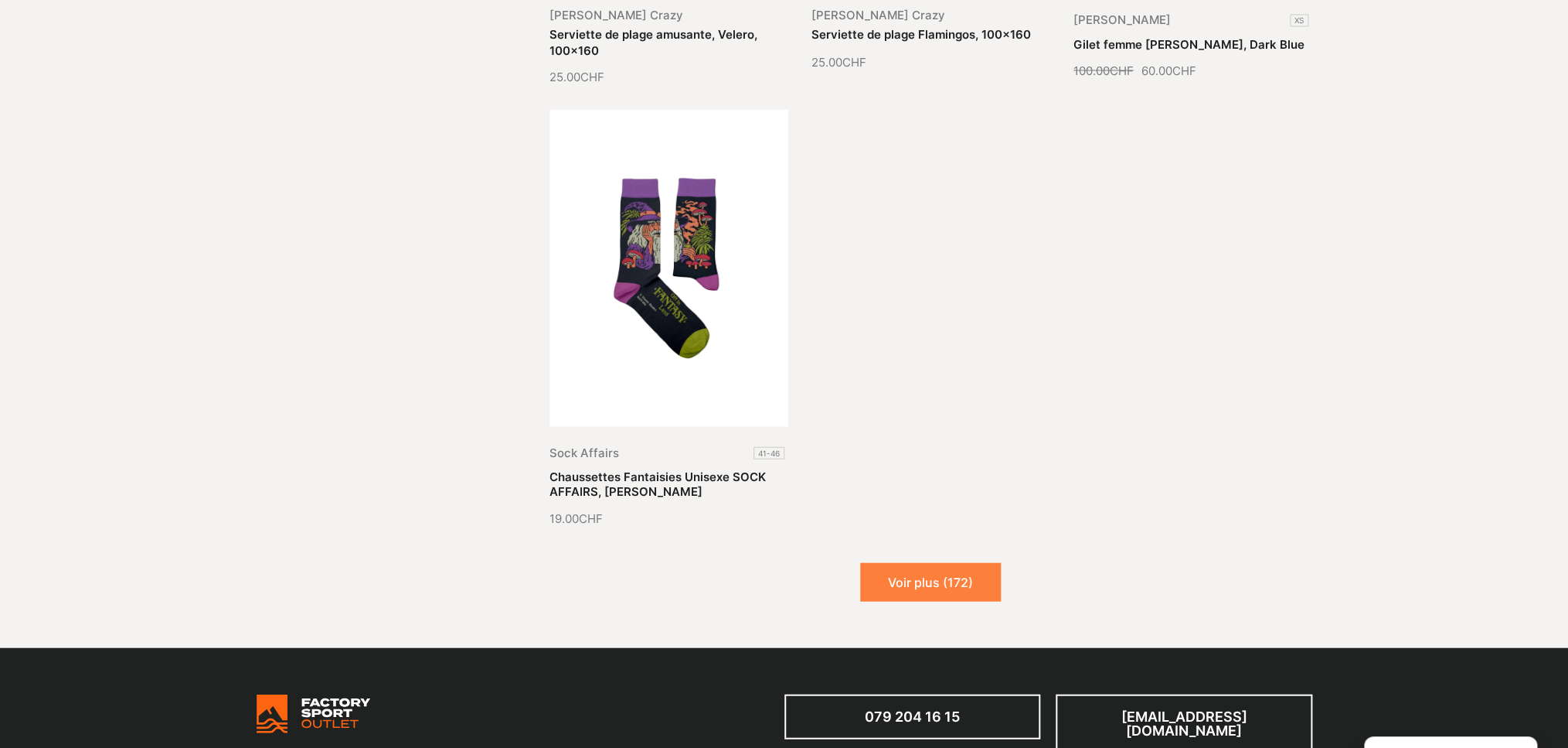
click at [933, 562] on button "Voir plus (172)" at bounding box center [930, 581] width 141 height 38
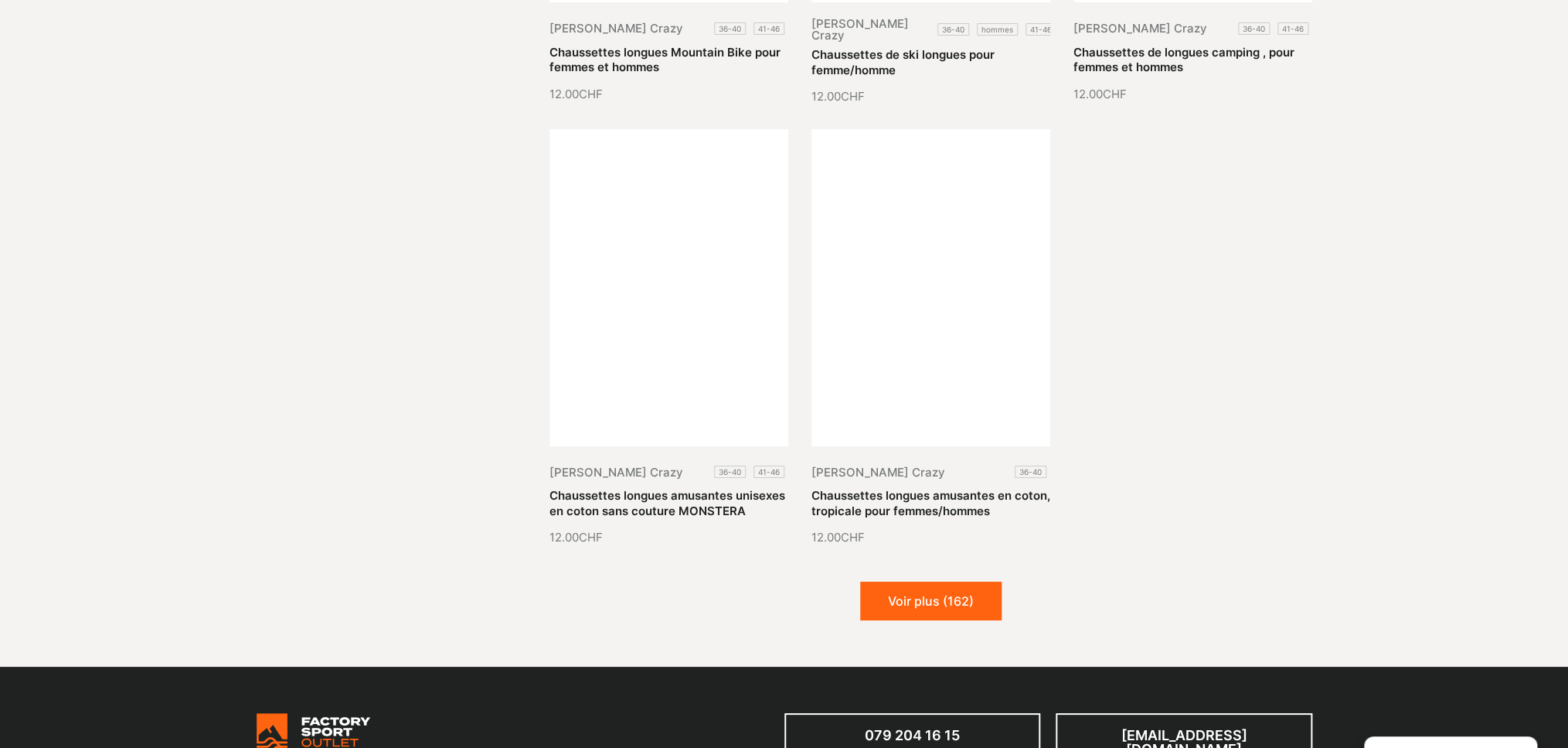
scroll to position [40479, 0]
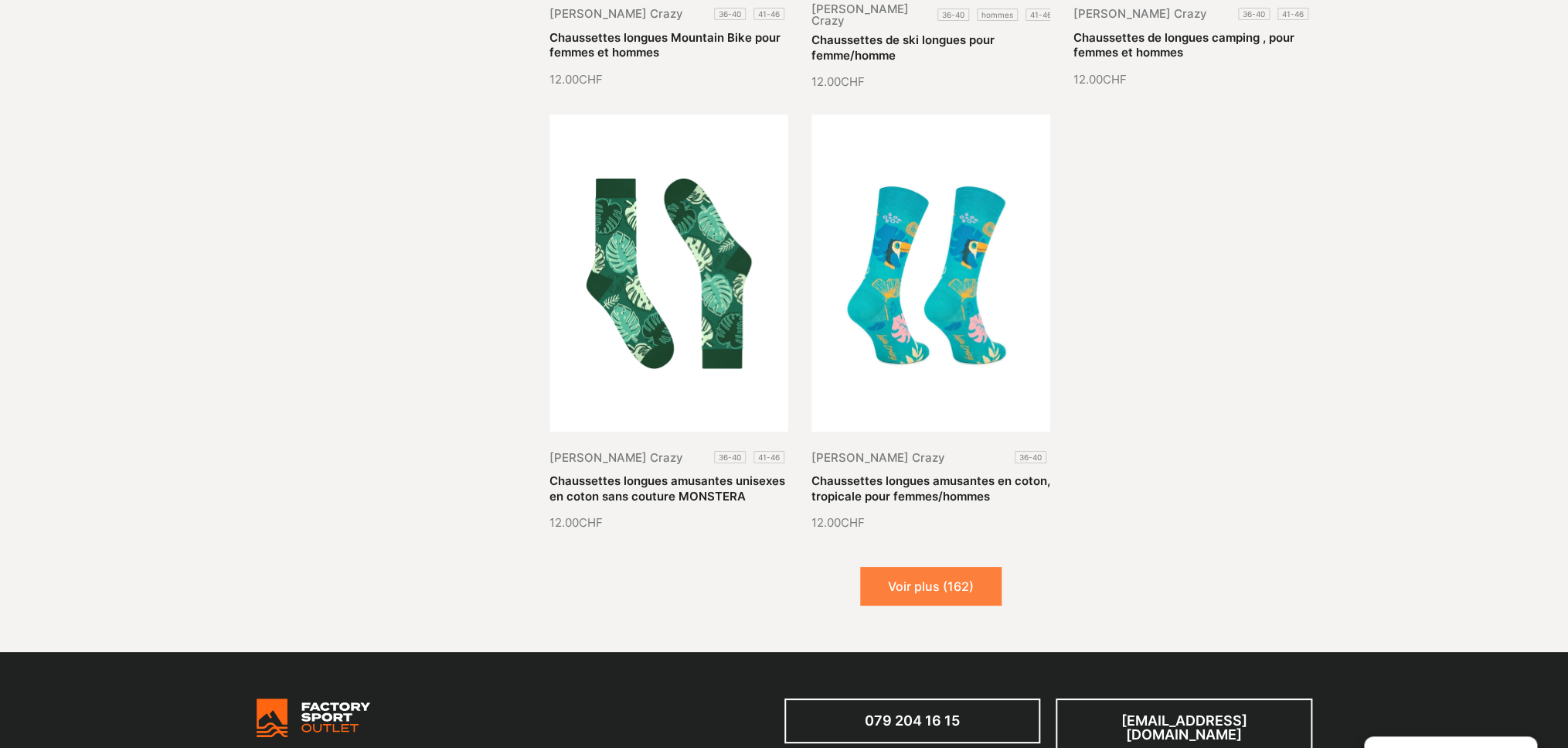
click at [933, 567] on button "Voir plus (162)" at bounding box center [930, 585] width 141 height 38
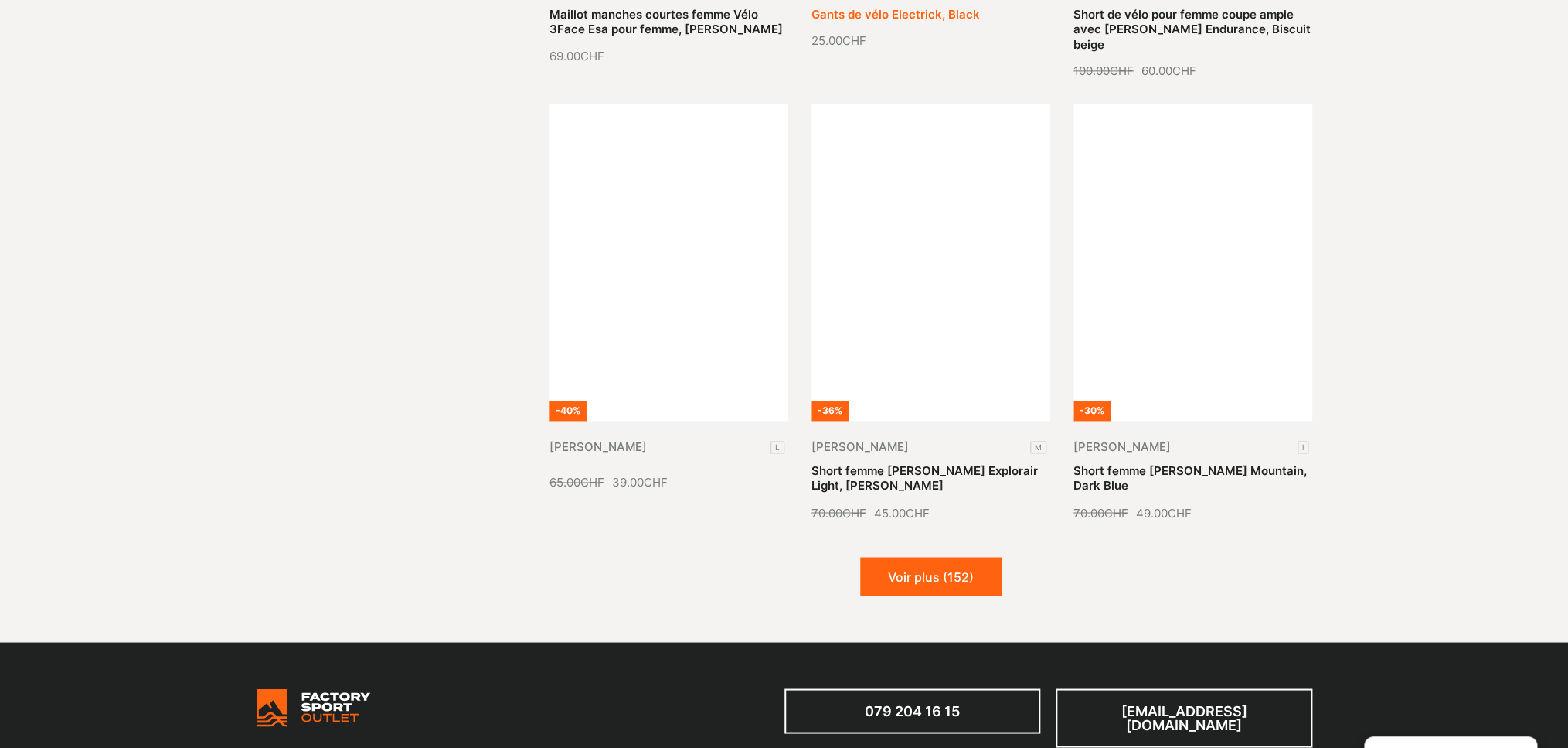
scroll to position [41846, 0]
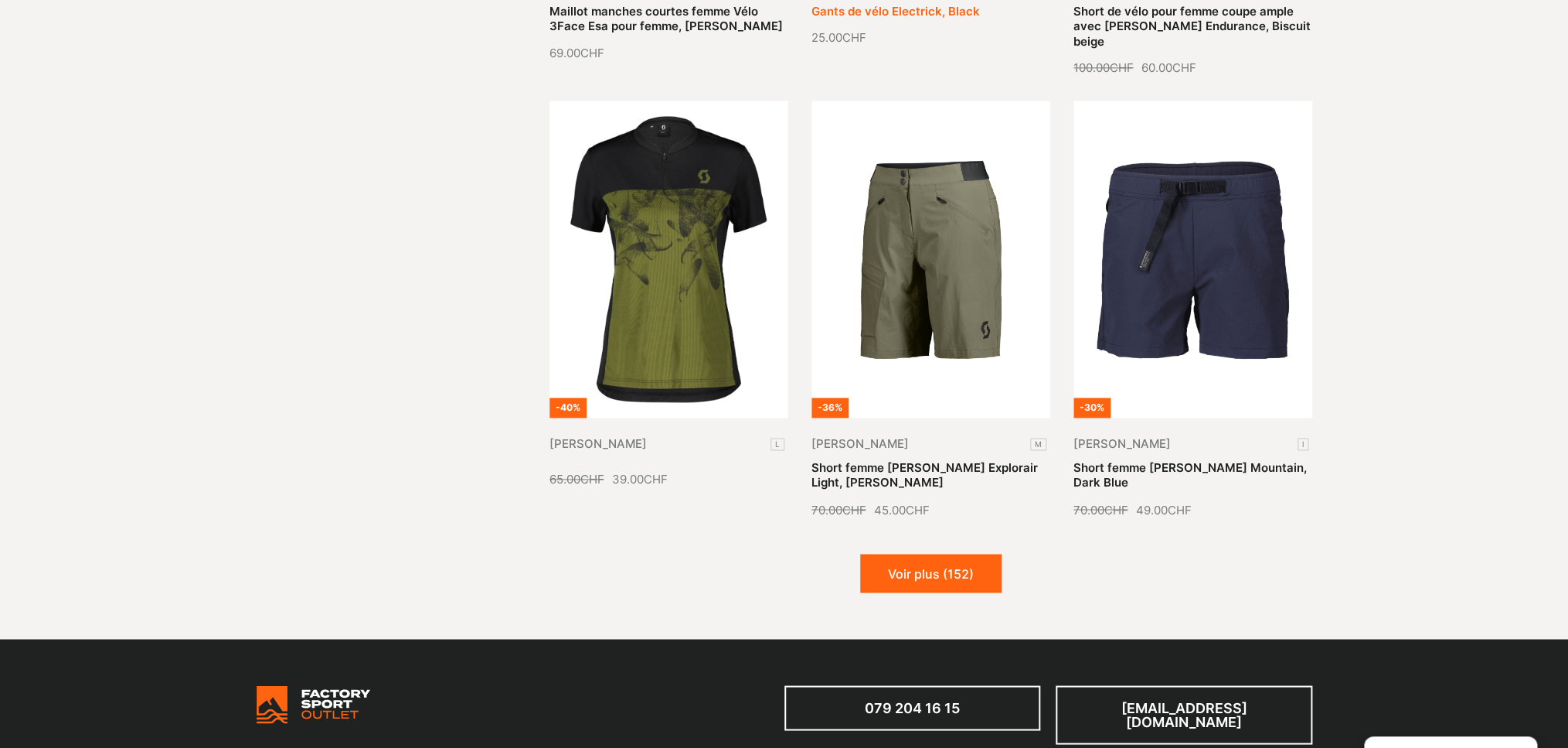
click at [934, 553] on button "Voir plus (152)" at bounding box center [930, 572] width 141 height 38
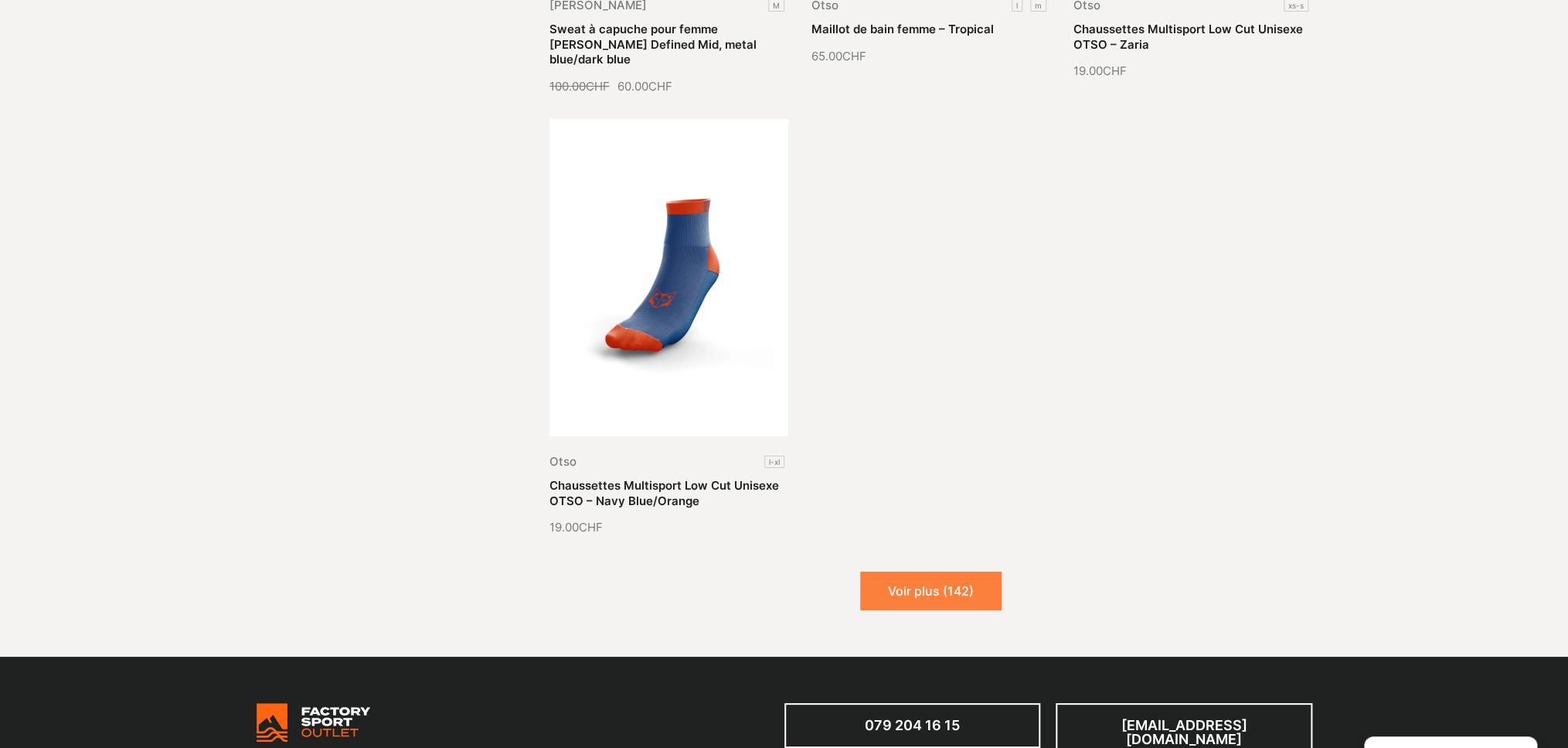
scroll to position [43619, 0]
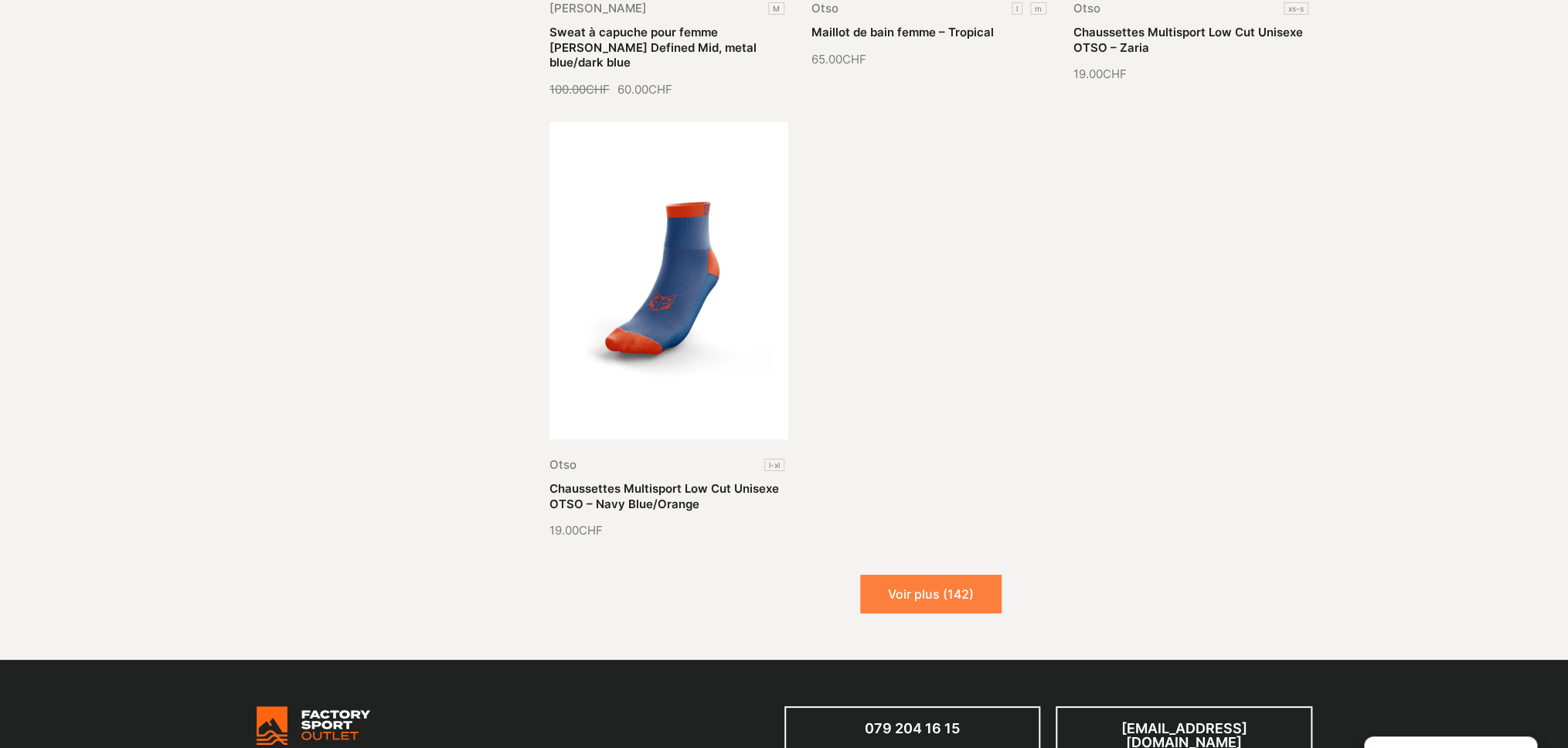
click at [943, 574] on button "Voir plus (142)" at bounding box center [930, 593] width 141 height 38
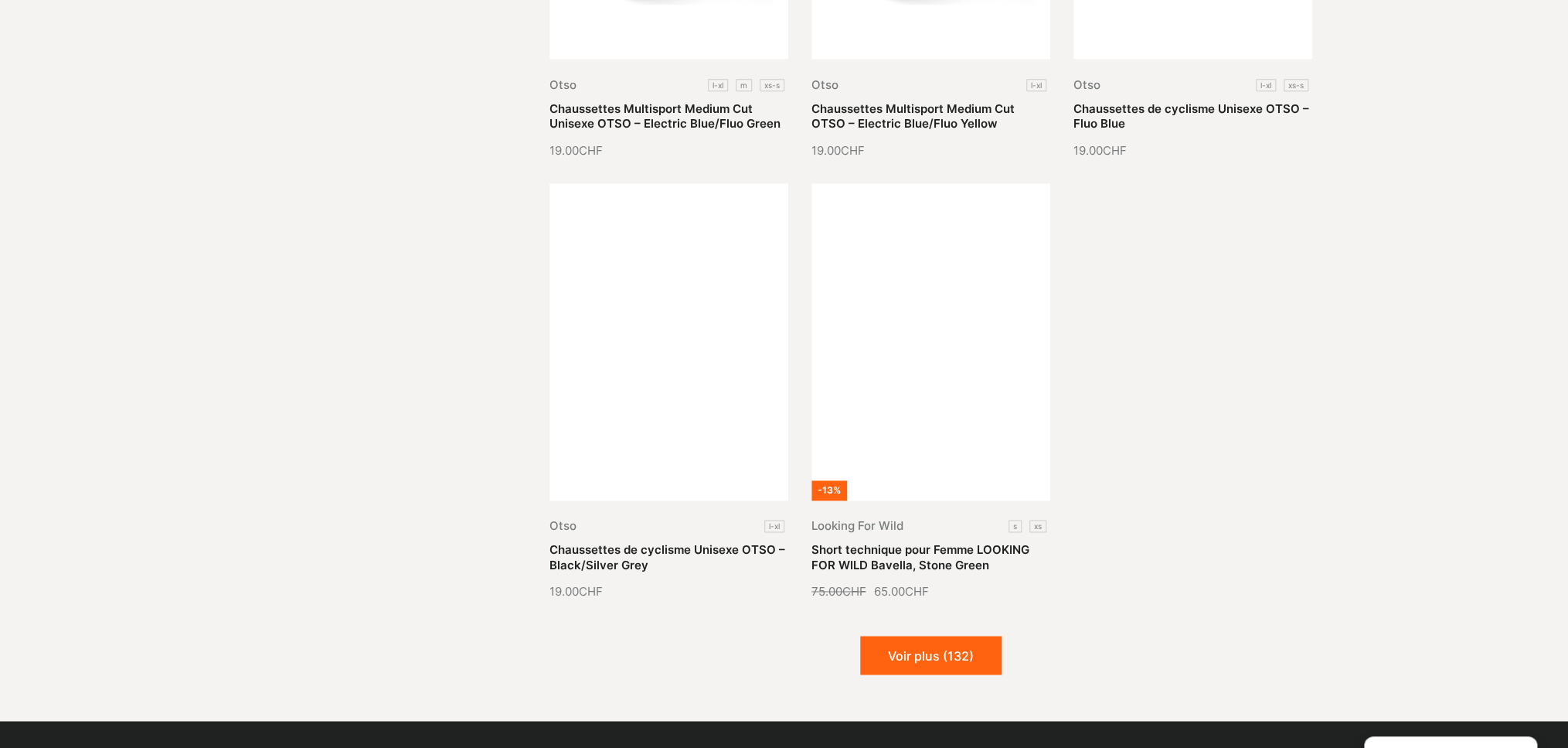
scroll to position [44882, 0]
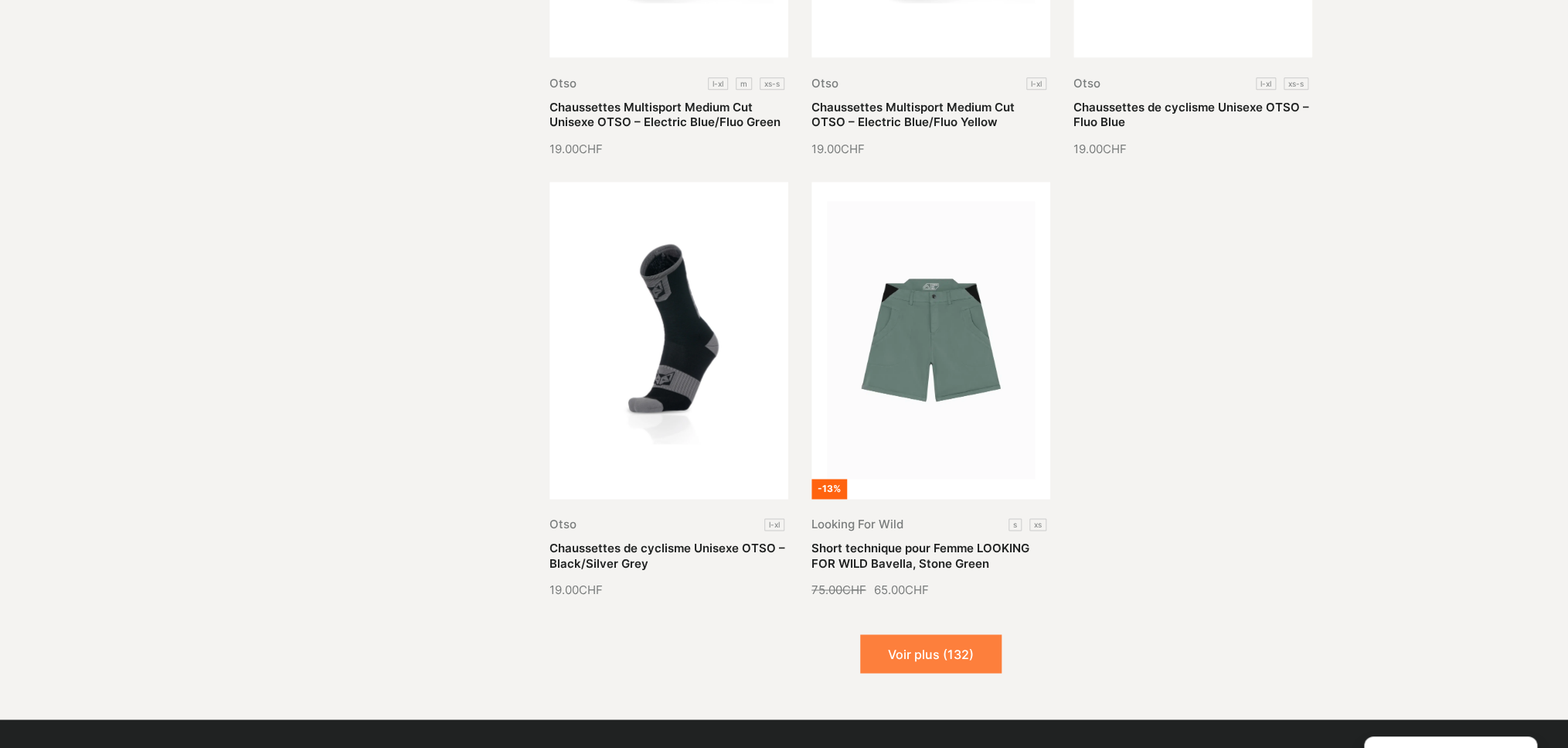
click at [923, 634] on button "Voir plus (132)" at bounding box center [930, 653] width 141 height 38
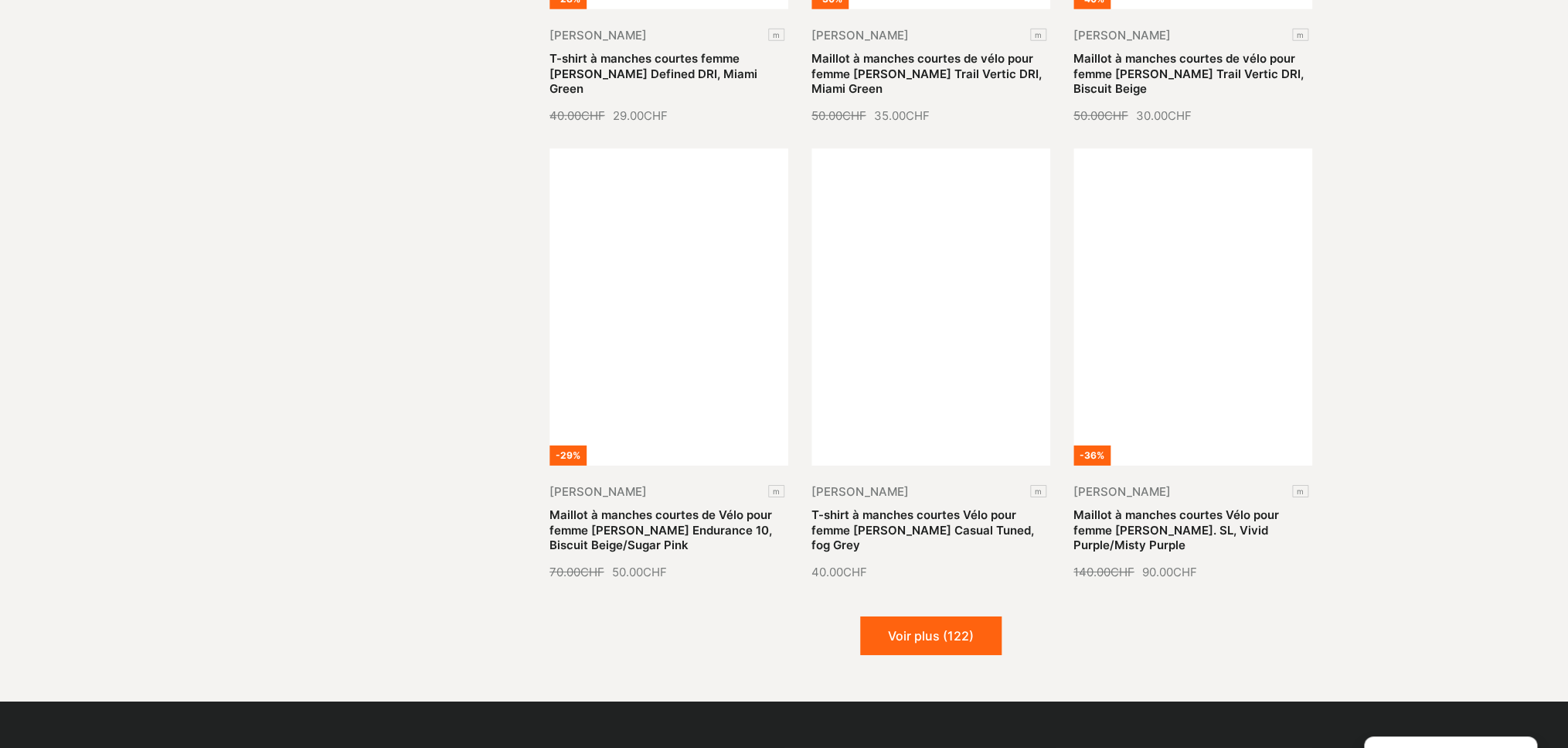
scroll to position [46287, 0]
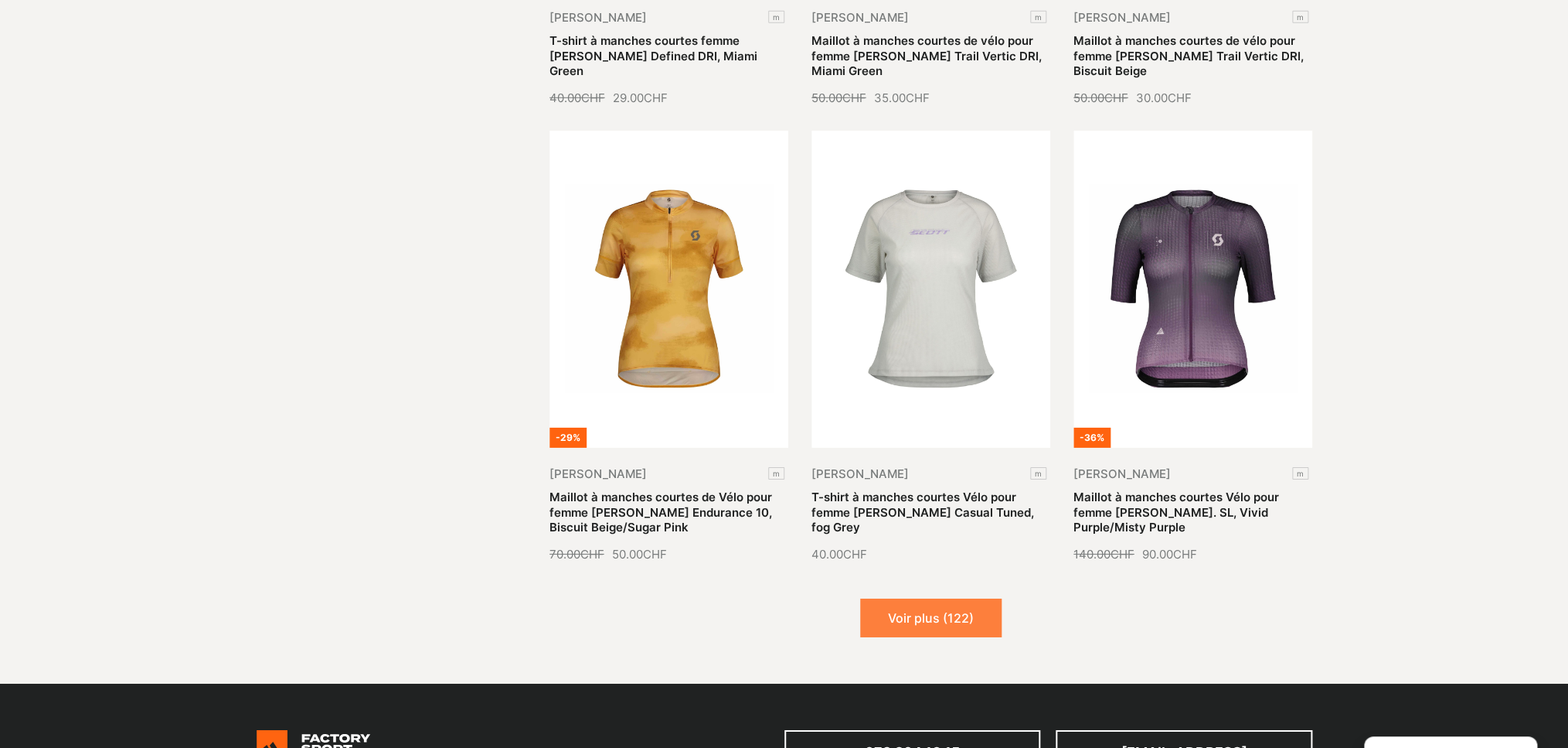
click at [938, 599] on button "Voir plus (122)" at bounding box center [930, 617] width 141 height 38
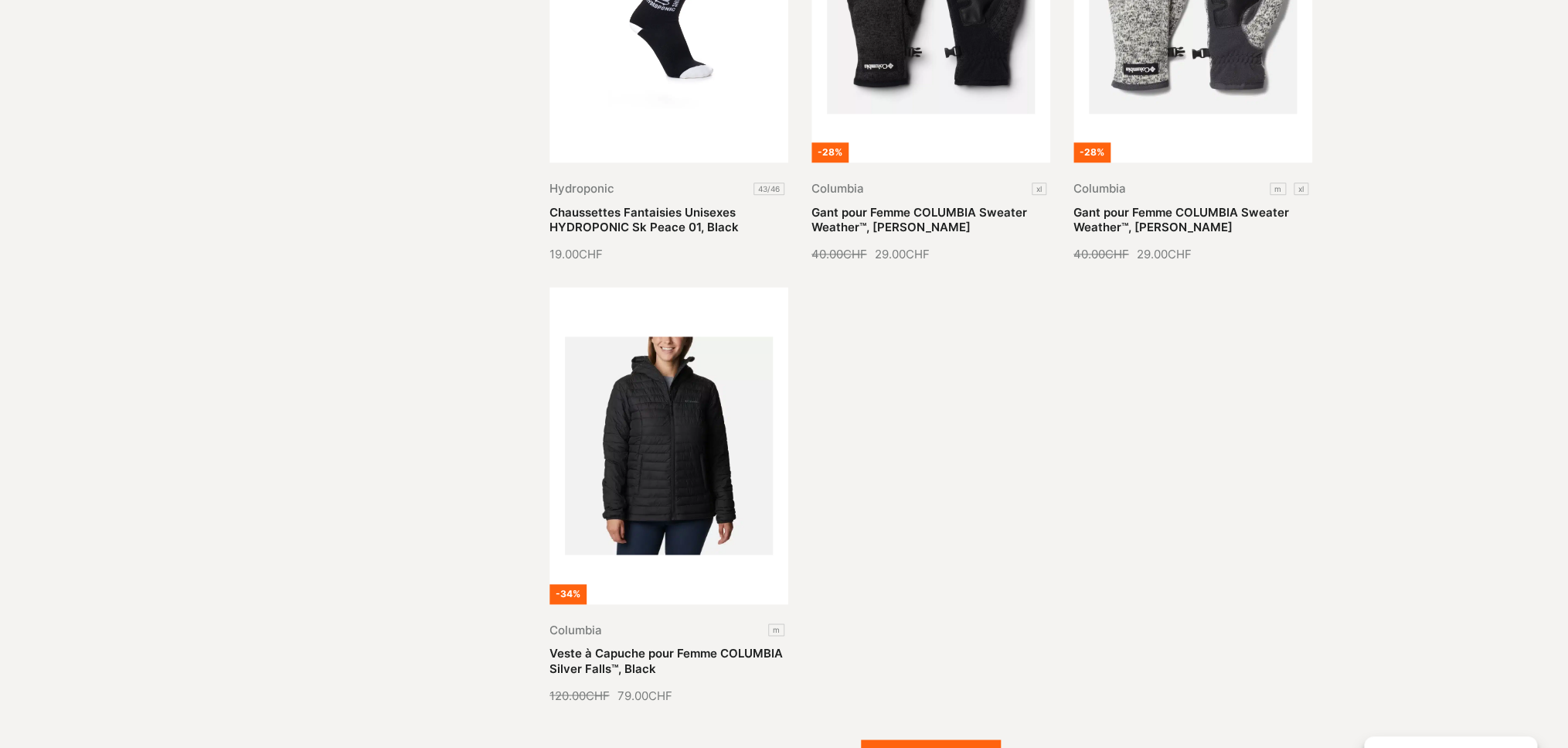
scroll to position [47955, 0]
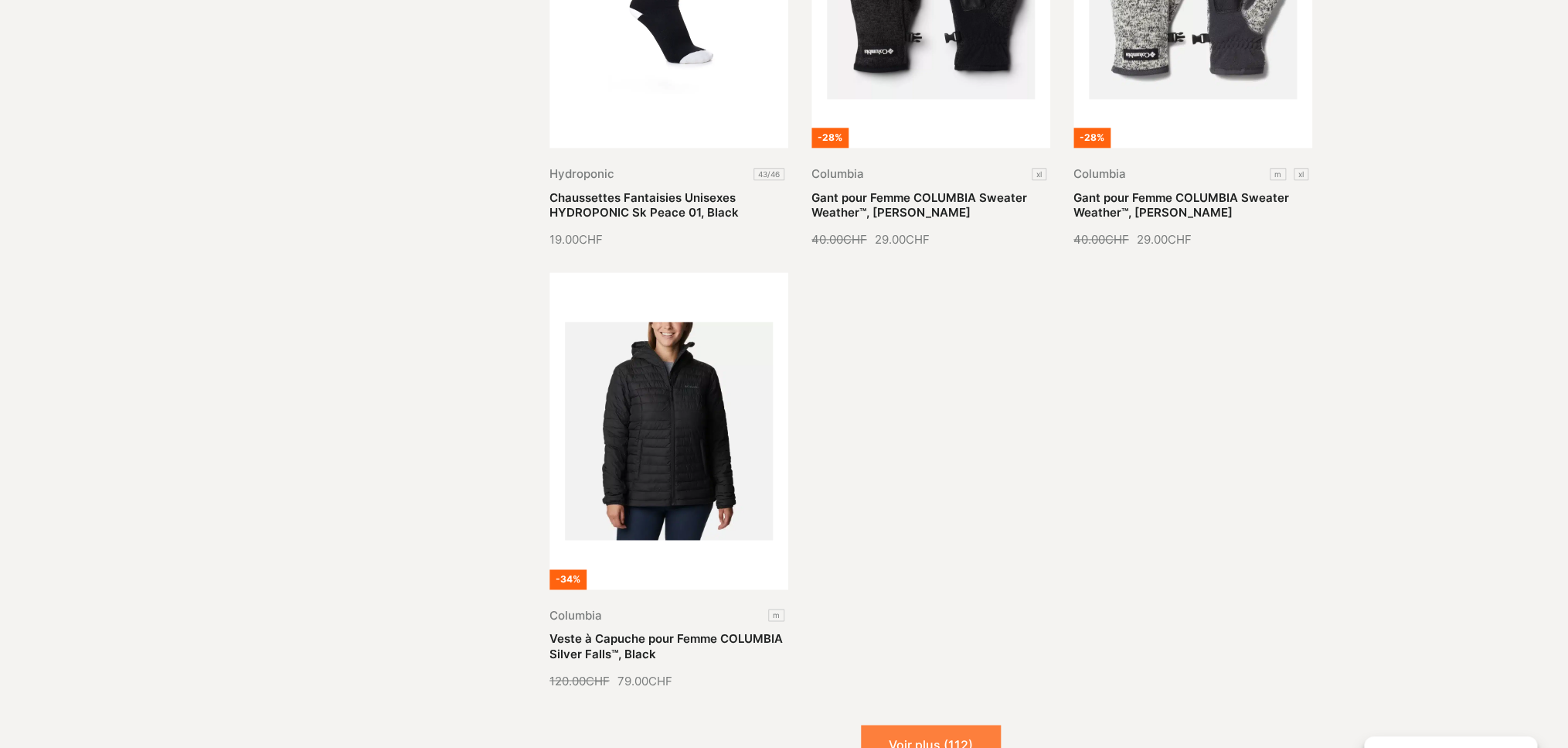
click at [935, 725] on button "Voir plus (112)" at bounding box center [930, 743] width 140 height 38
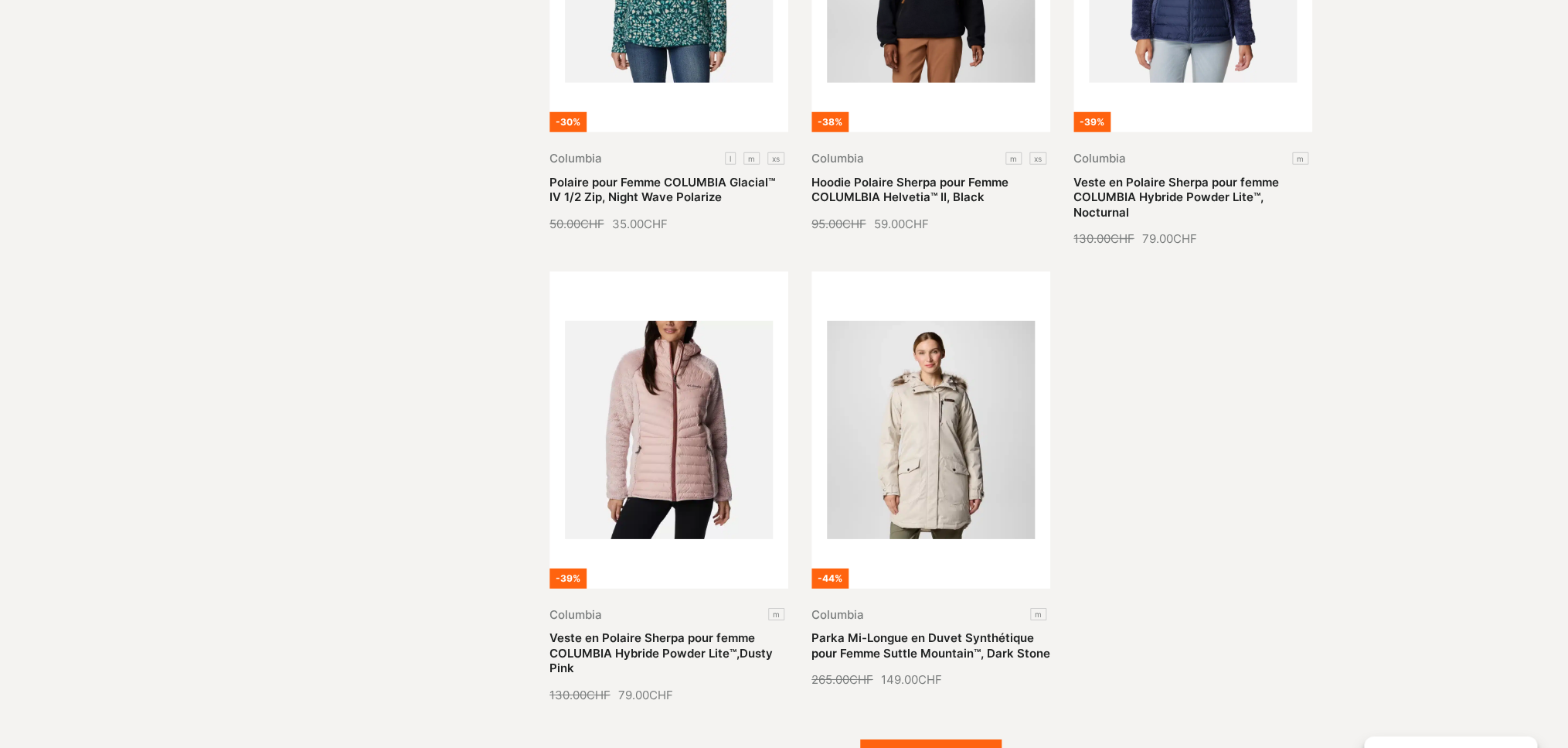
scroll to position [49410, 0]
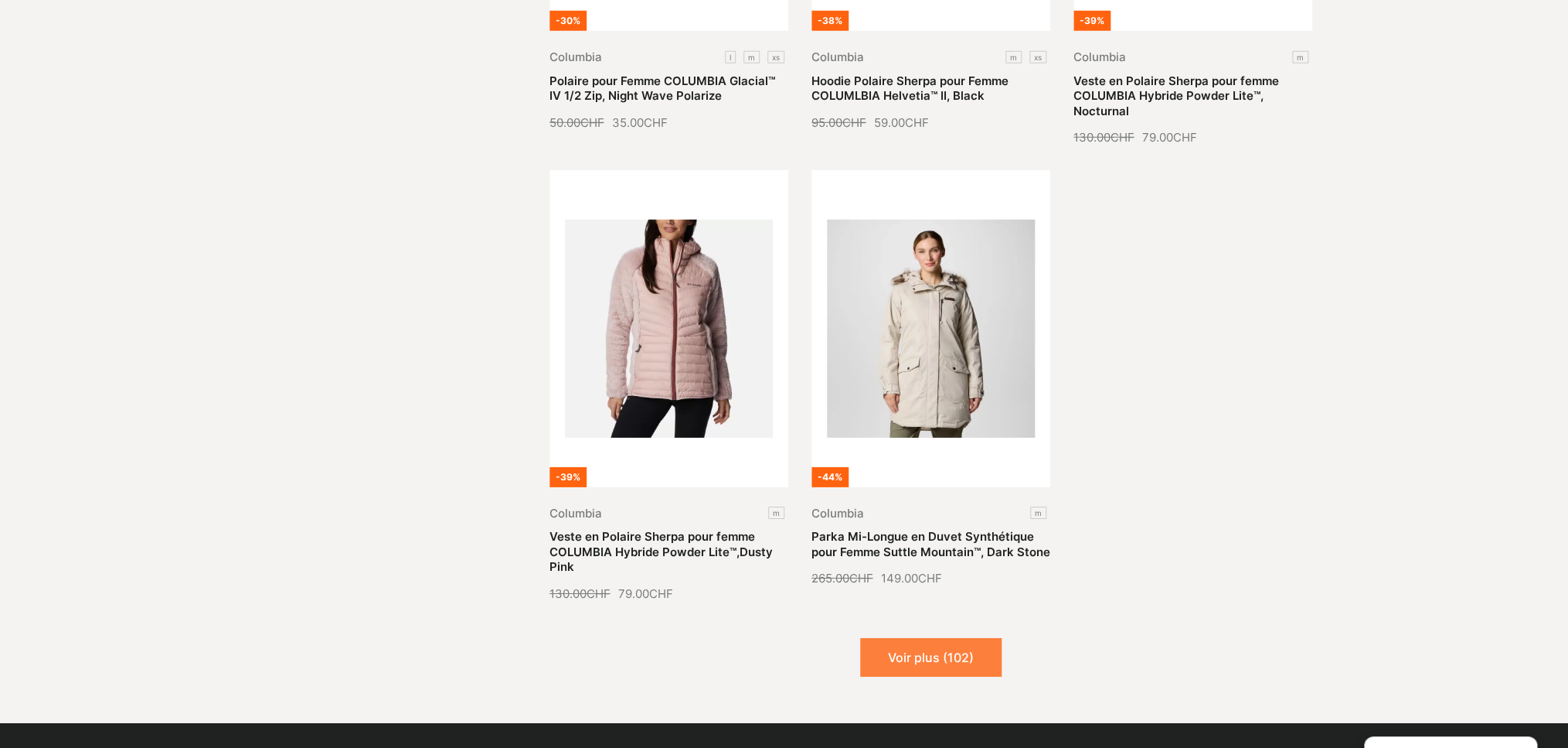
click at [907, 638] on button "Voir plus (102)" at bounding box center [930, 657] width 141 height 38
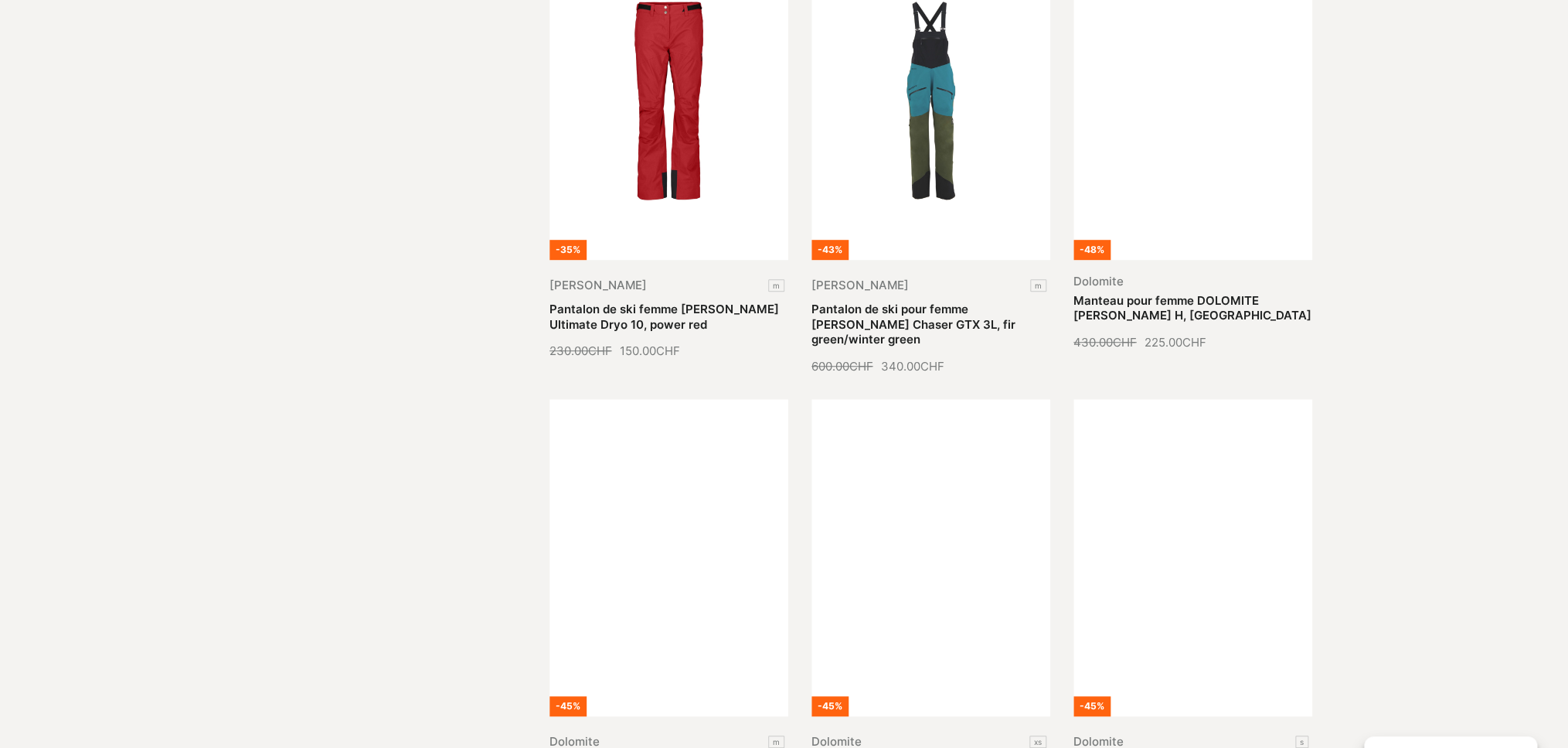
scroll to position [50558, 0]
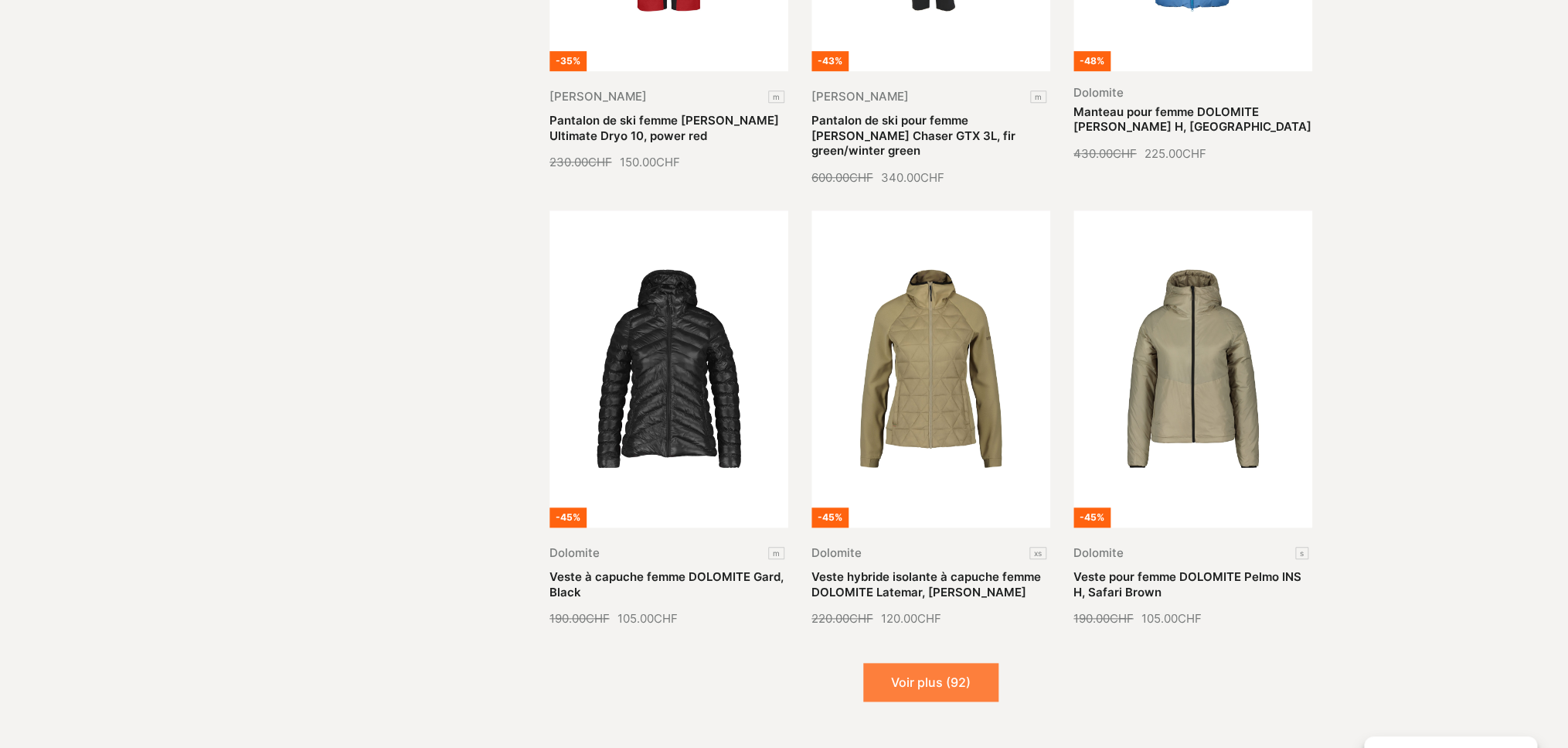
click at [908, 663] on button "Voir plus (92)" at bounding box center [930, 682] width 135 height 38
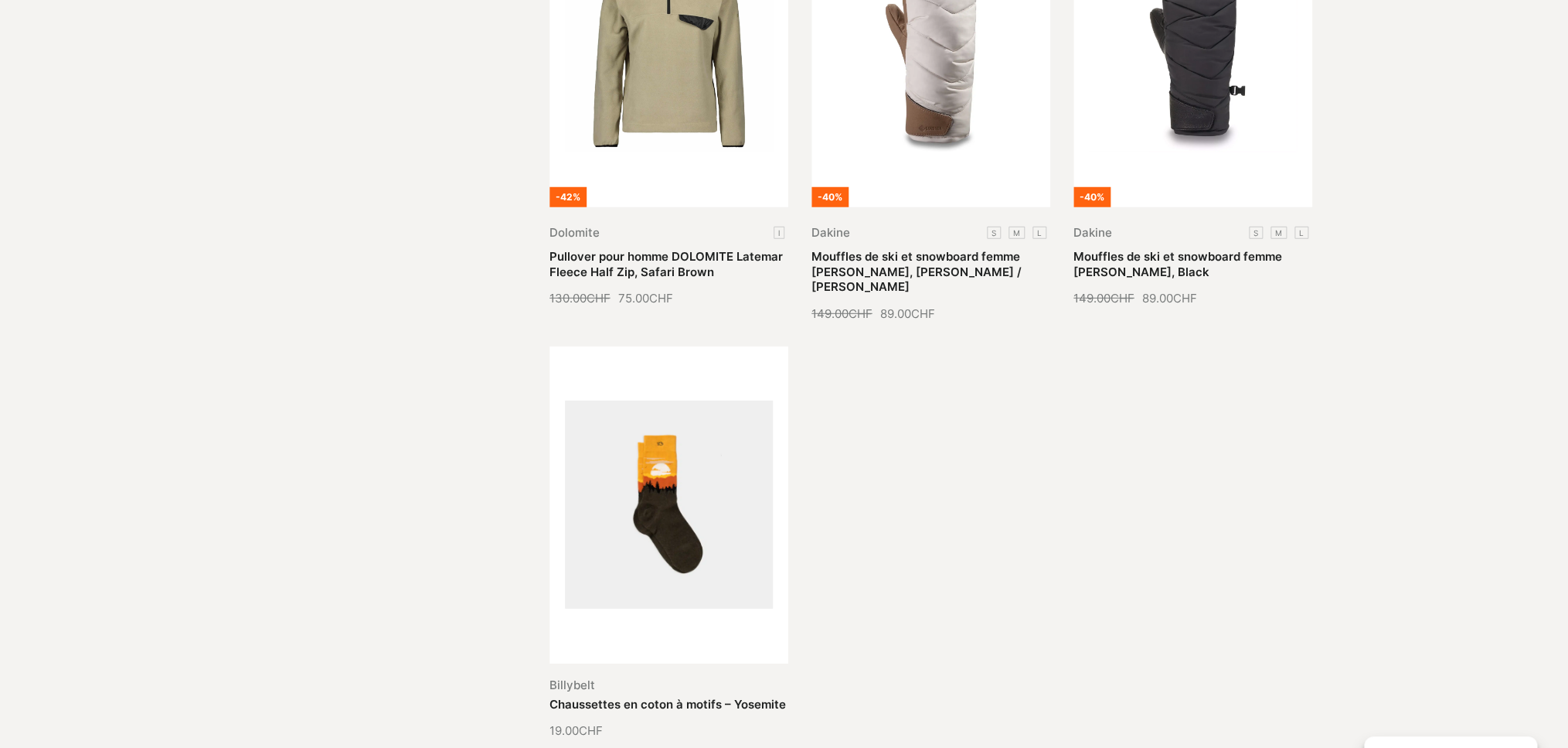
scroll to position [52459, 0]
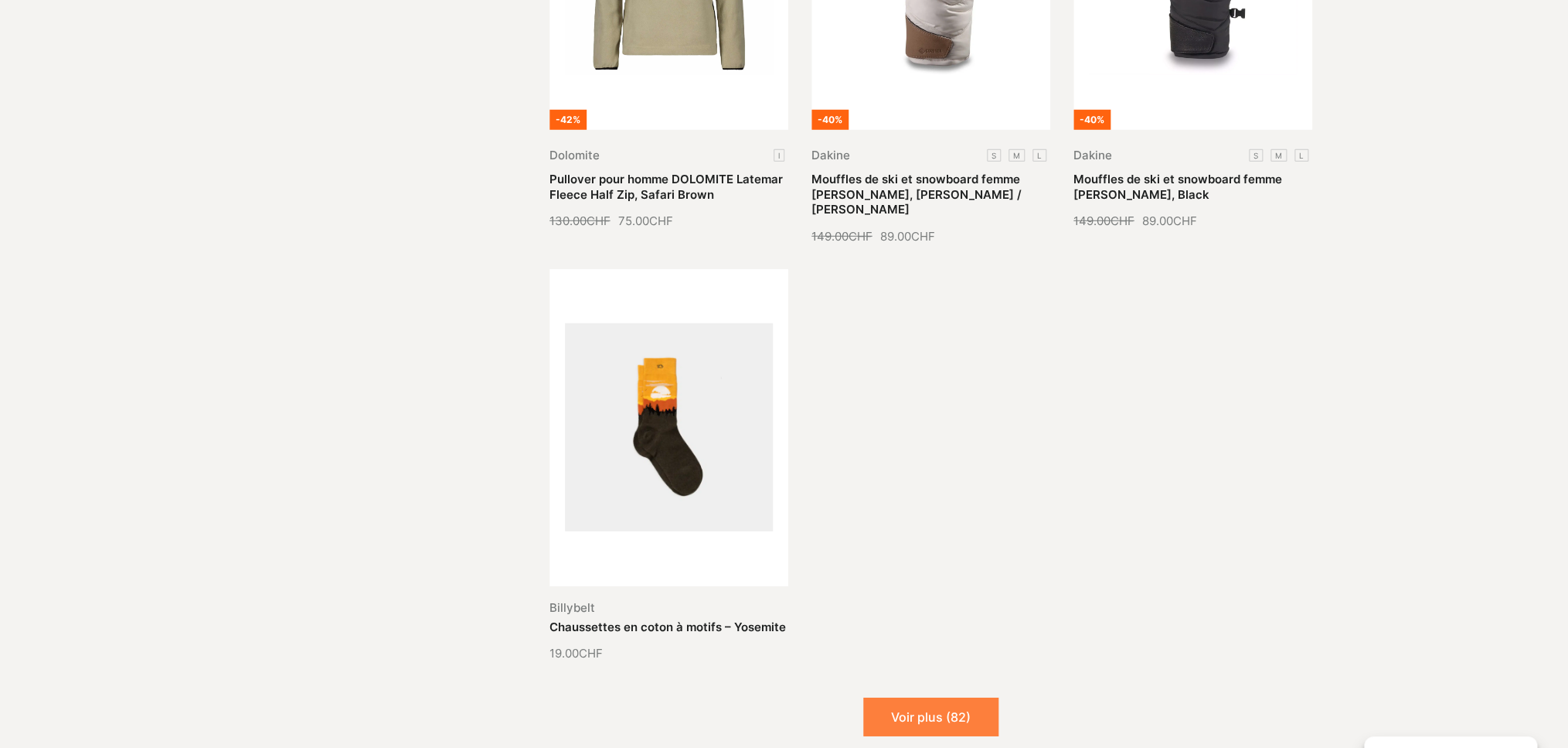
click at [908, 697] on button "Voir plus (82)" at bounding box center [930, 716] width 135 height 38
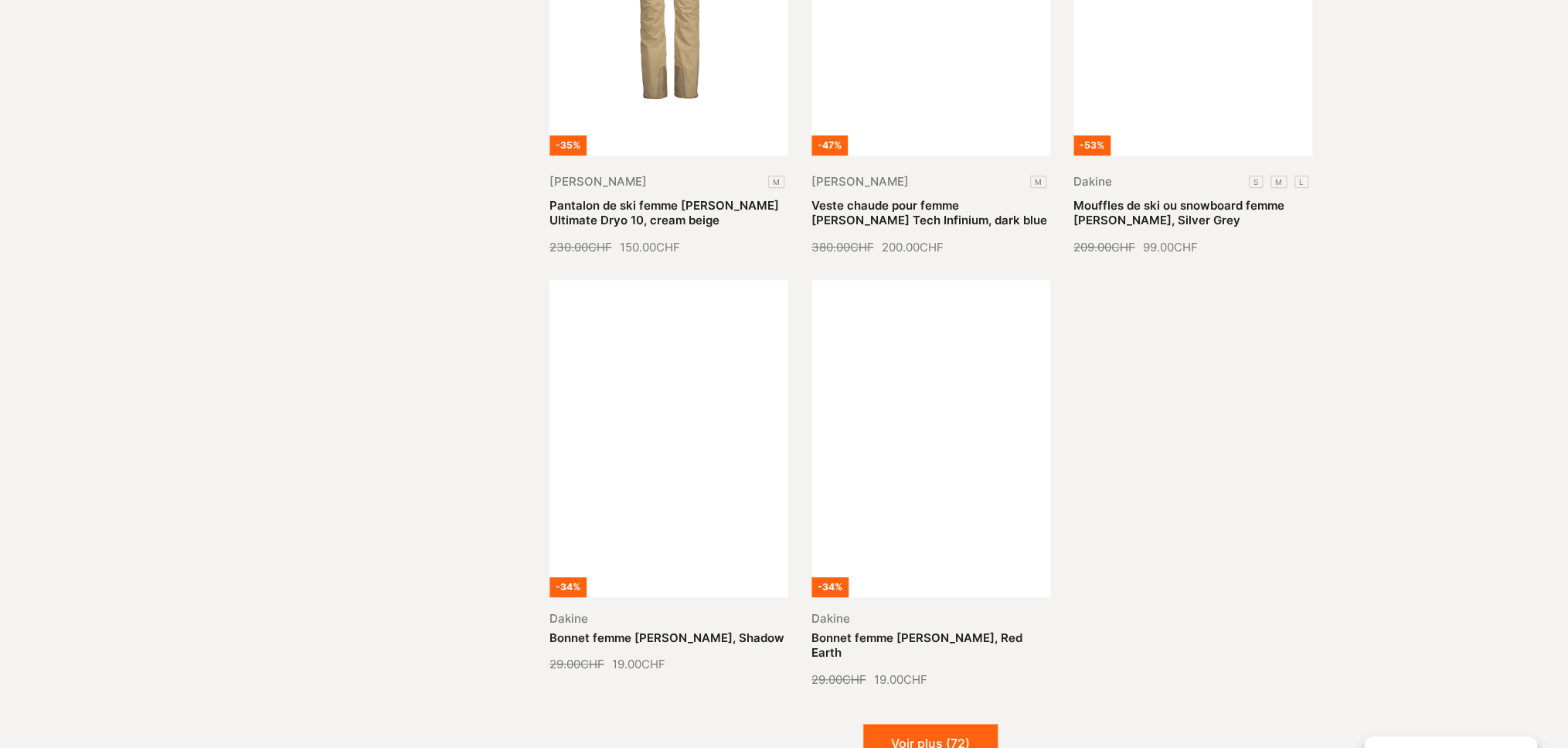
scroll to position [53784, 0]
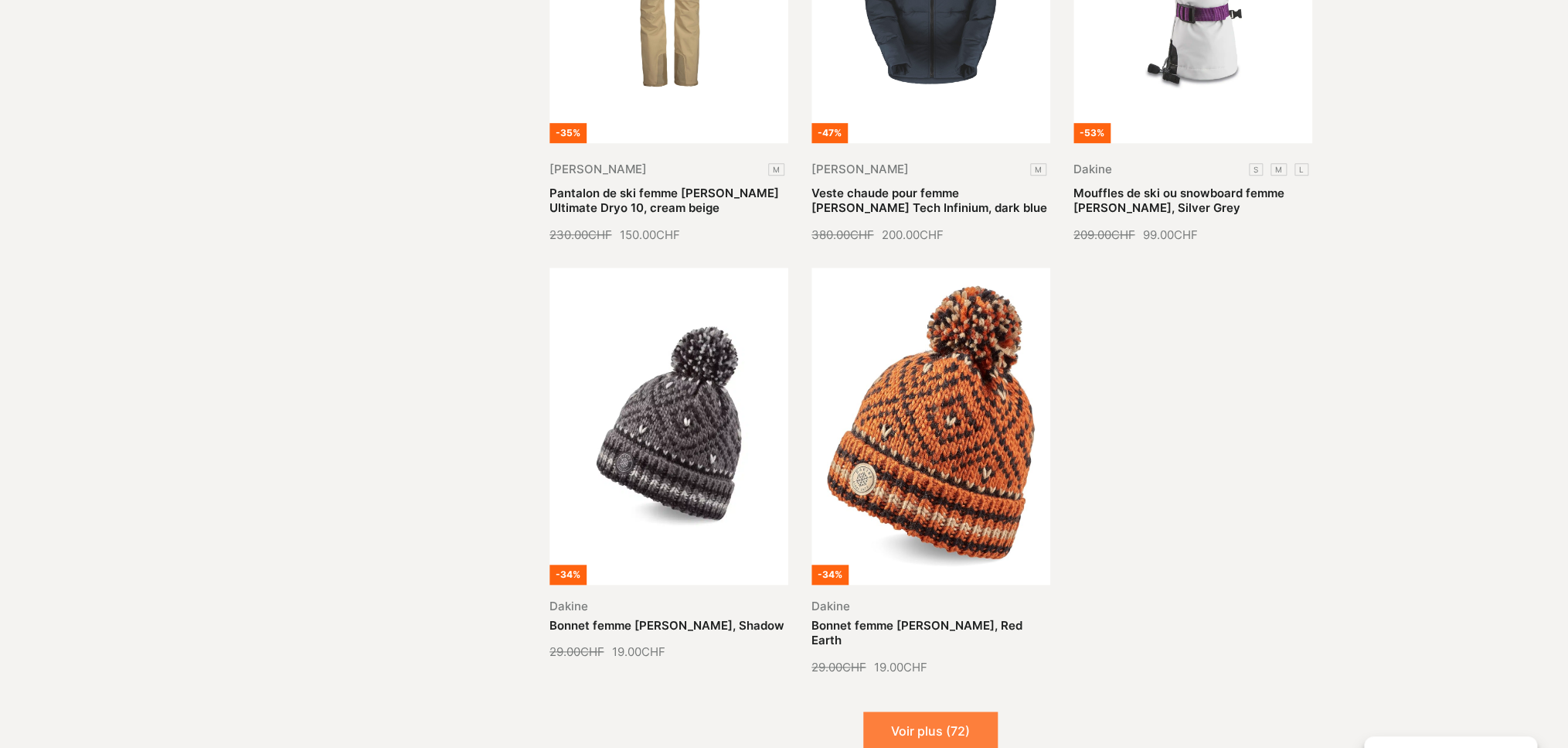
click at [908, 711] on button "Voir plus (72)" at bounding box center [930, 730] width 134 height 38
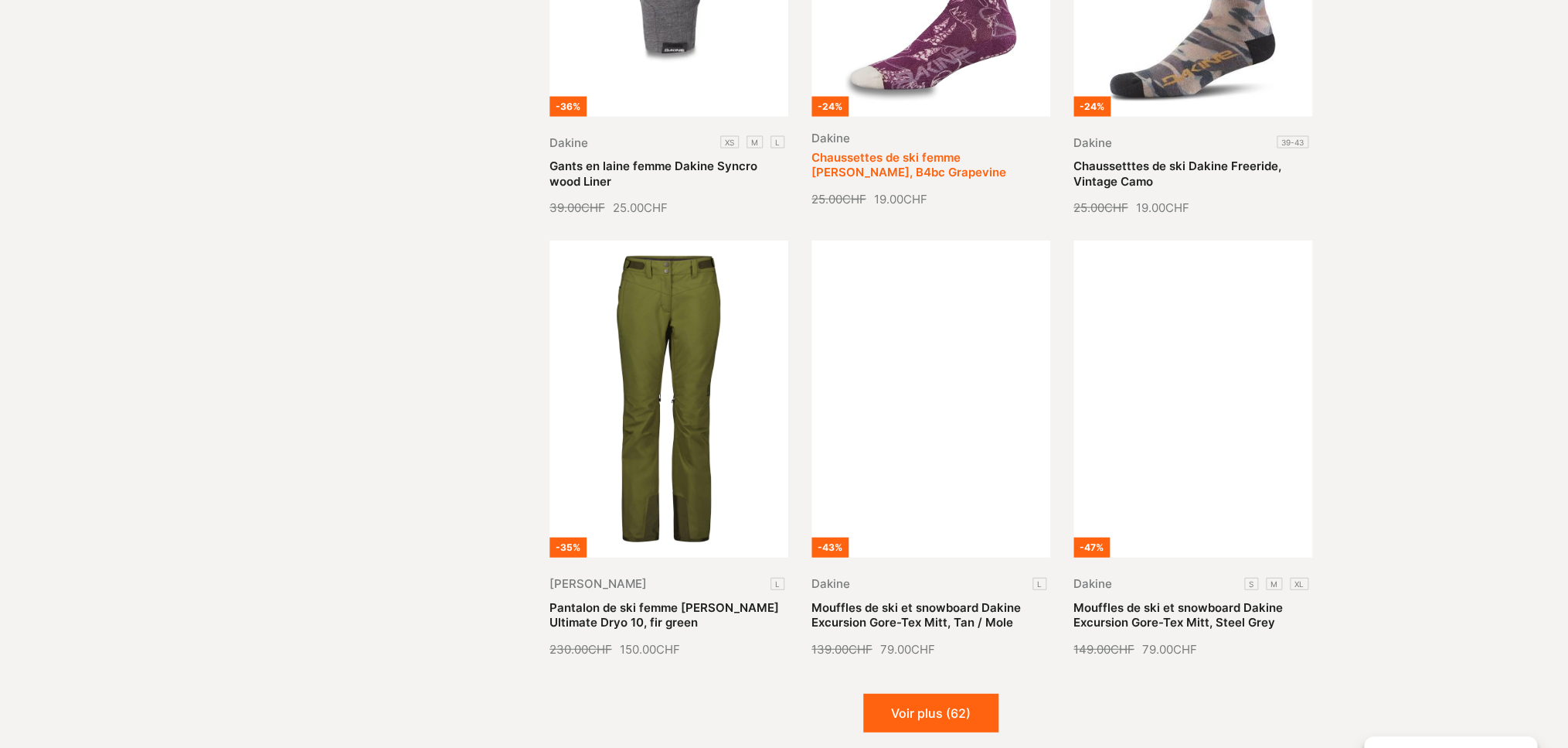
scroll to position [55140, 0]
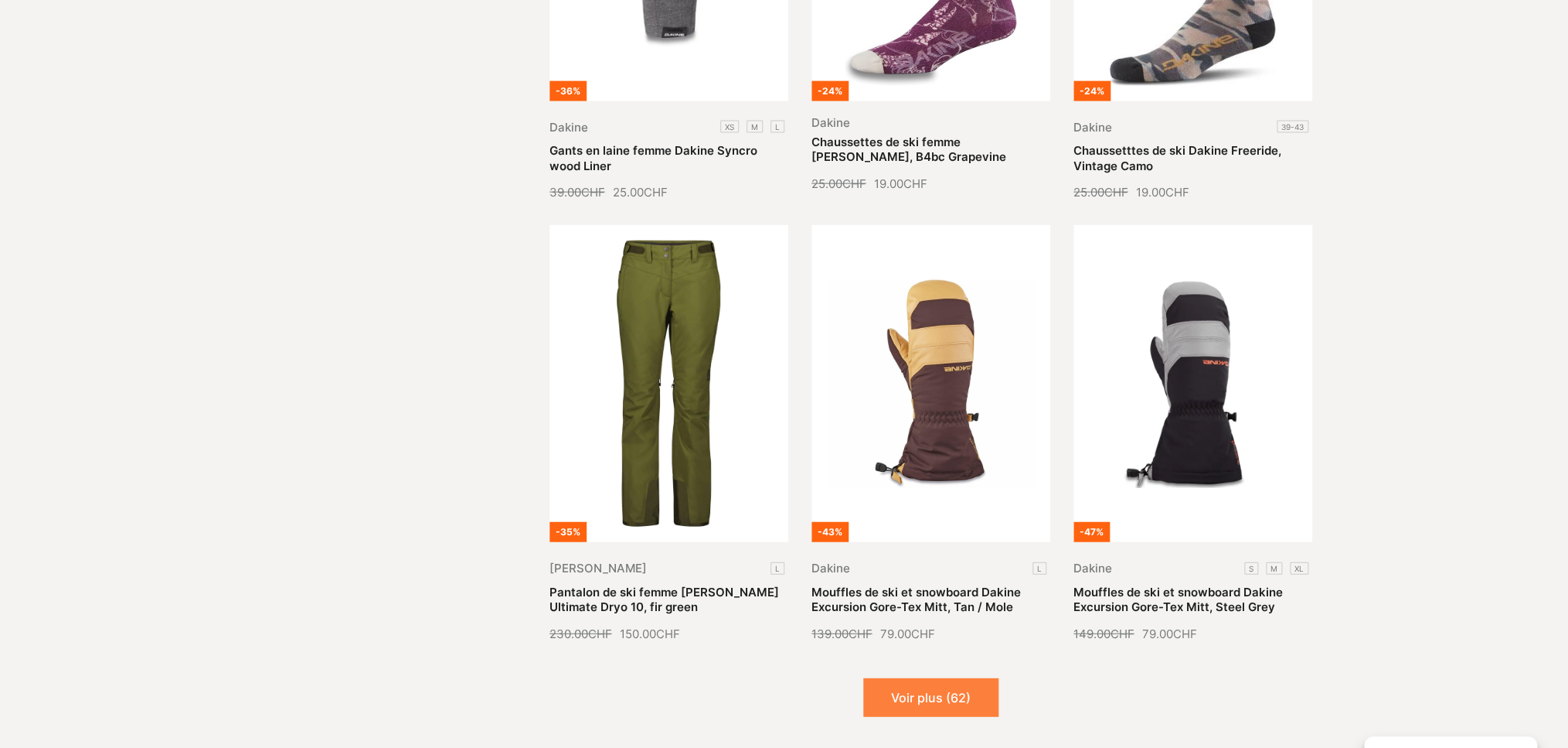
click at [923, 678] on button "Voir plus (62)" at bounding box center [930, 697] width 135 height 38
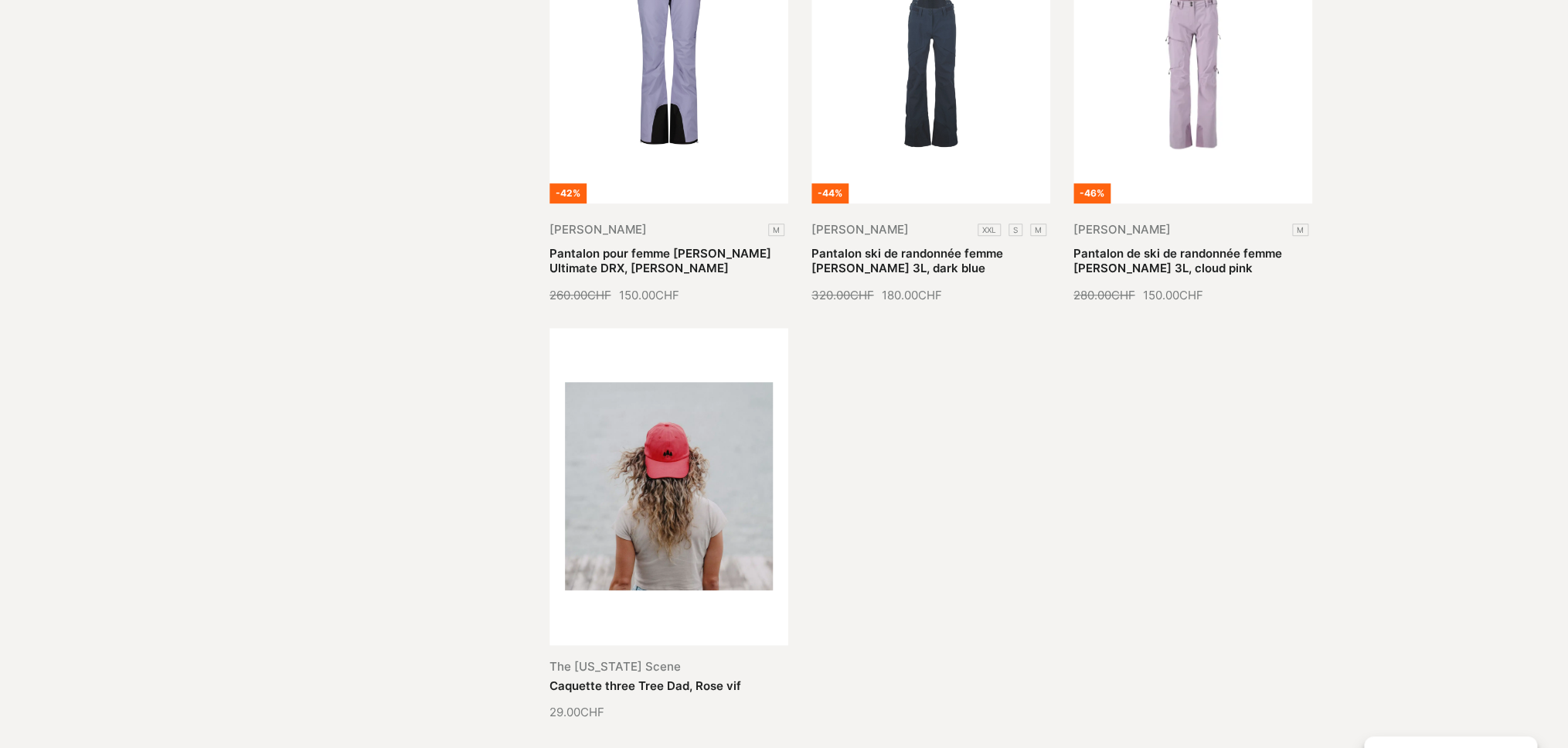
scroll to position [56807, 0]
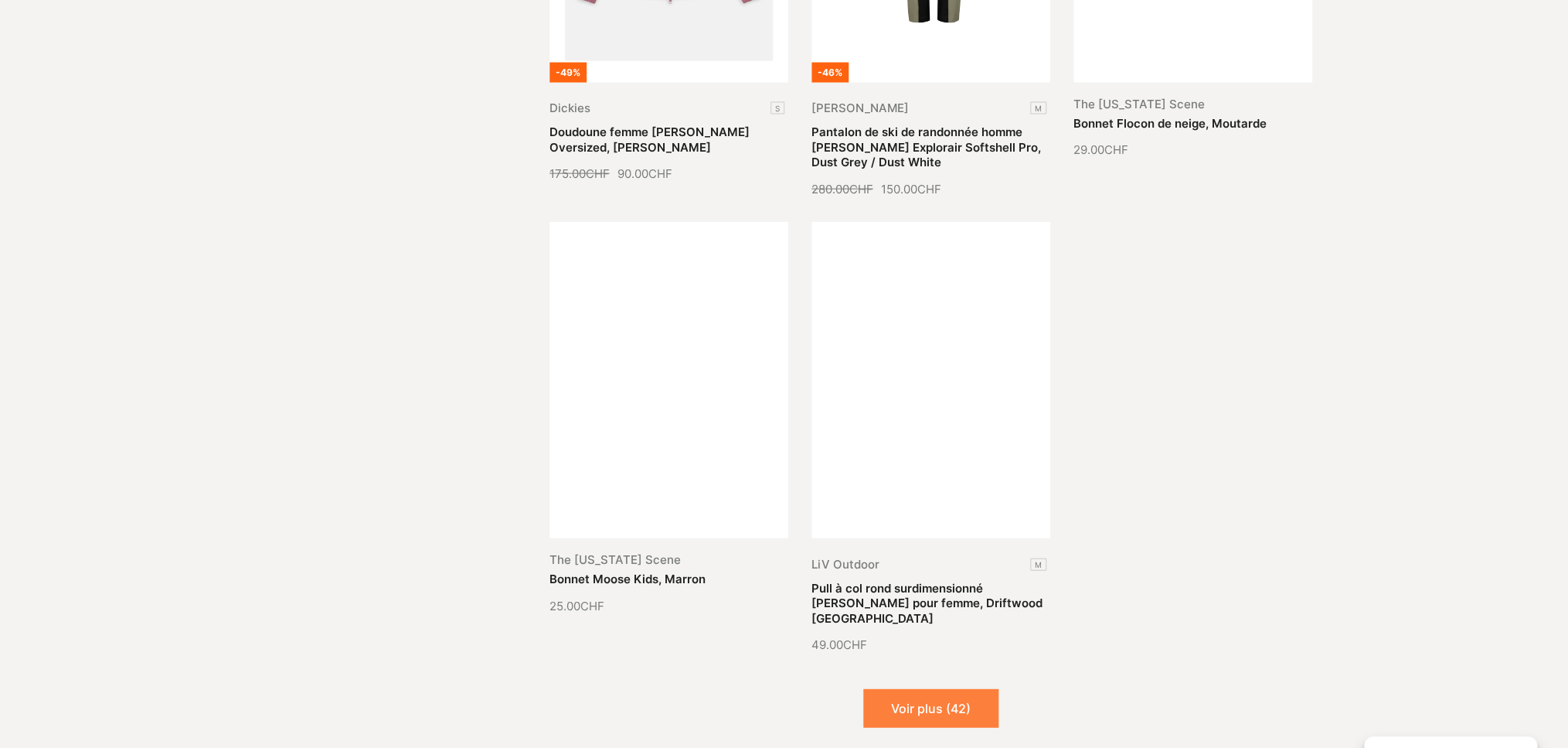
scroll to position [58254, 0]
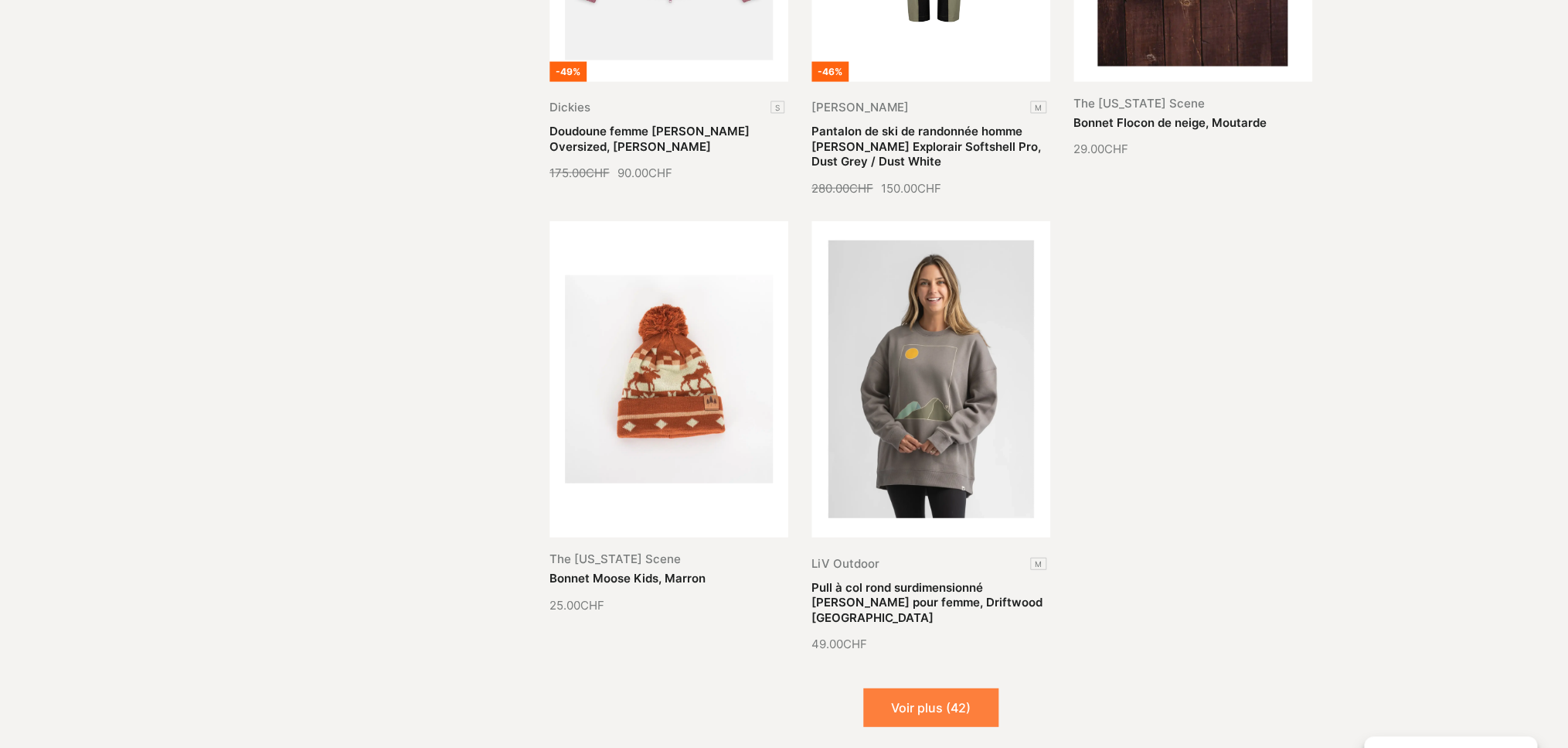
click at [942, 689] on button "Voir plus (42)" at bounding box center [930, 707] width 135 height 38
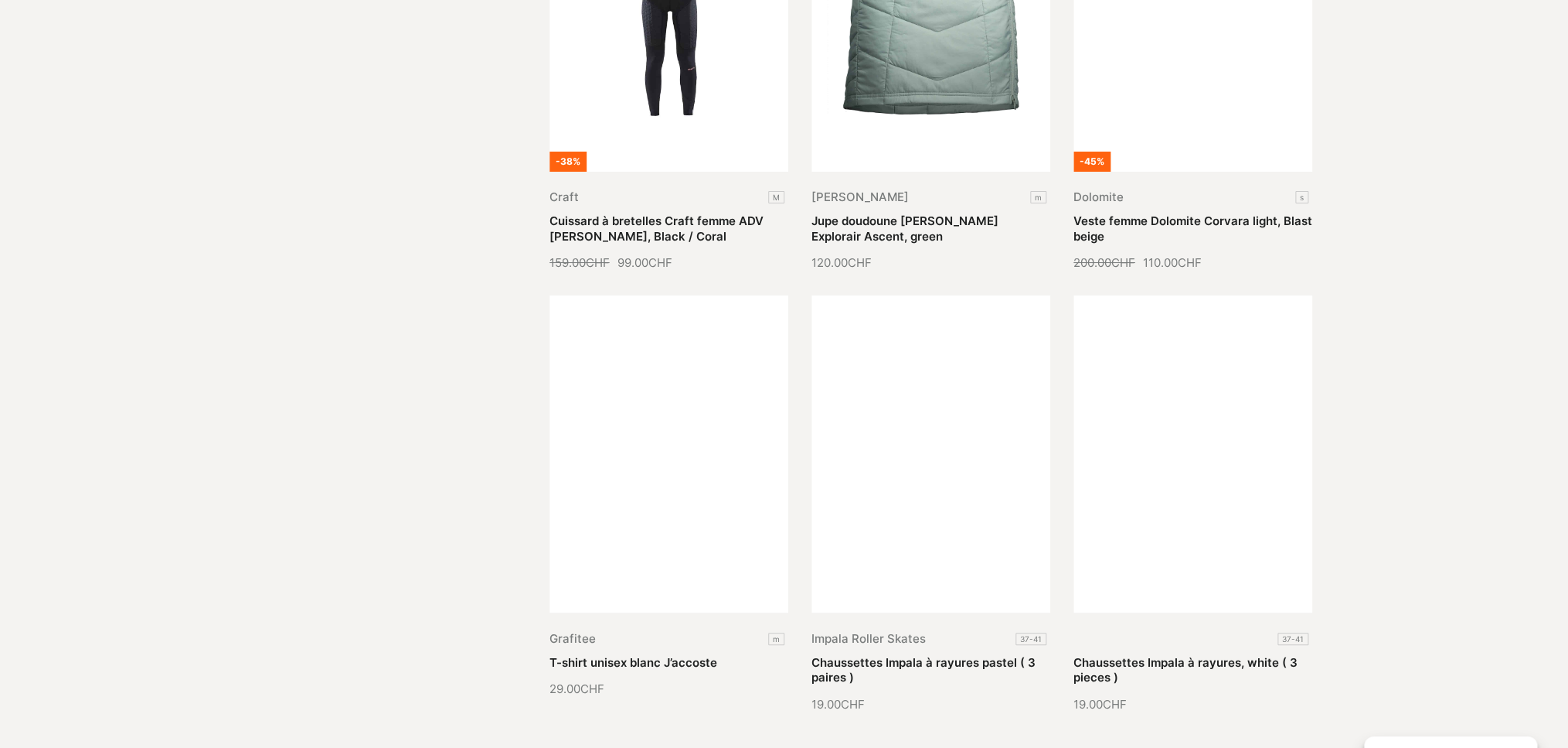
scroll to position [59524, 0]
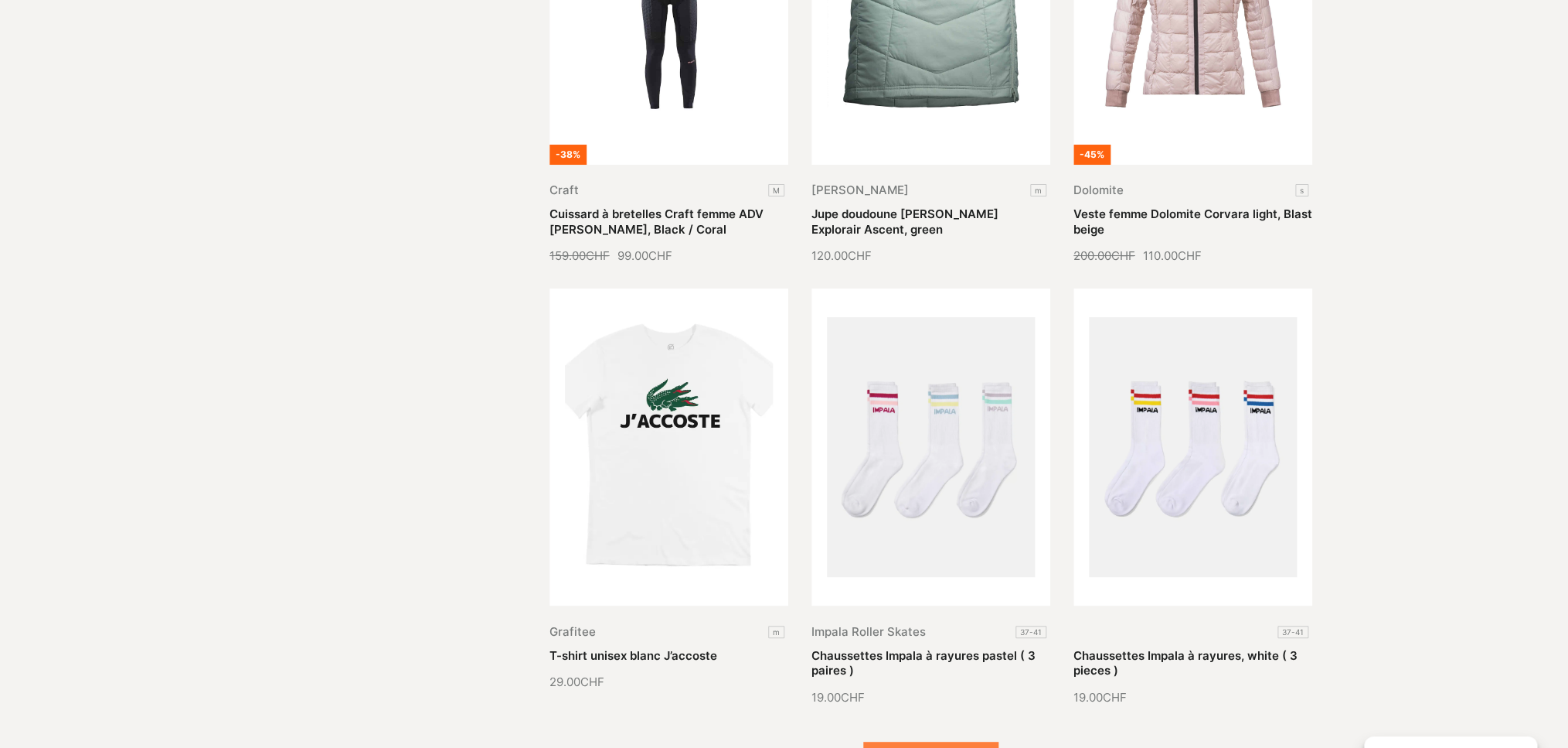
click at [939, 742] on button "Voir plus (32)" at bounding box center [930, 761] width 135 height 38
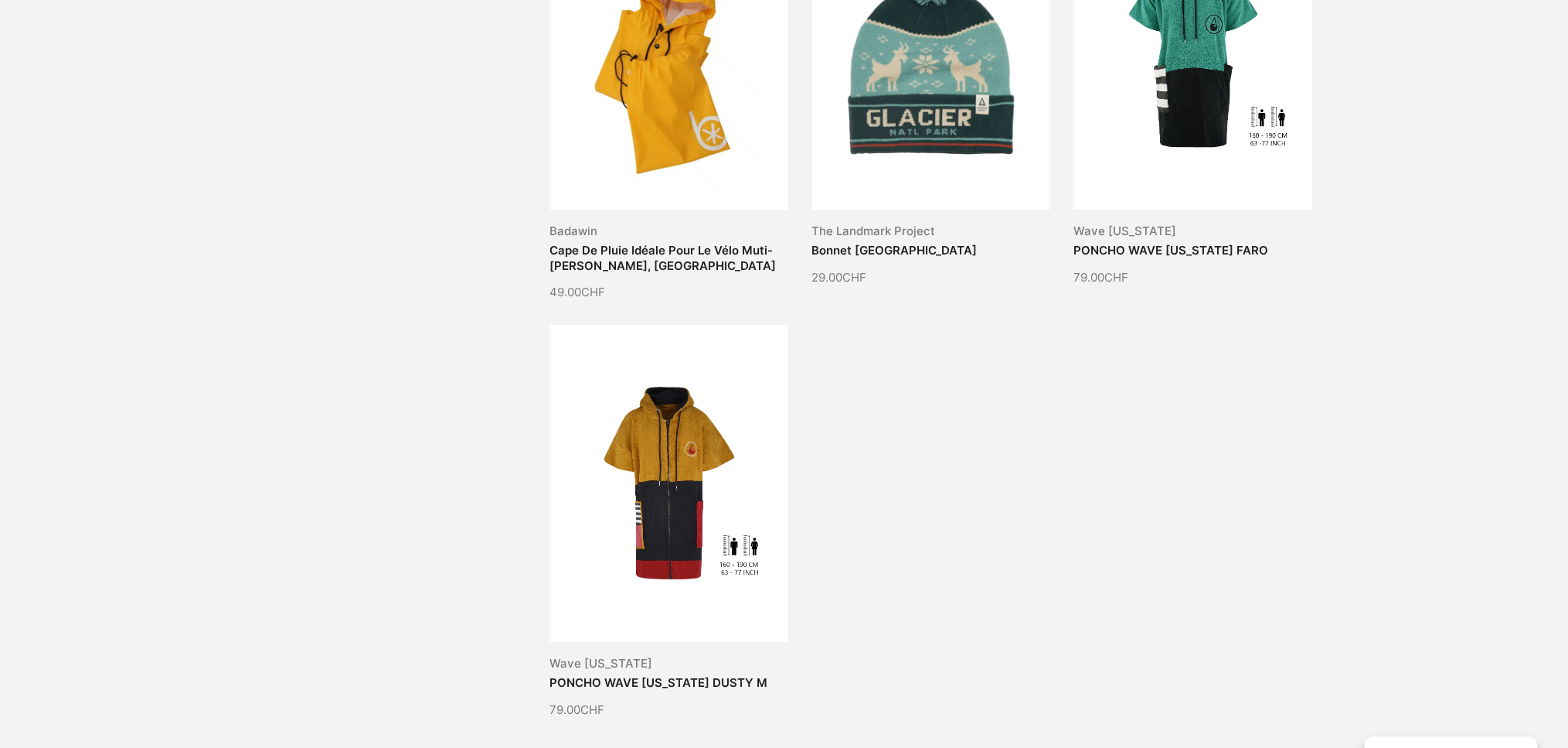
scroll to position [61229, 0]
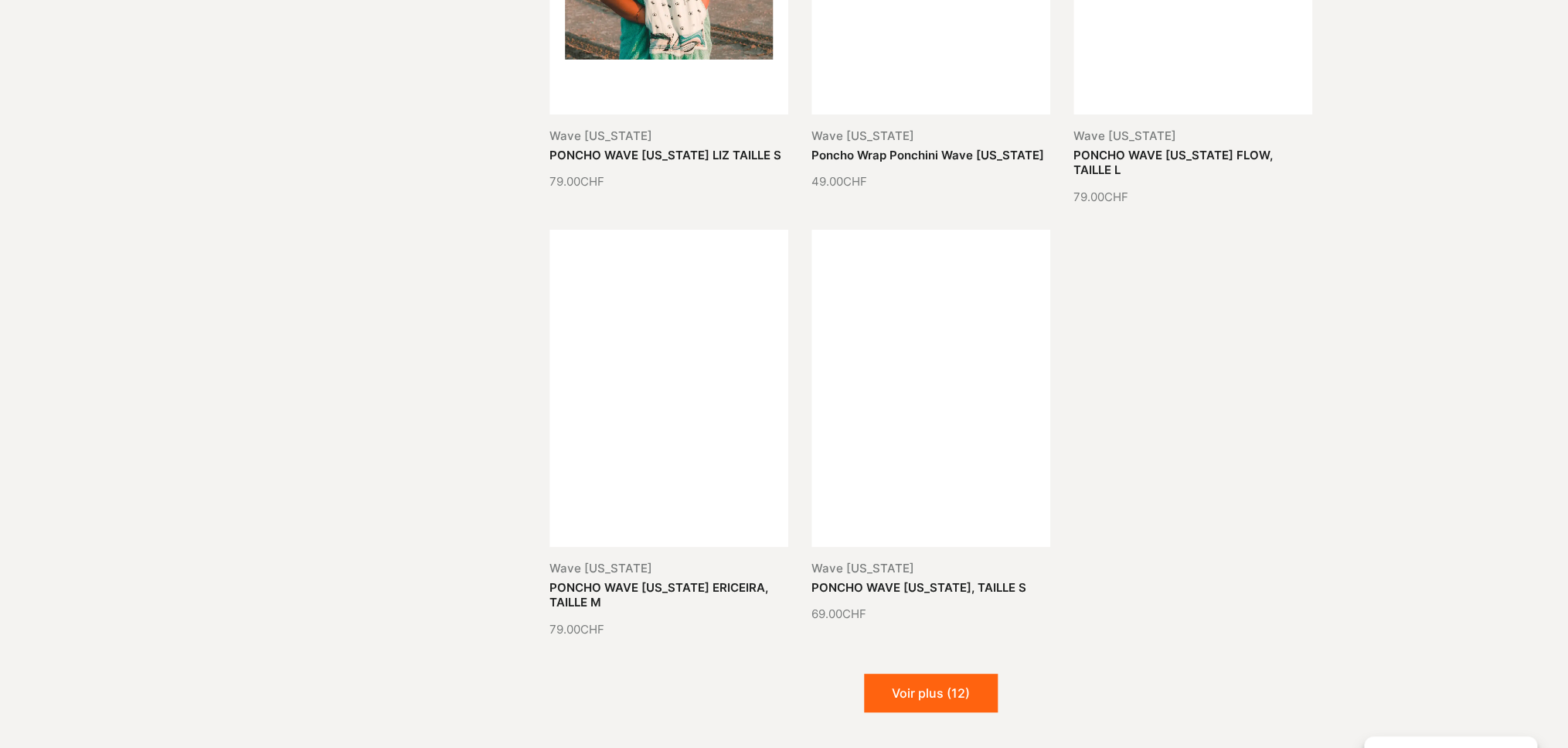
scroll to position [62635, 0]
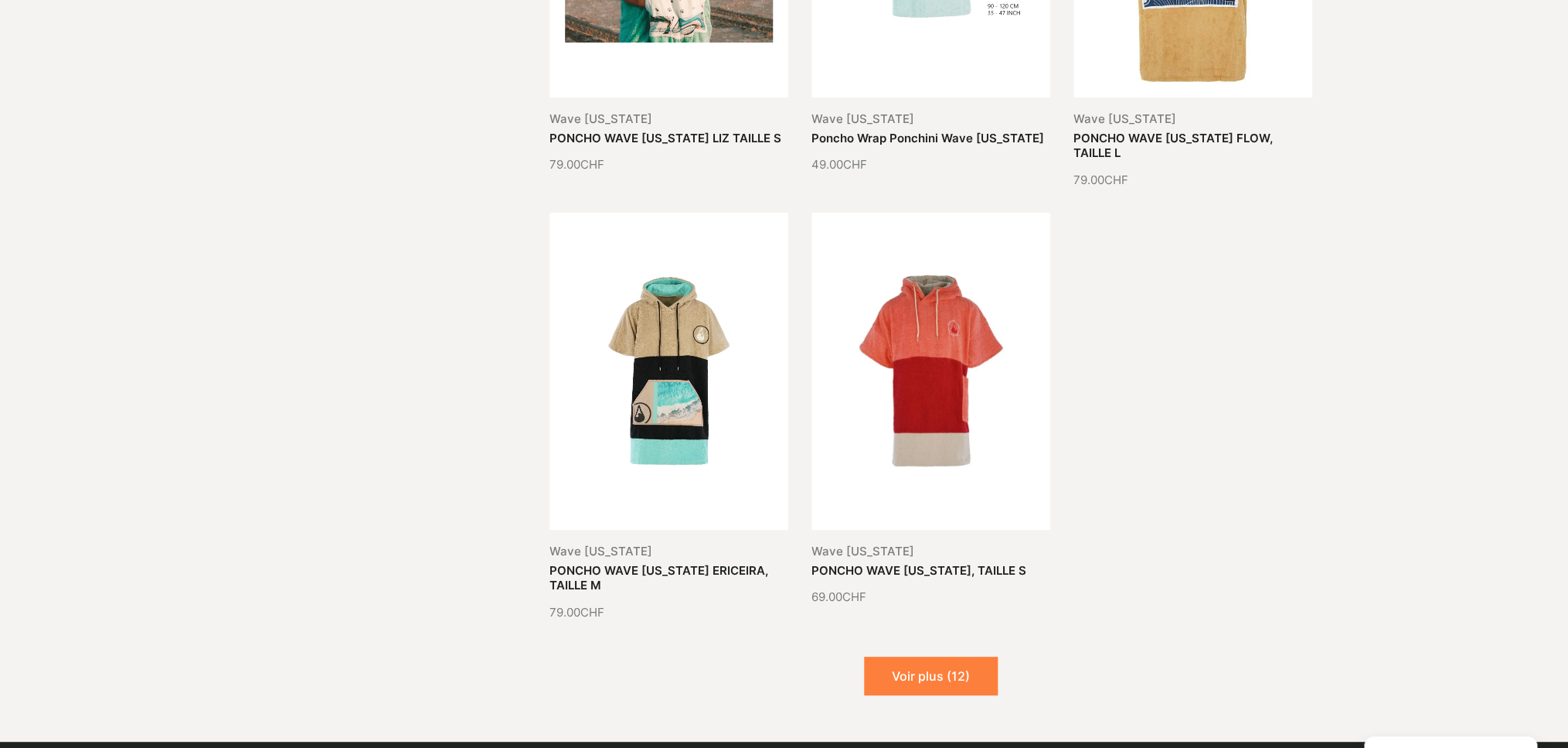
click at [922, 657] on button "Voir plus (12)" at bounding box center [930, 675] width 134 height 38
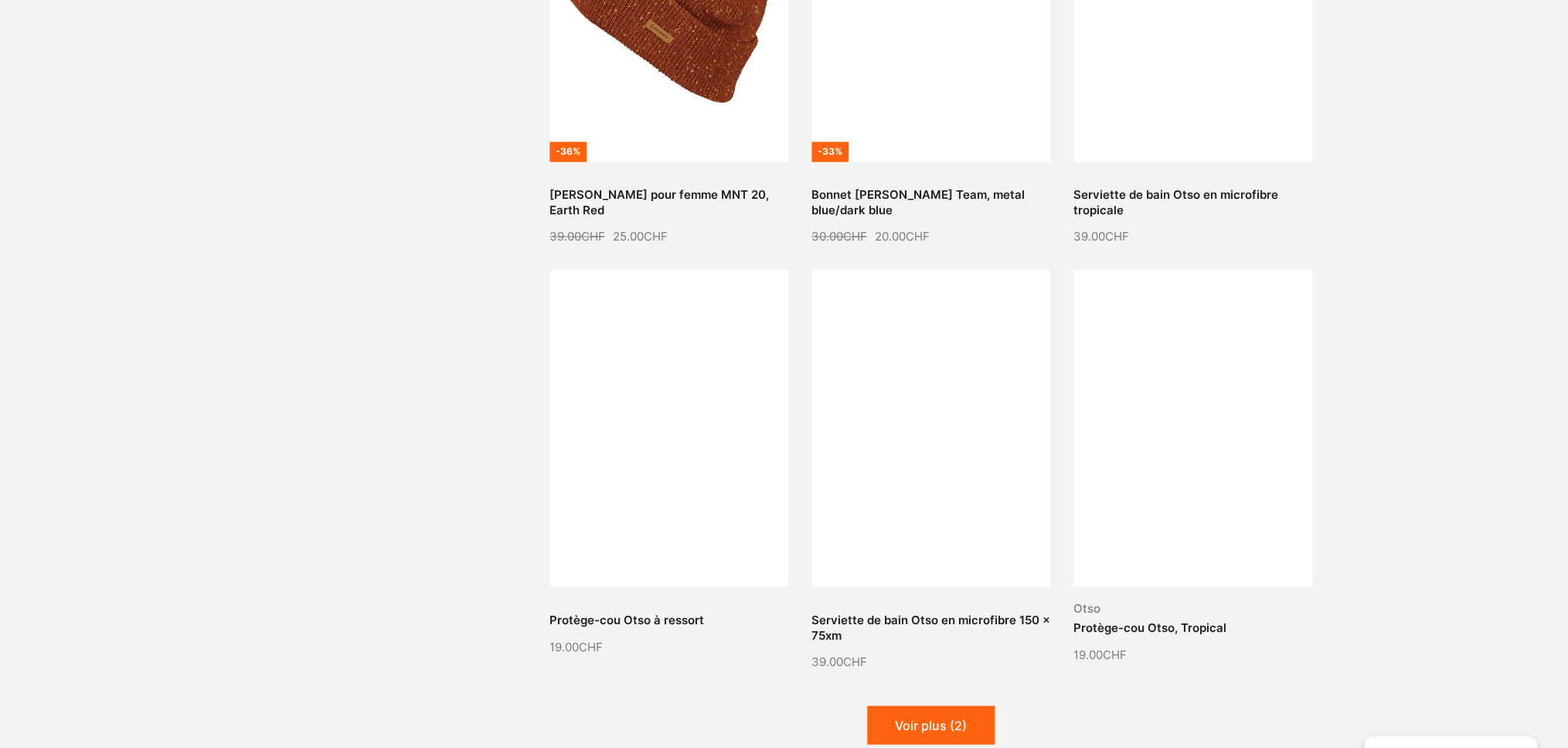
scroll to position [63860, 0]
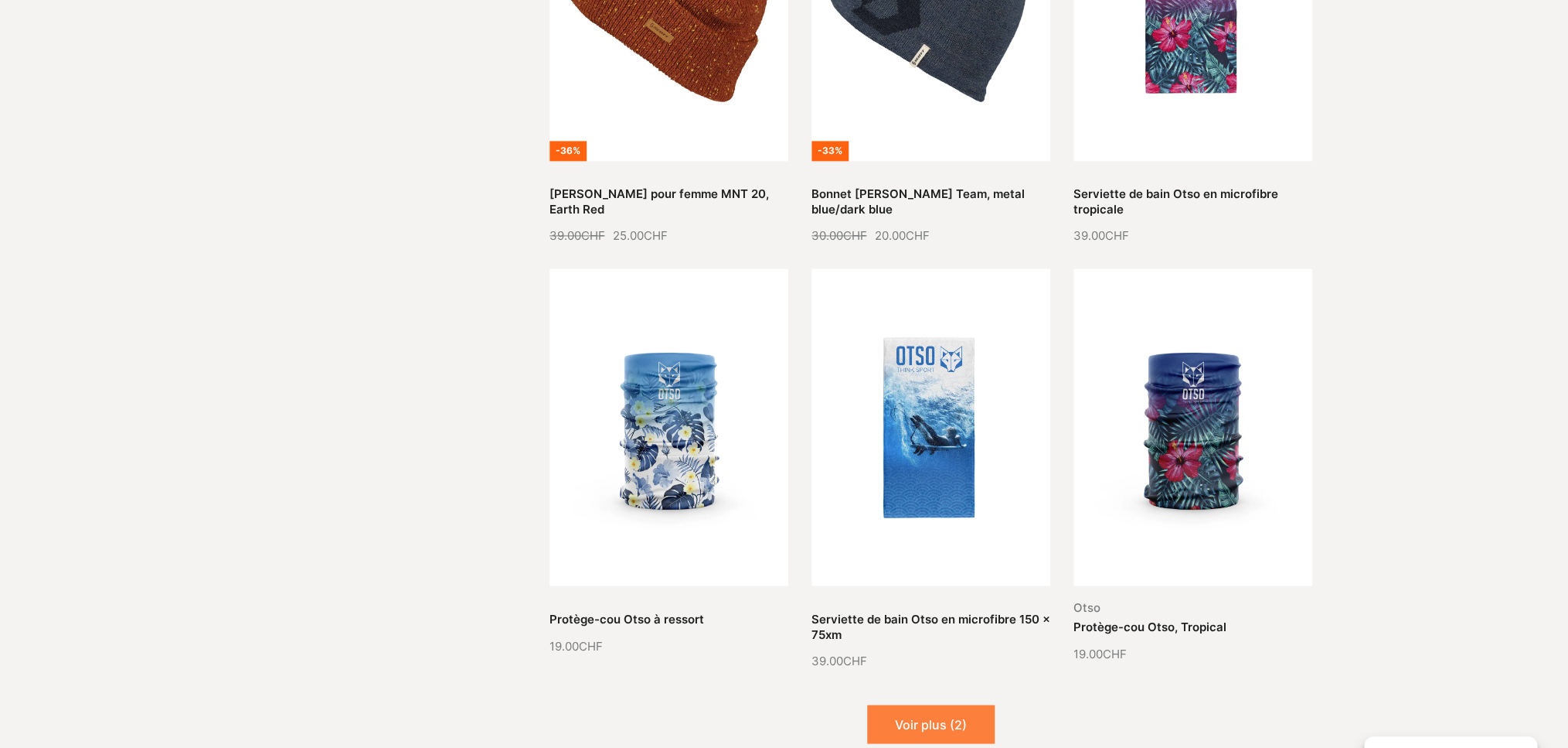
click at [911, 704] on button "Voir plus (2)" at bounding box center [930, 723] width 127 height 38
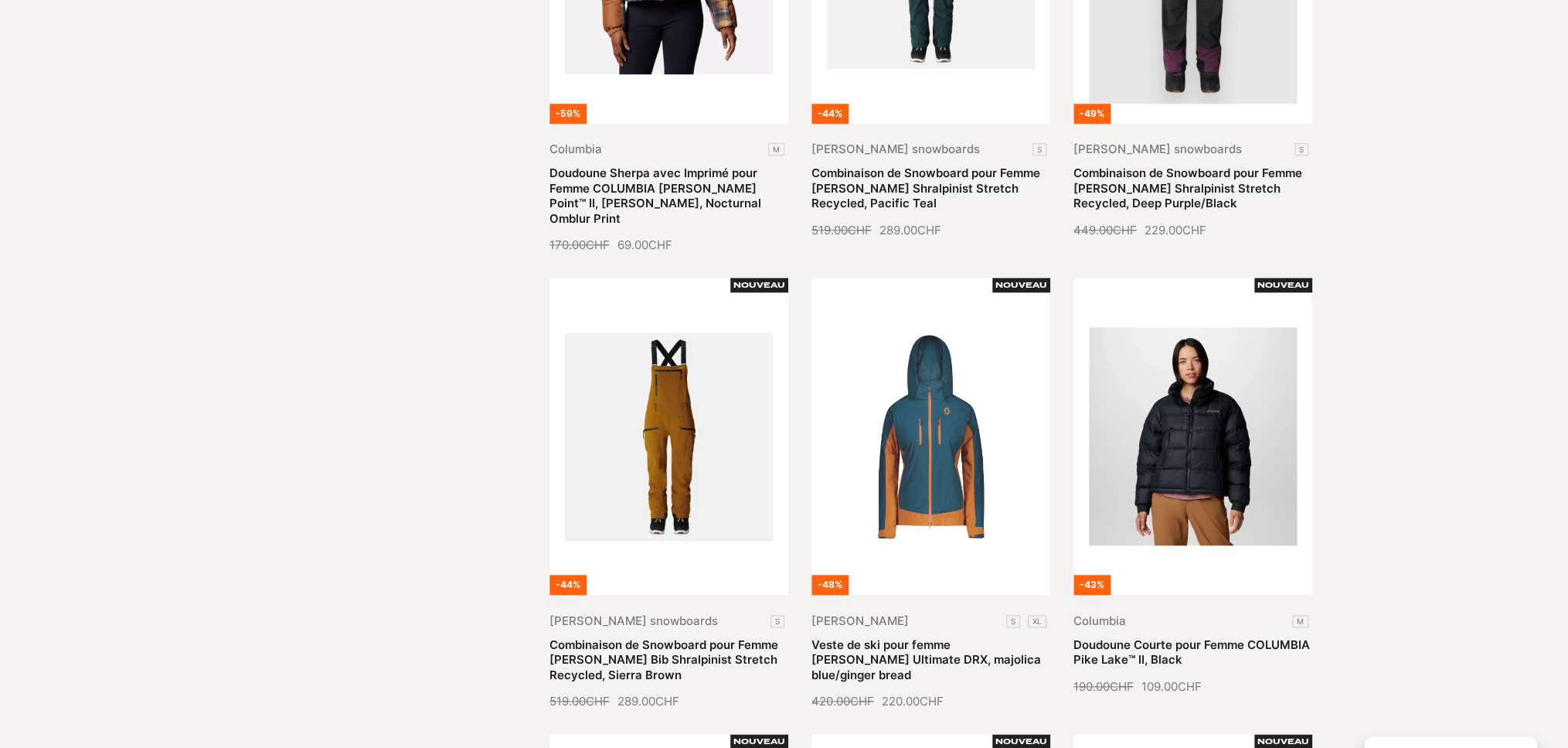
scroll to position [0, 0]
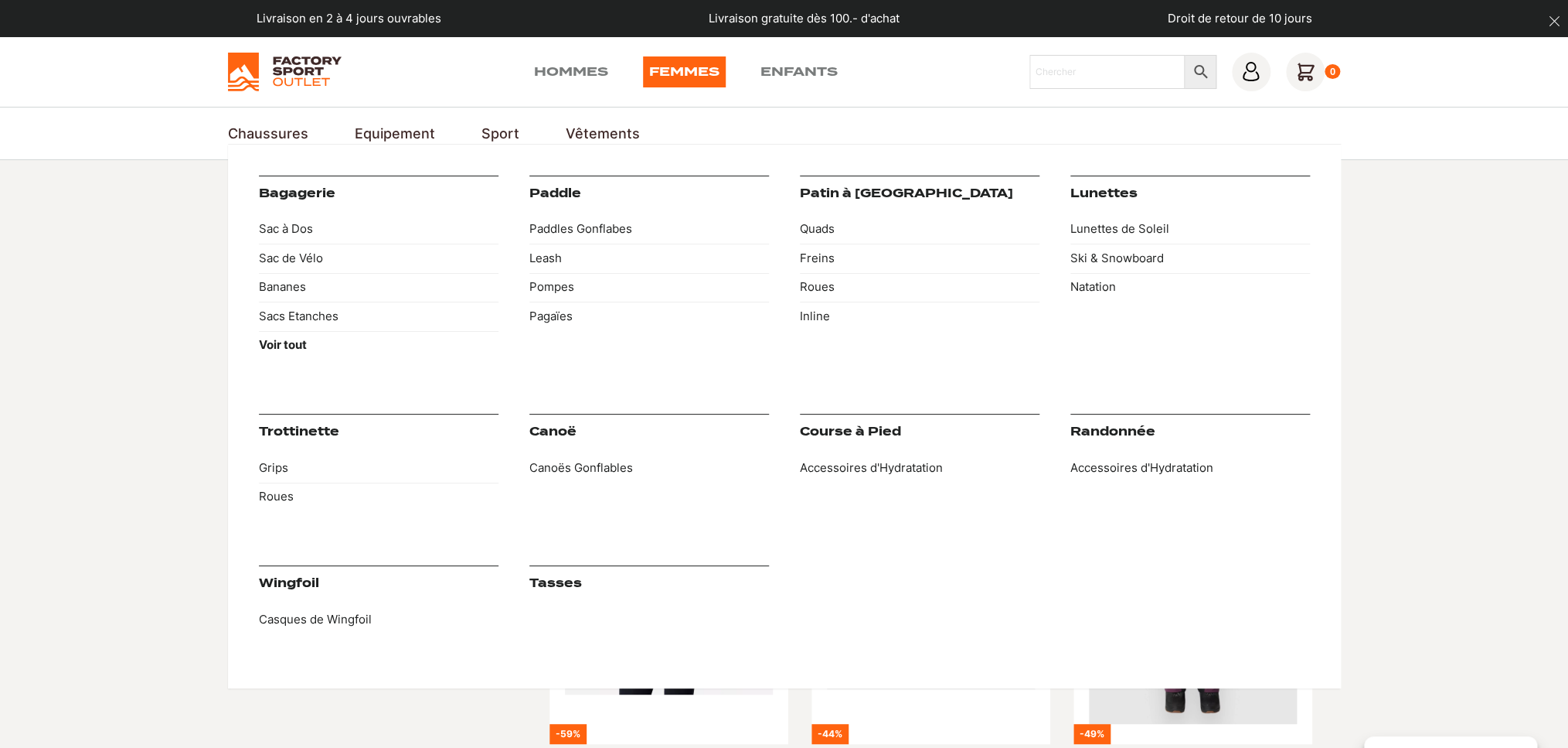
click at [417, 135] on link "Equipement" at bounding box center [395, 133] width 80 height 21
click at [385, 134] on link "Equipement" at bounding box center [395, 133] width 80 height 21
click at [1093, 290] on link "Natation" at bounding box center [1190, 288] width 240 height 30
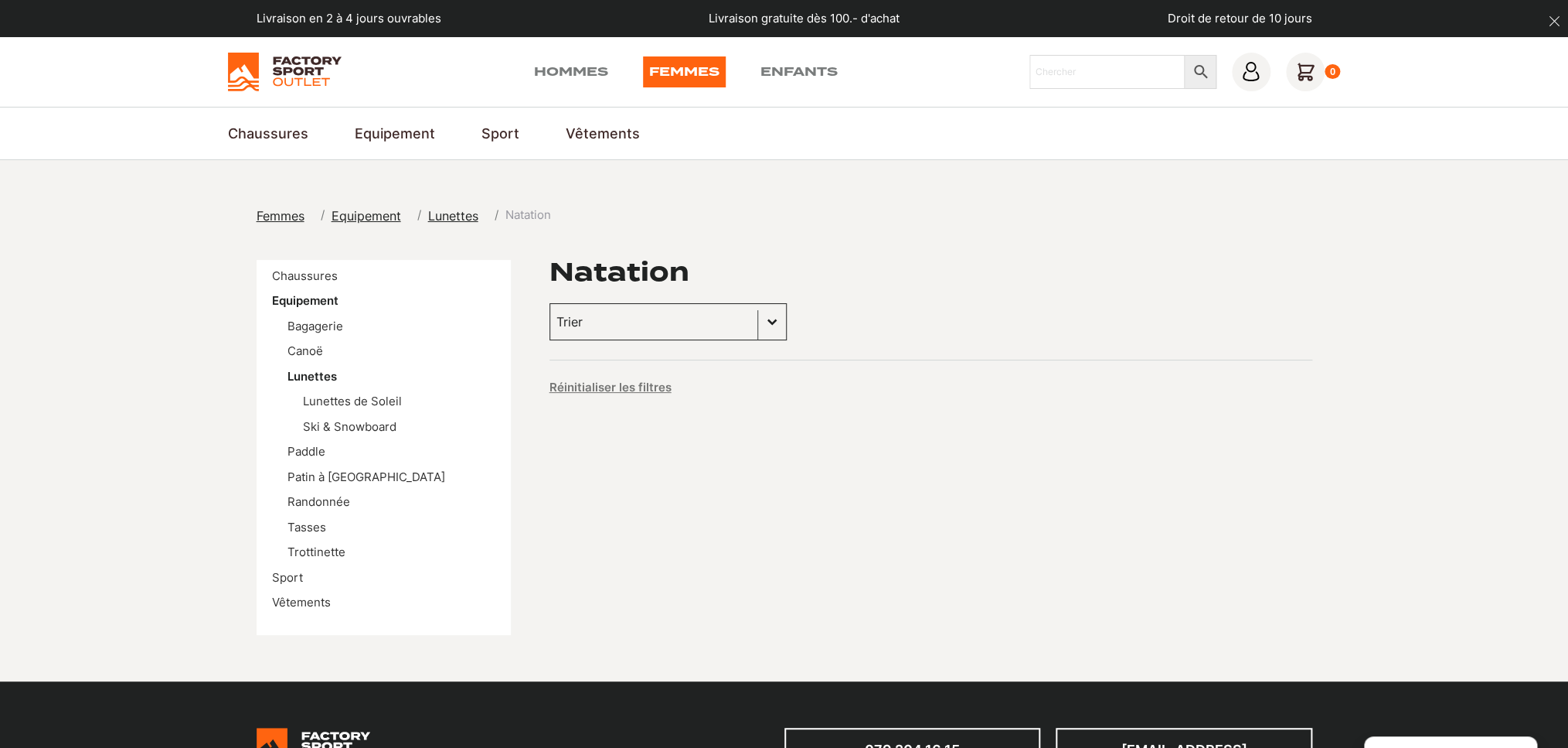
click at [759, 321] on button "Basculer la liste" at bounding box center [773, 322] width 28 height 36
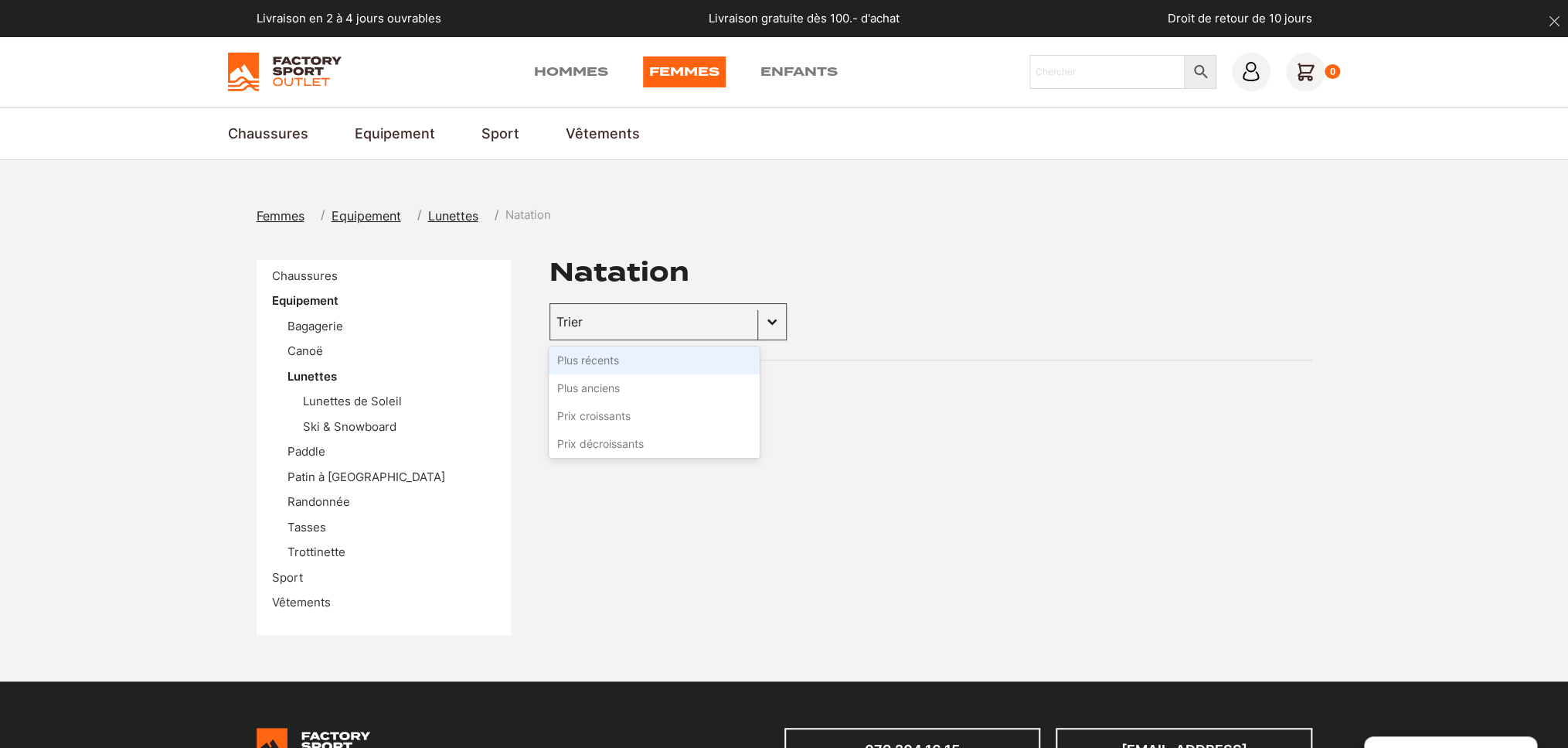
click at [913, 363] on div "Réinitialiser les filtres" at bounding box center [930, 383] width 763 height 47
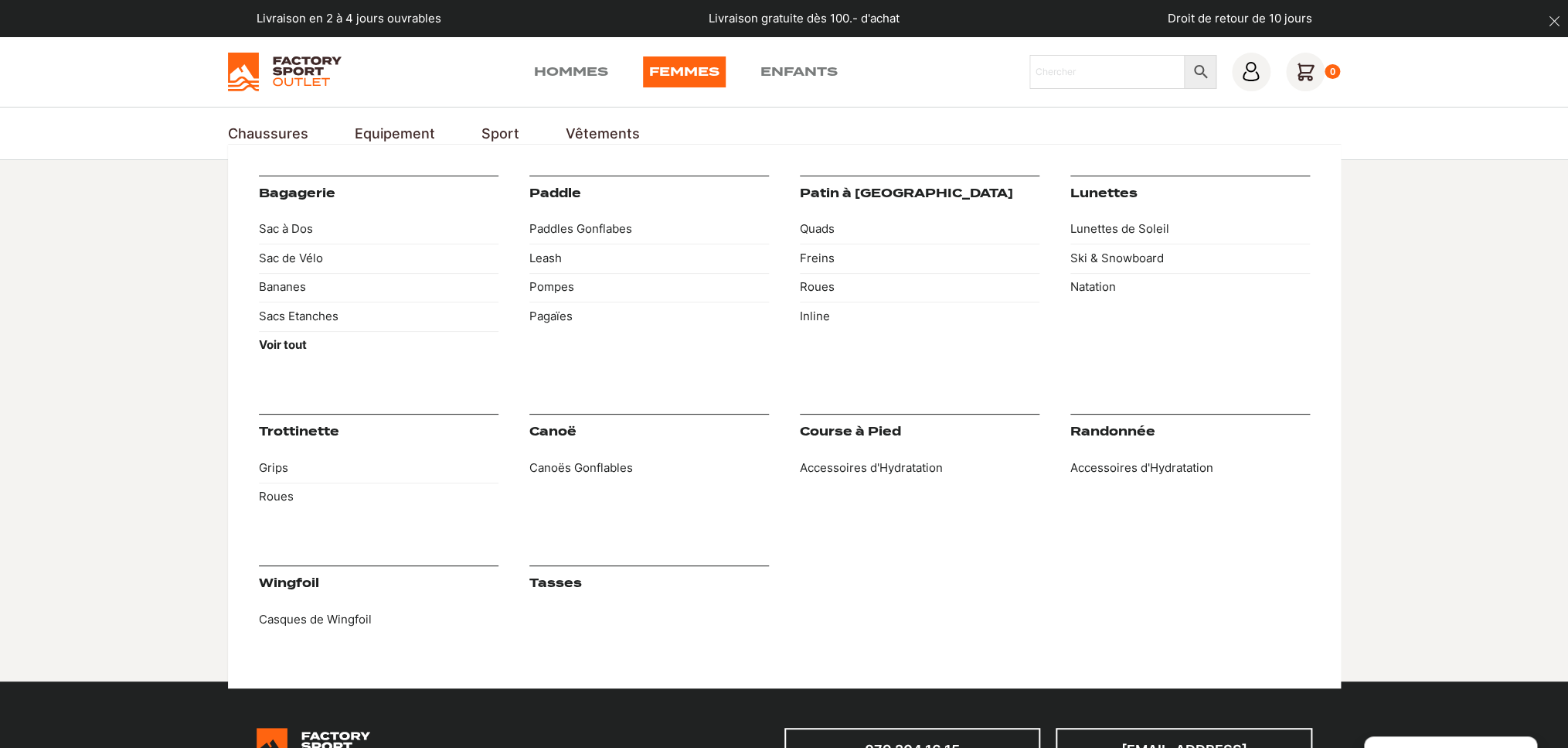
scroll to position [2, 0]
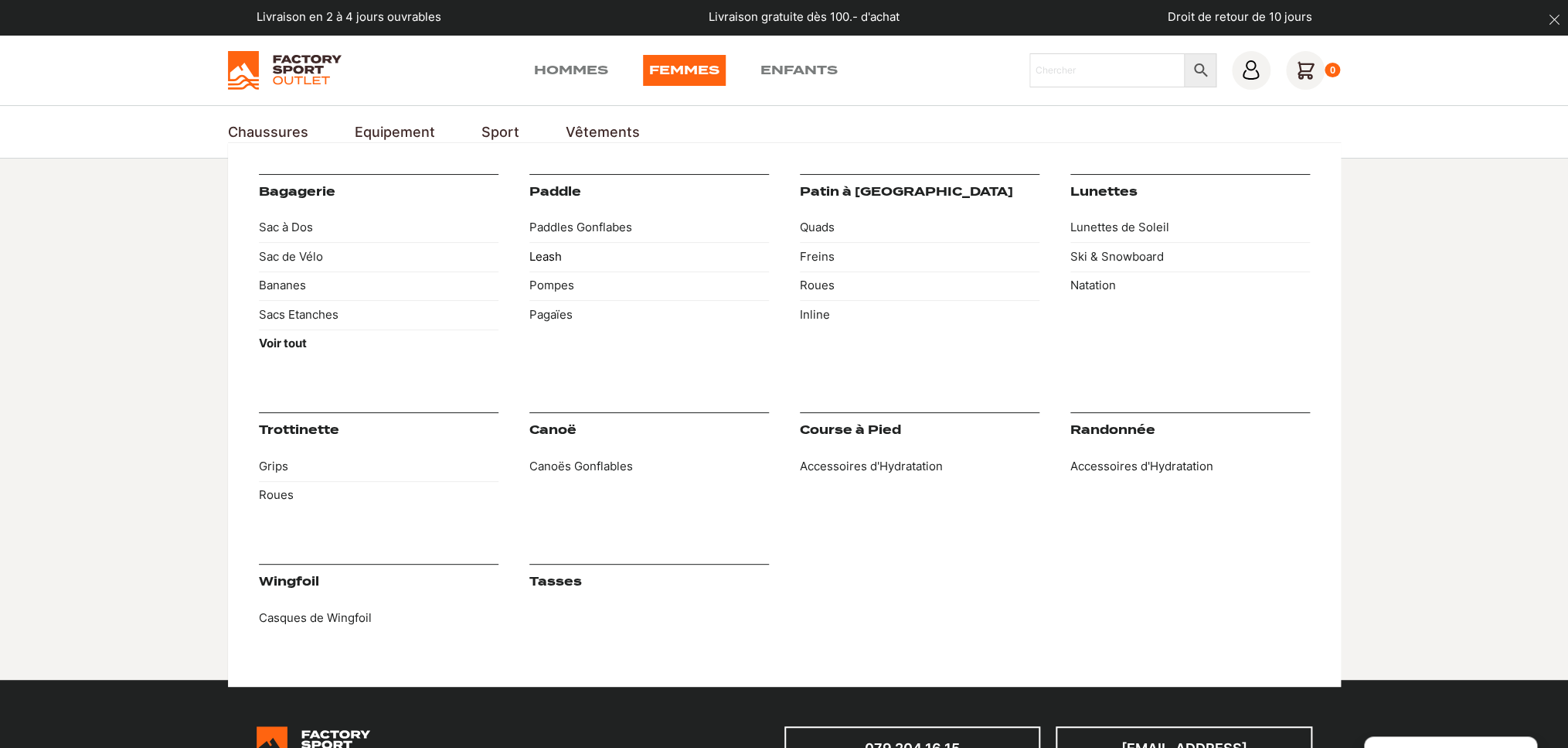
click at [553, 253] on link "Leash" at bounding box center [649, 257] width 240 height 30
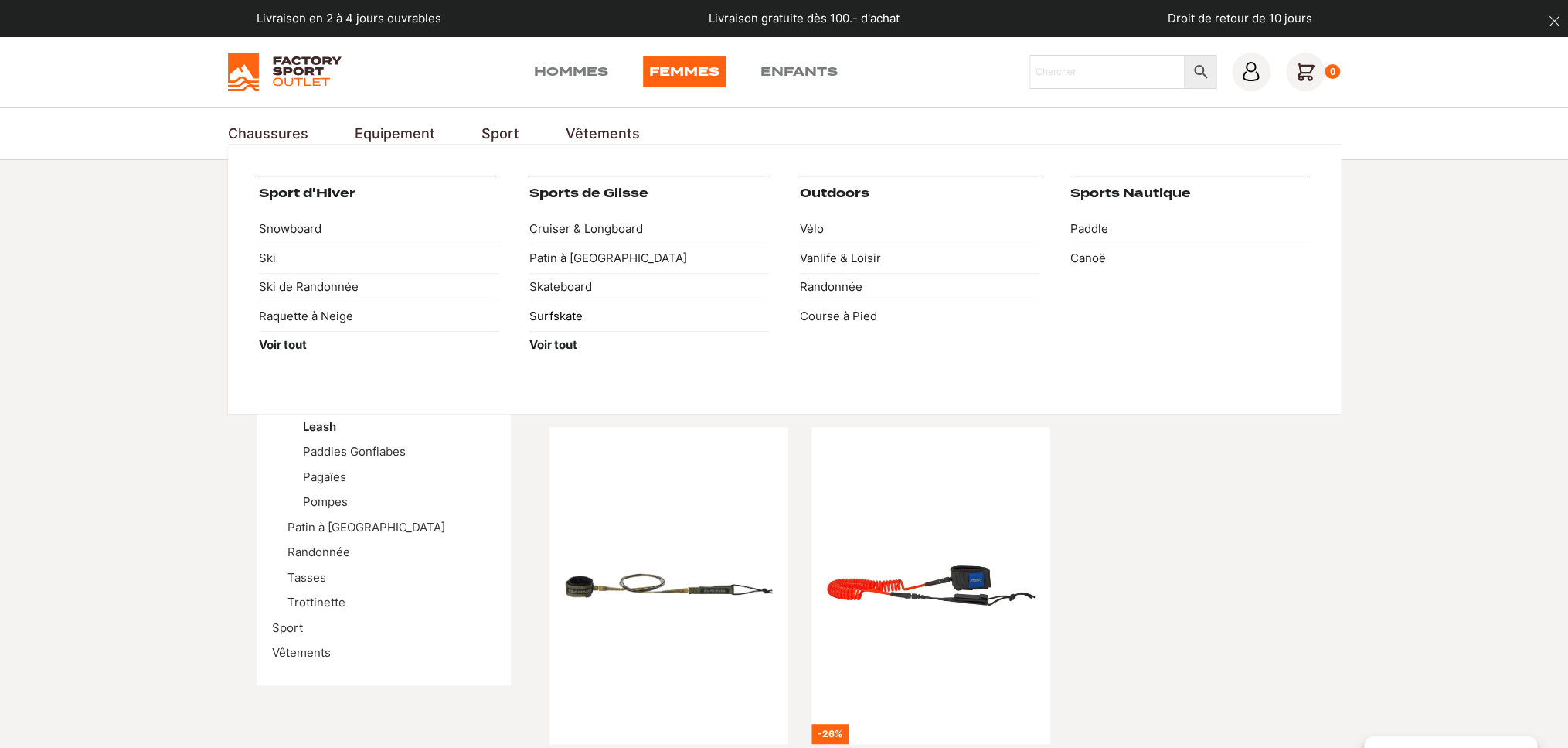
click at [558, 316] on link "Surfskate" at bounding box center [649, 317] width 240 height 30
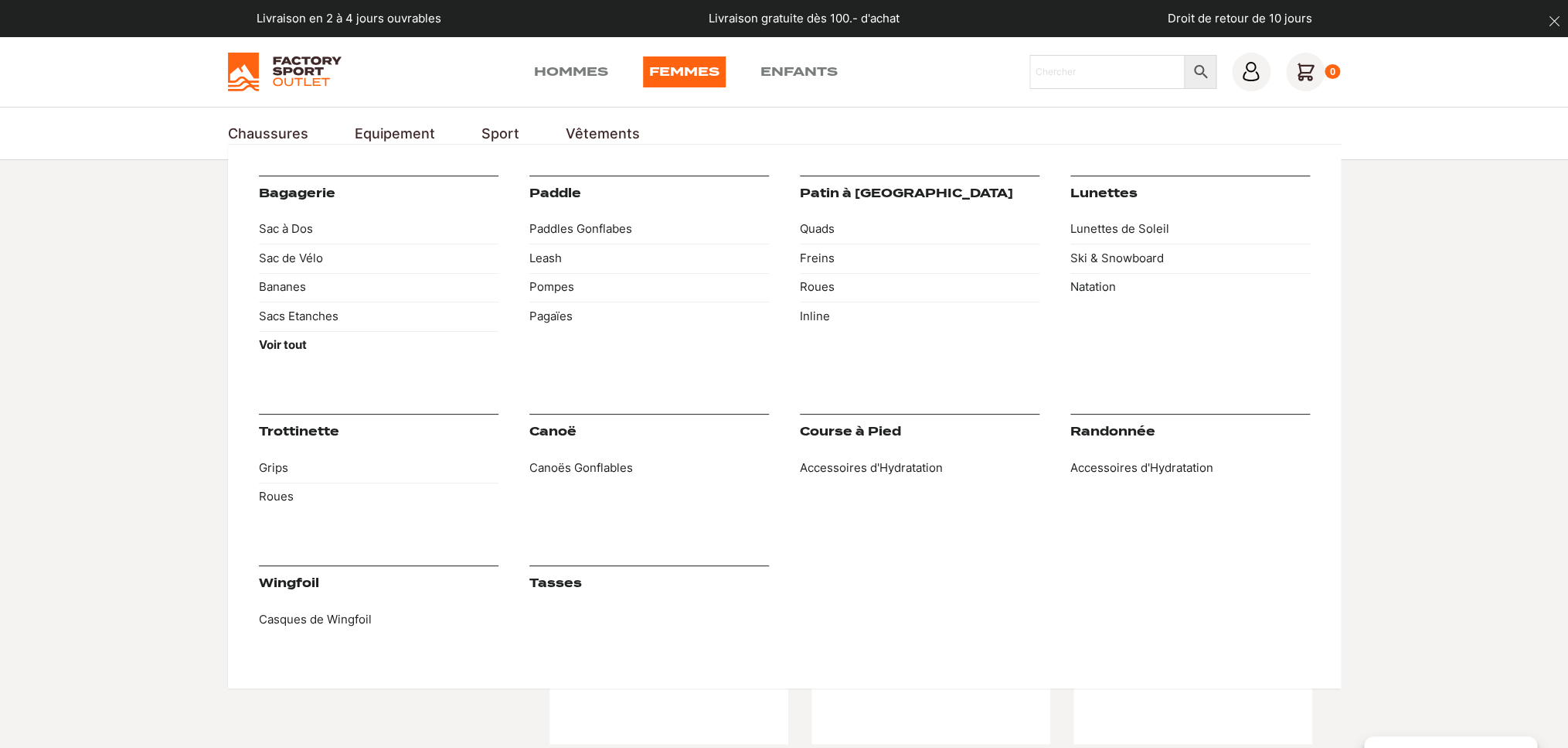
click at [390, 132] on link "Equipement" at bounding box center [395, 133] width 80 height 21
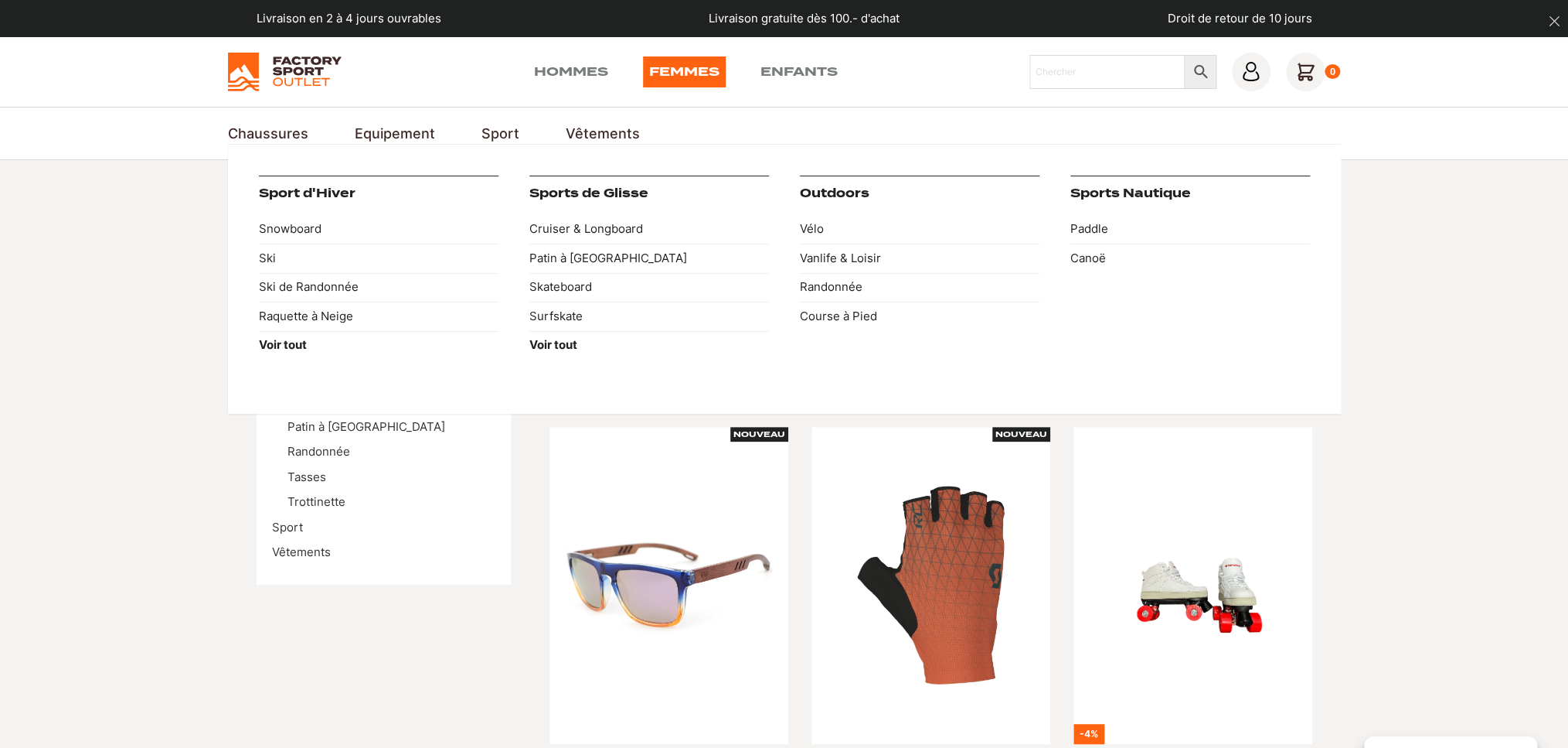
click at [494, 134] on link "Sport" at bounding box center [500, 133] width 38 height 21
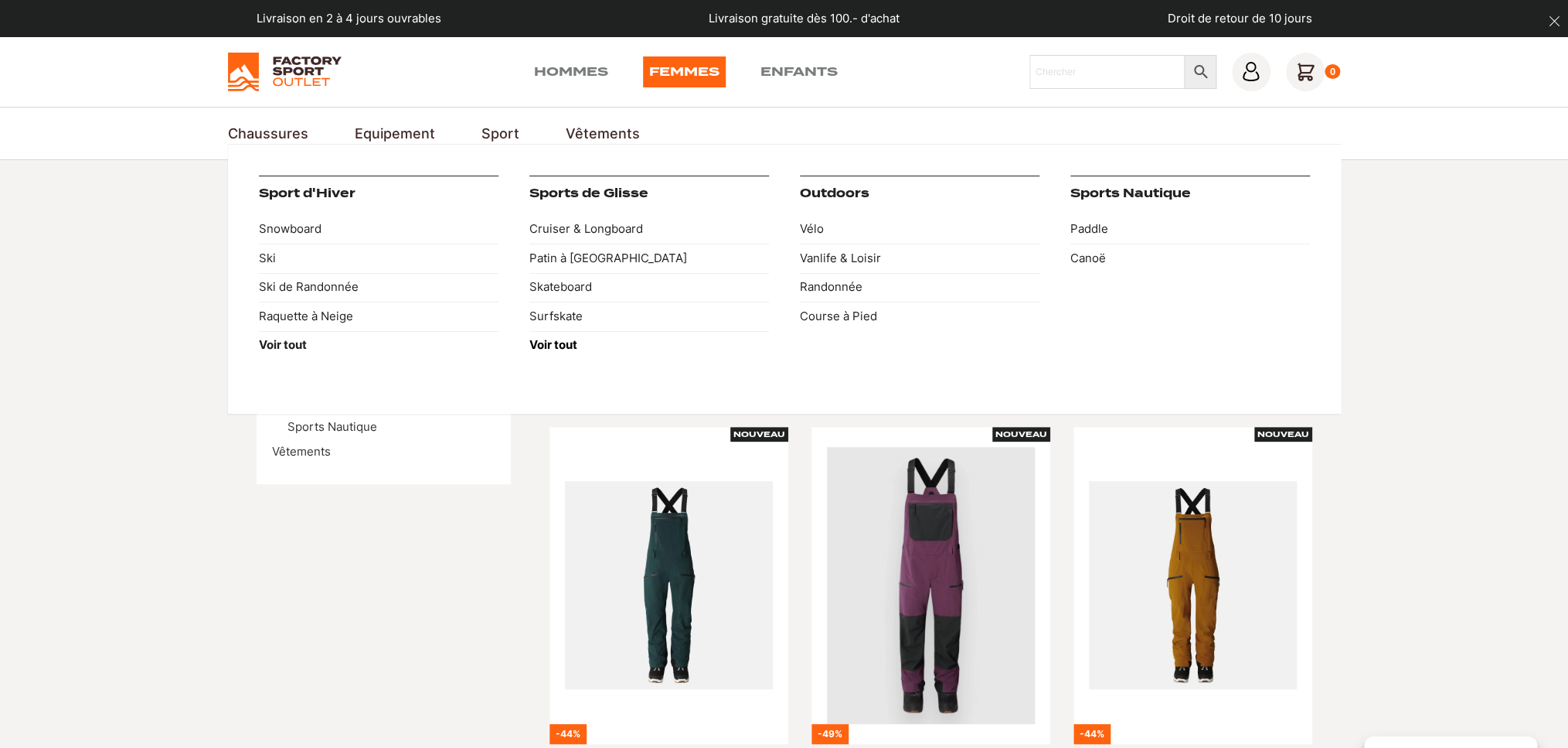
click at [563, 345] on strong "Voir tout" at bounding box center [553, 344] width 48 height 15
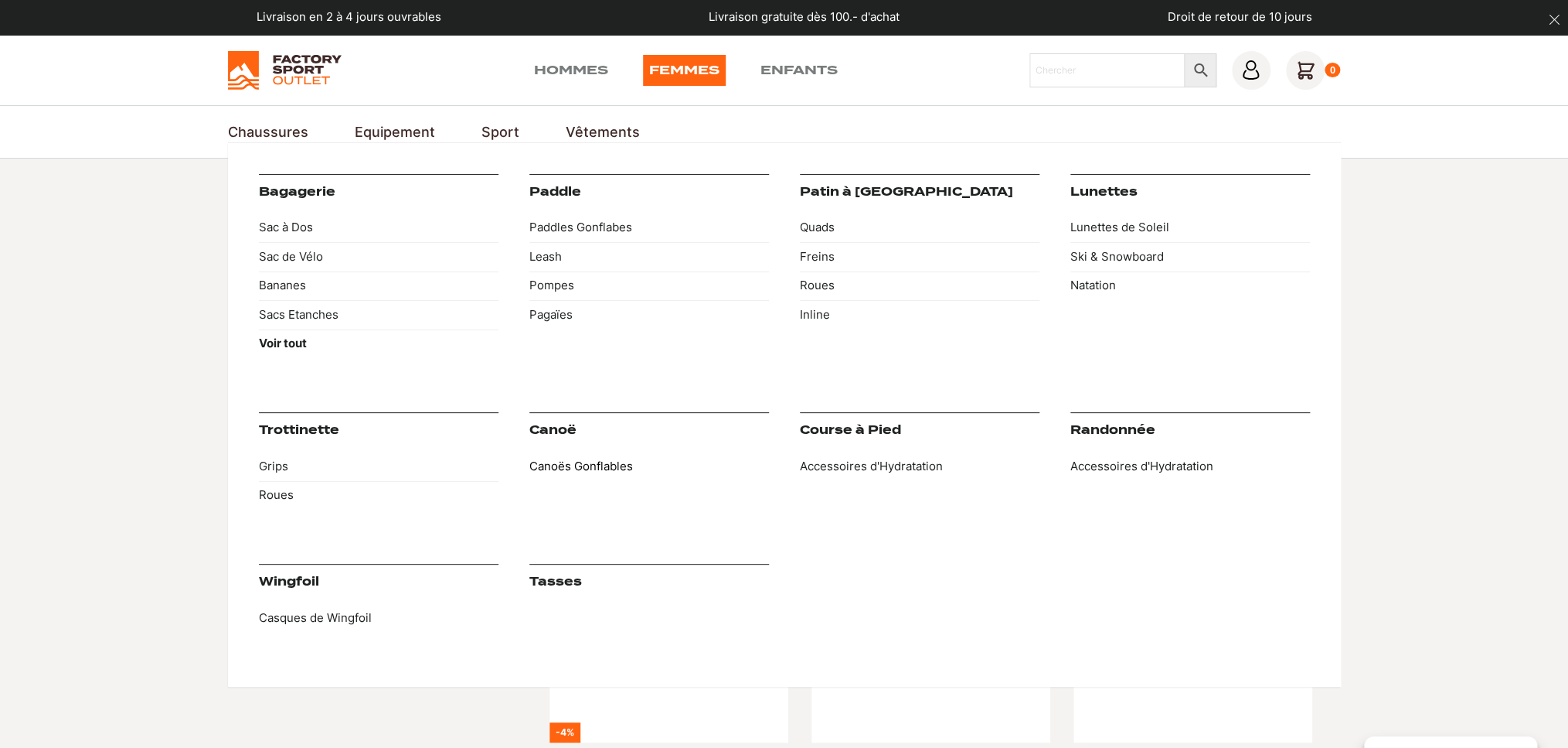
scroll to position [1, 0]
click at [581, 465] on link "Canoës Gonflables" at bounding box center [649, 467] width 240 height 30
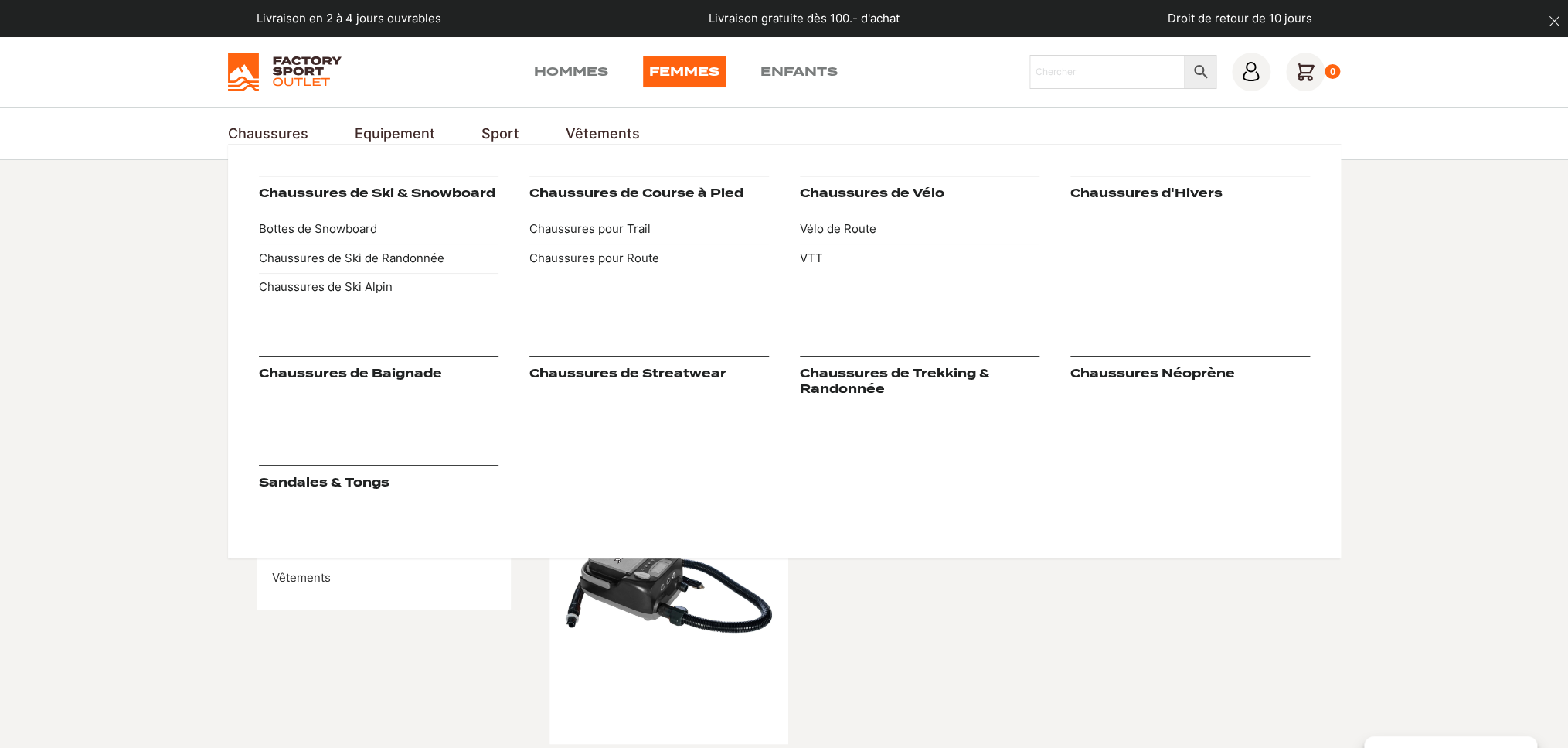
click at [294, 134] on link "Chaussures" at bounding box center [268, 133] width 80 height 21
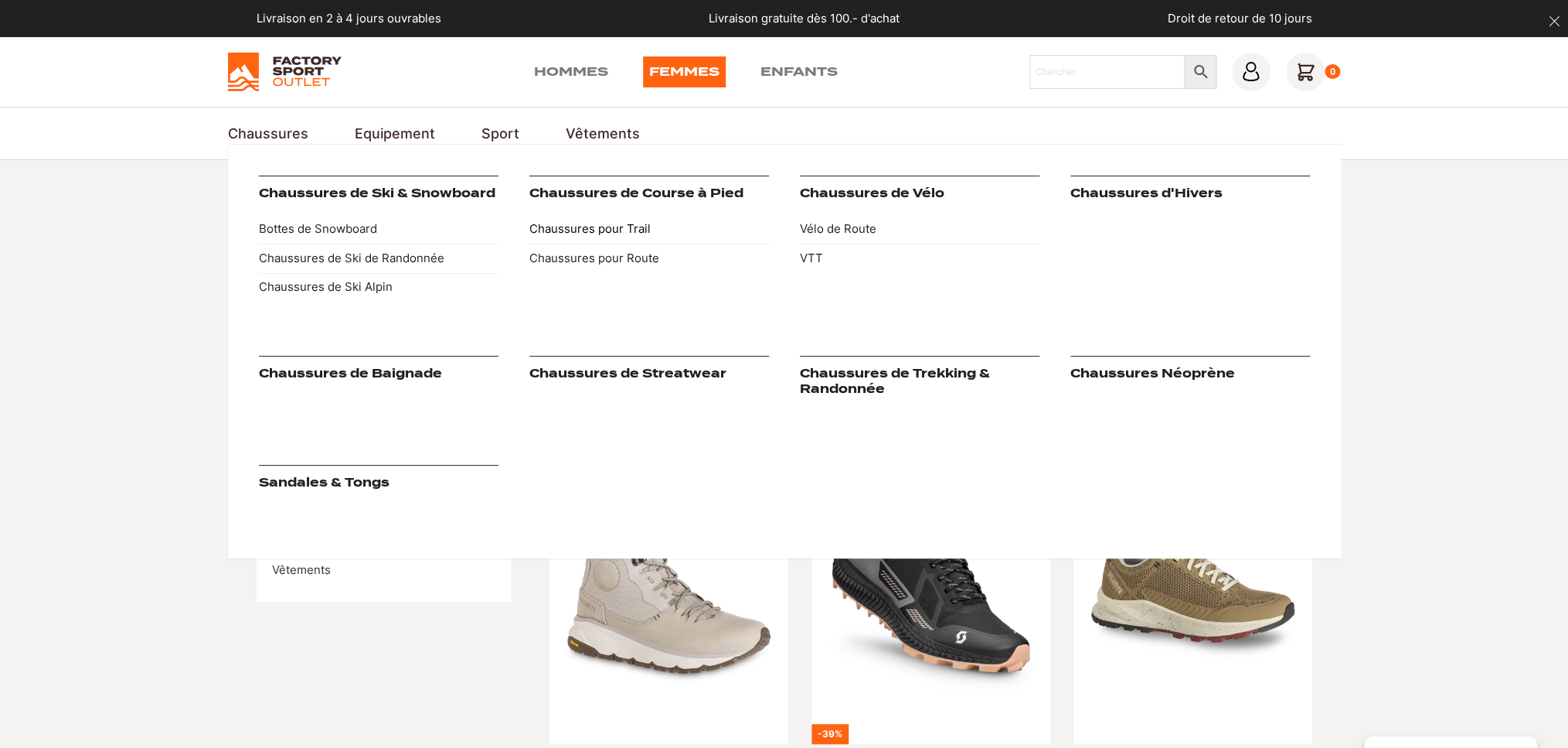
click at [647, 227] on link "Chaussures pour Trail" at bounding box center [649, 230] width 240 height 30
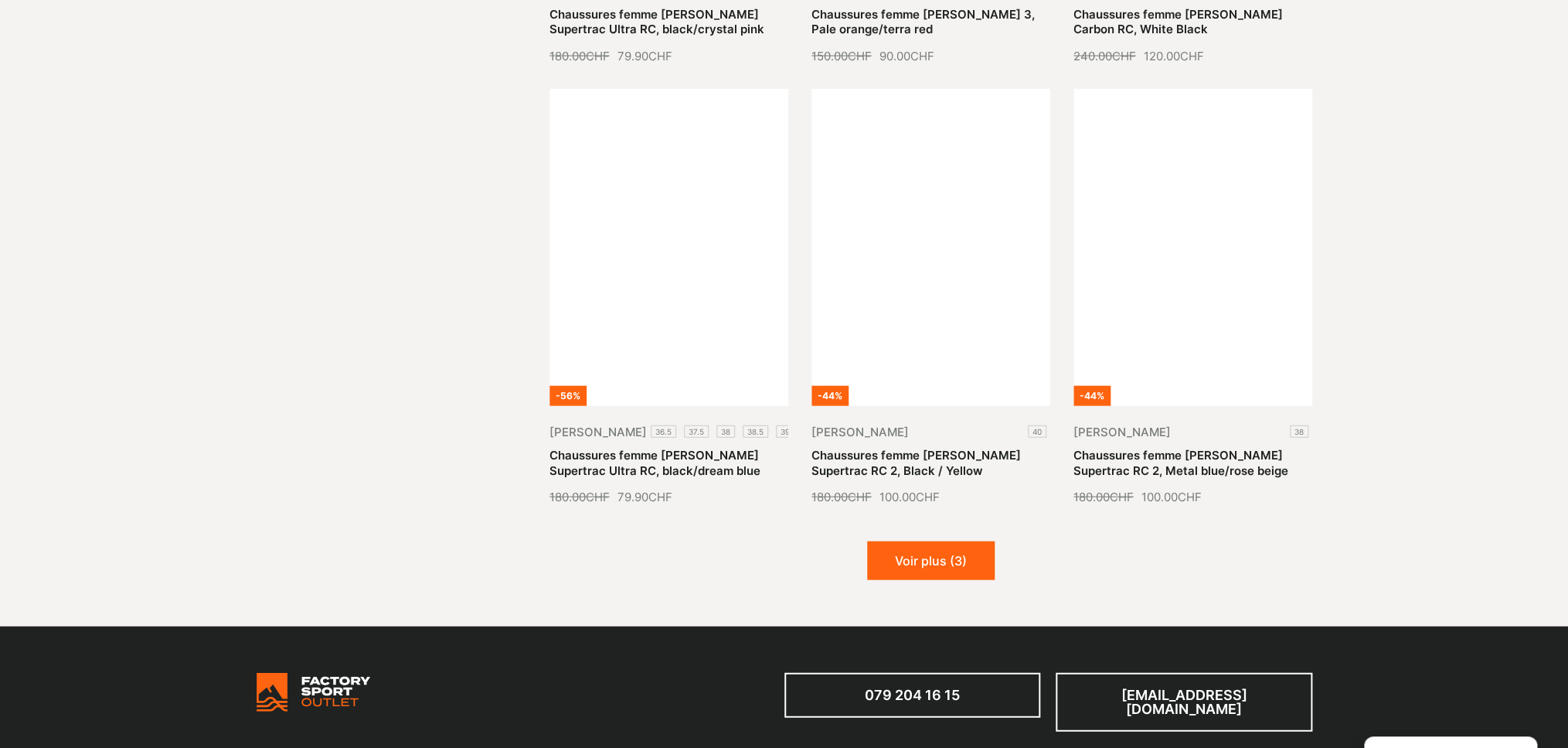
scroll to position [1702, 0]
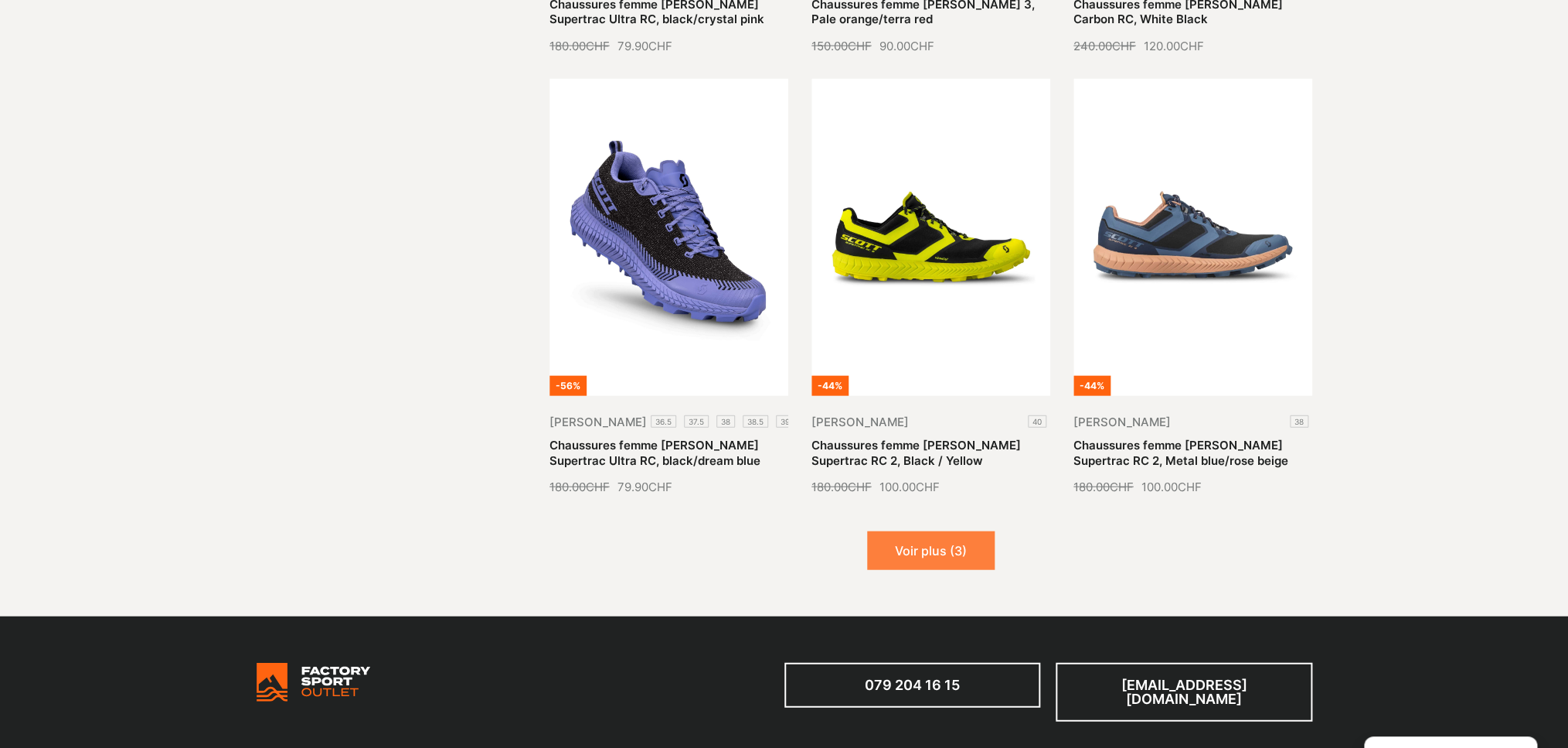
click at [941, 531] on button "Voir plus (3)" at bounding box center [930, 550] width 127 height 38
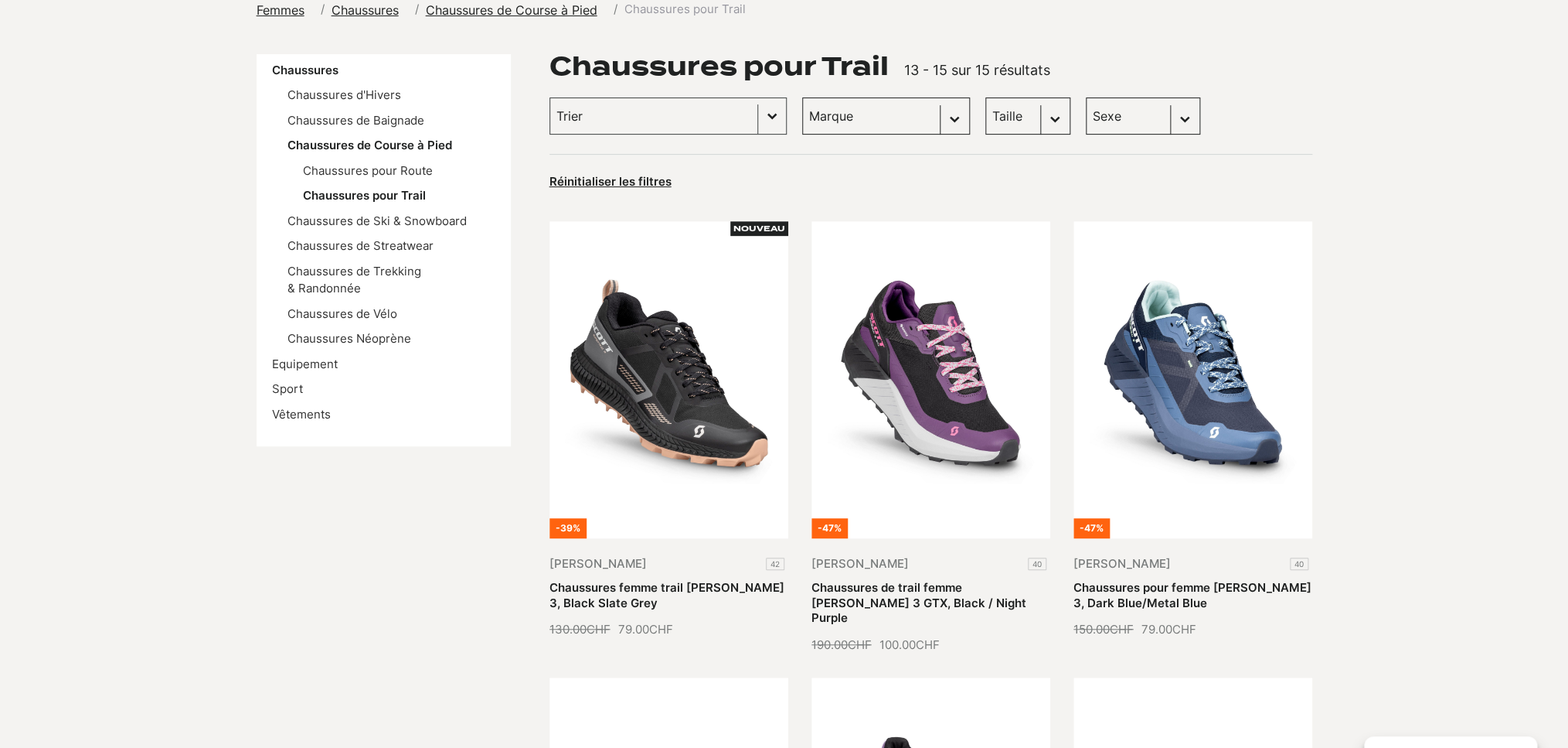
scroll to position [0, 0]
